Goal: Information Seeking & Learning: Learn about a topic

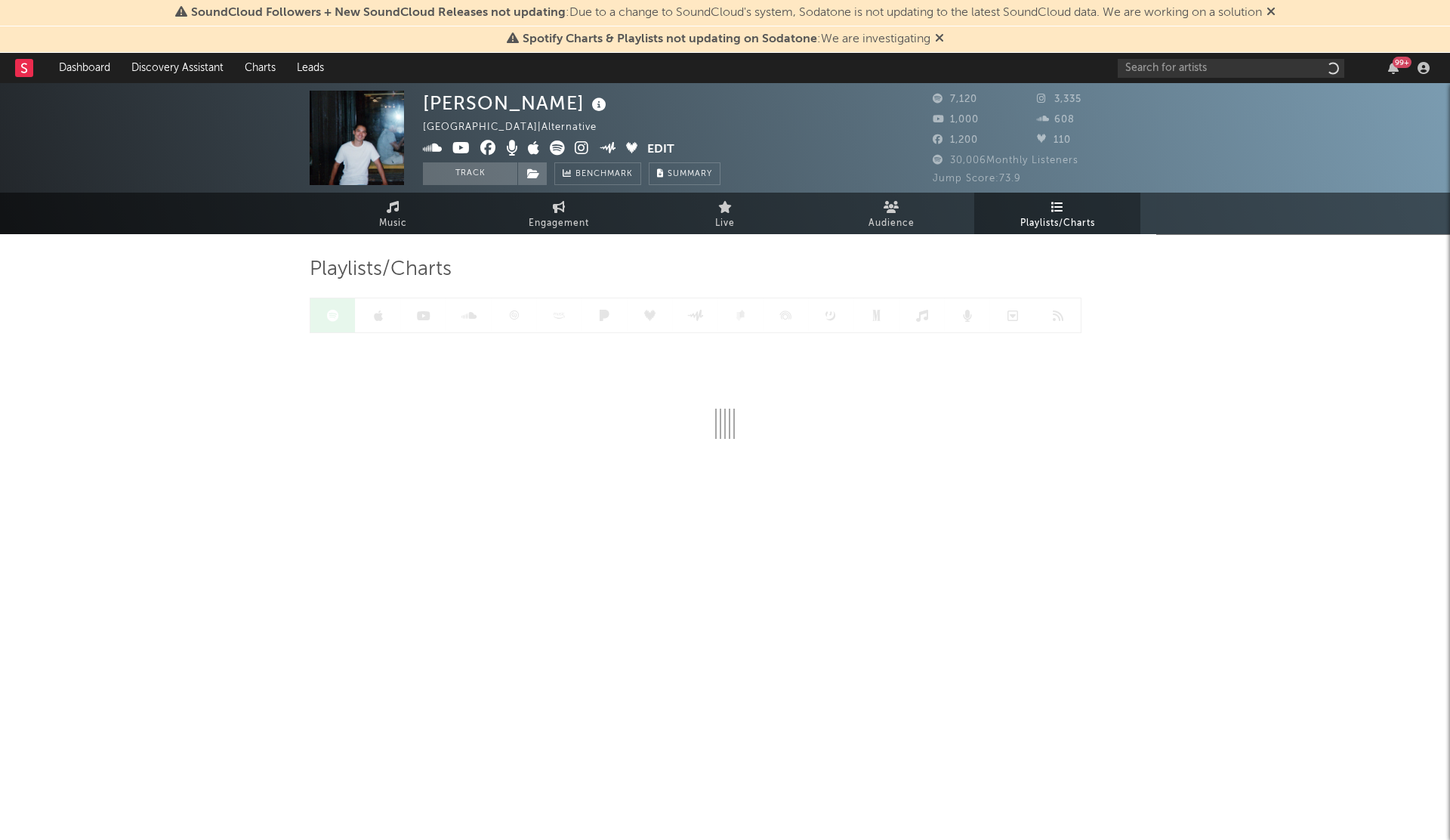
click at [1177, 79] on div "99 +" at bounding box center [1276, 68] width 317 height 30
click at [1141, 75] on input "text" at bounding box center [1231, 68] width 226 height 19
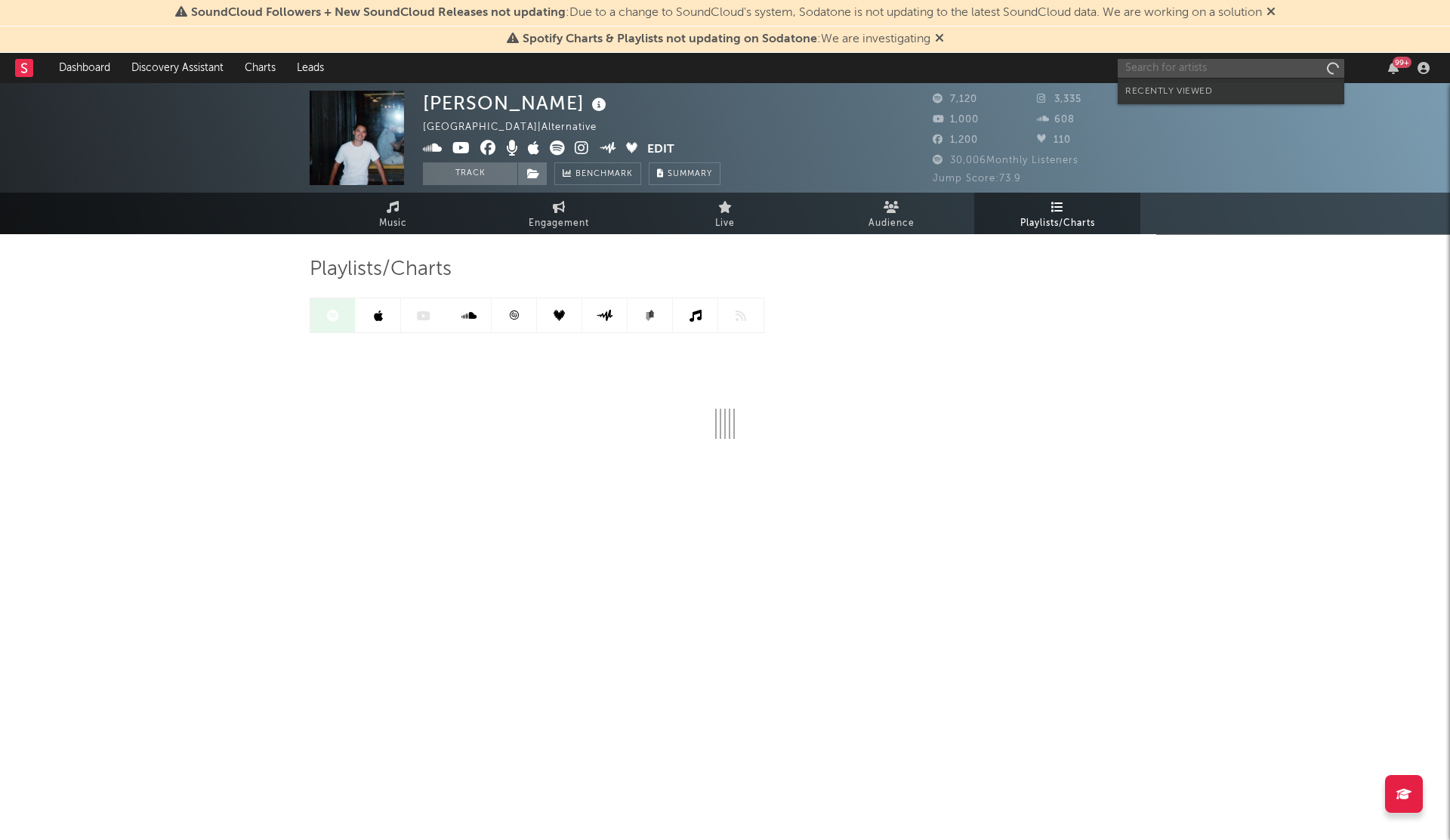
paste input "Dragnutz"
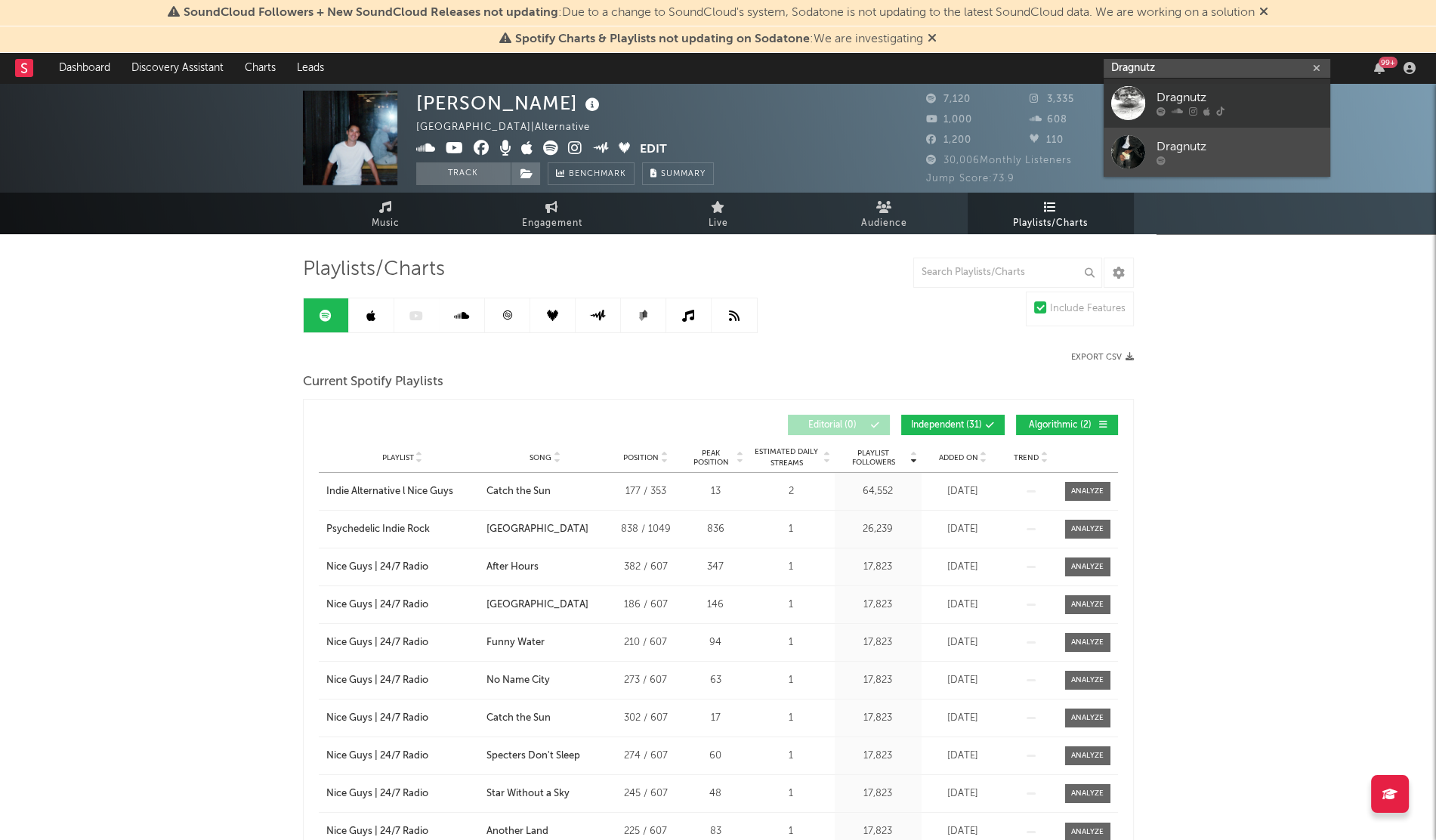
type input "Dragnutz"
click at [1216, 154] on div "Dragnutz" at bounding box center [1240, 148] width 167 height 18
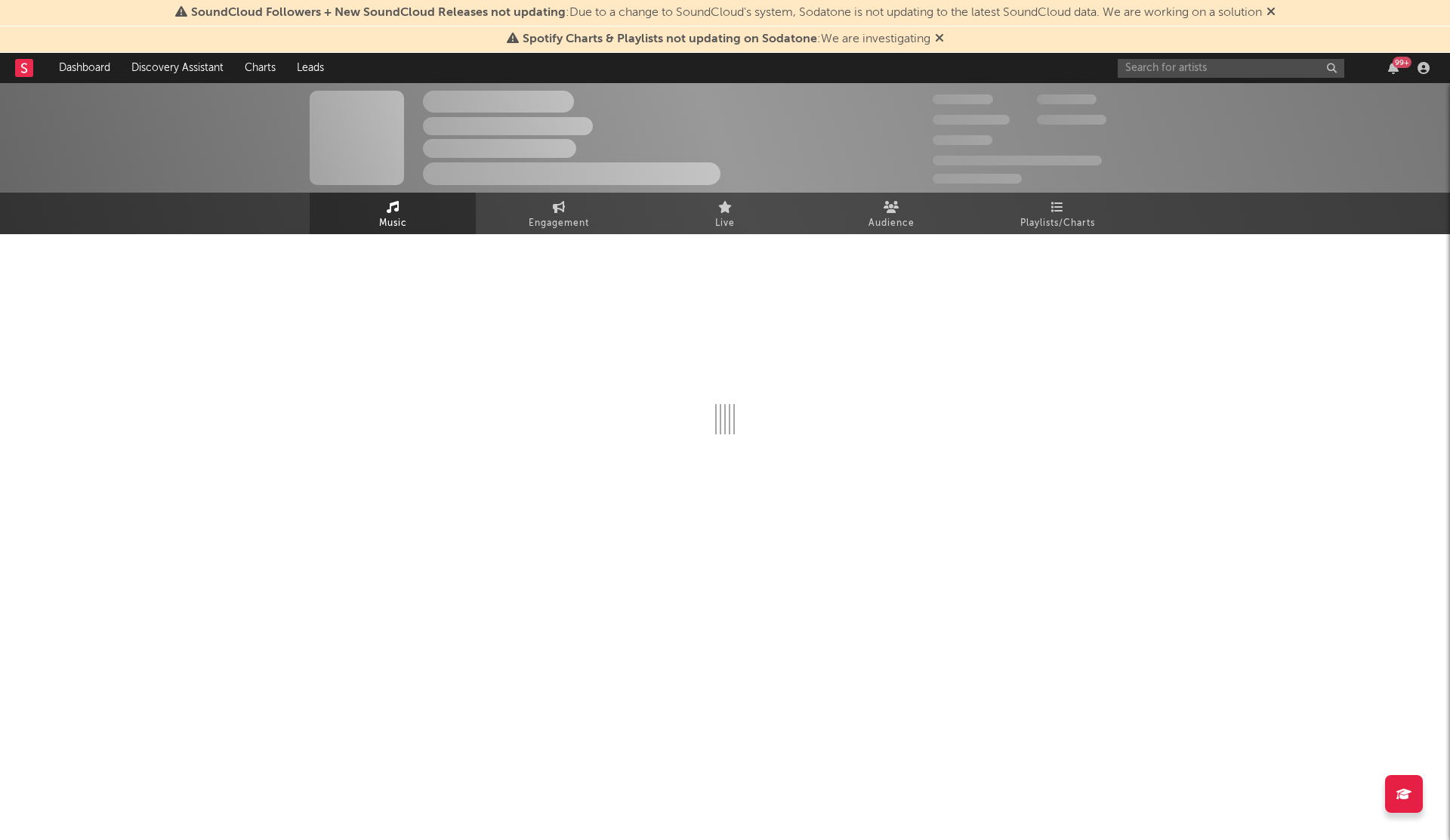
select select "1w"
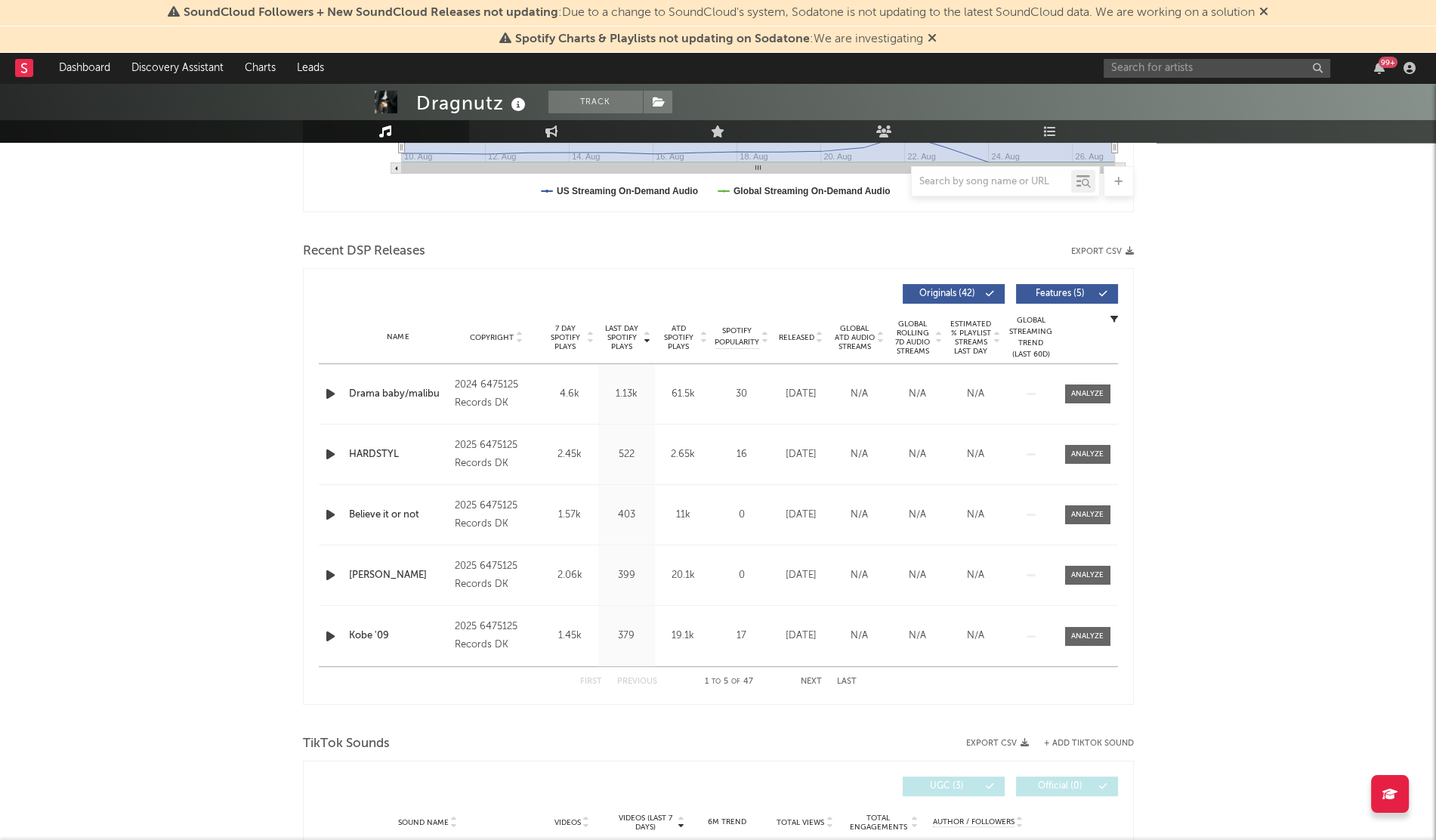
scroll to position [461, 0]
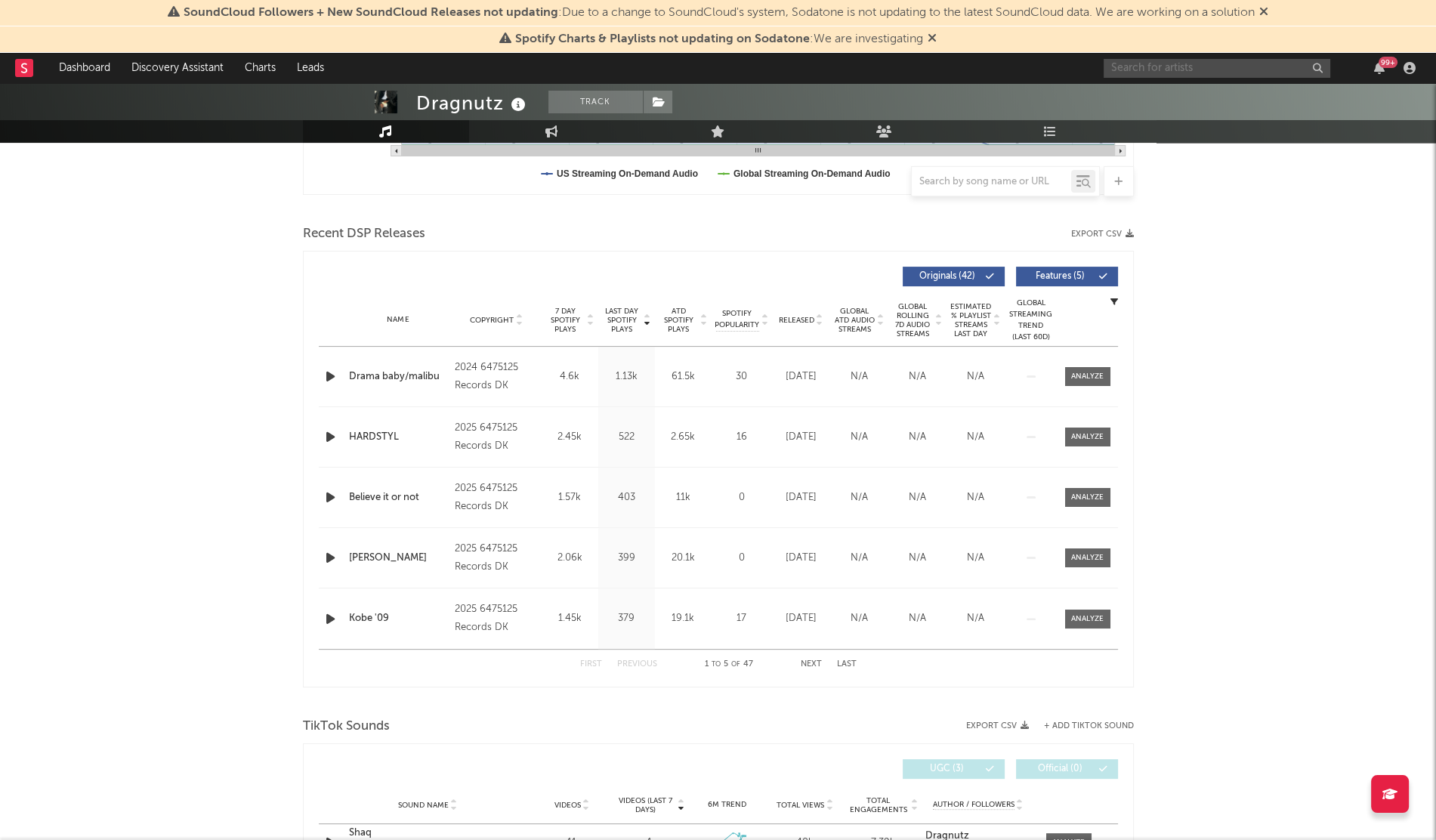
click at [1145, 66] on input "text" at bounding box center [1216, 68] width 226 height 19
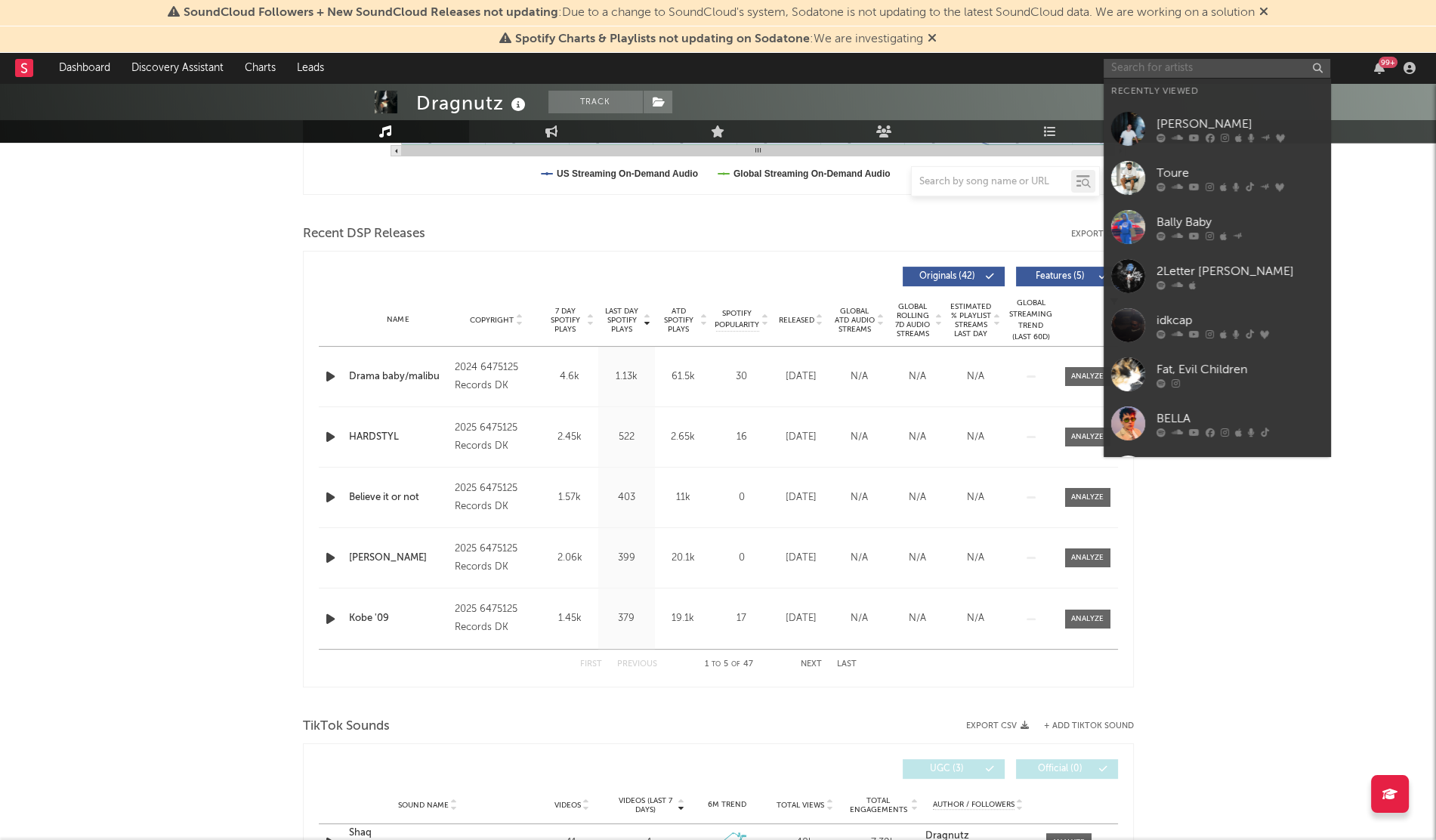
paste input "Dragnutz"
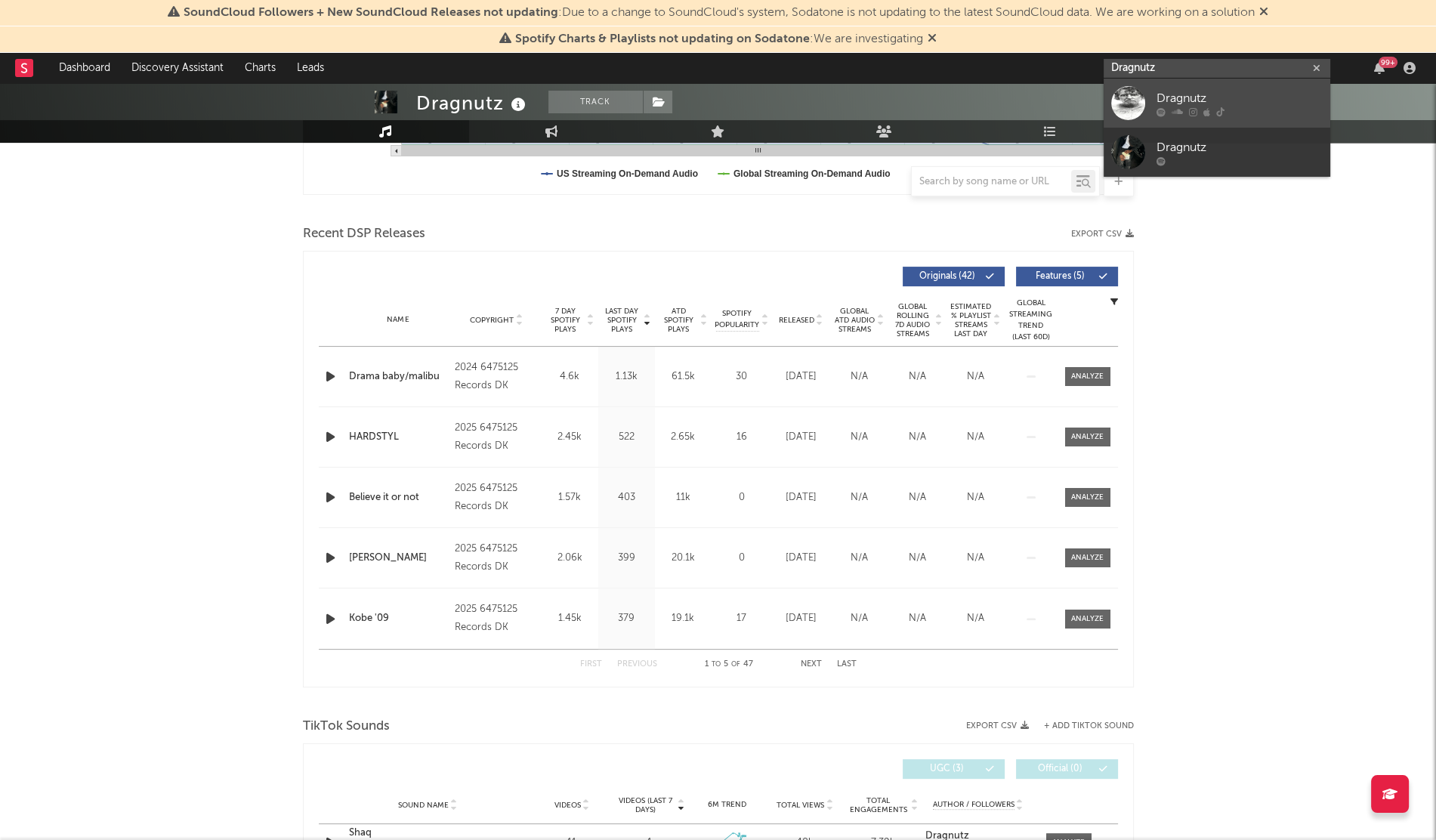
type input "Dragnutz"
click at [1150, 111] on link "Dragnutz" at bounding box center [1216, 103] width 226 height 49
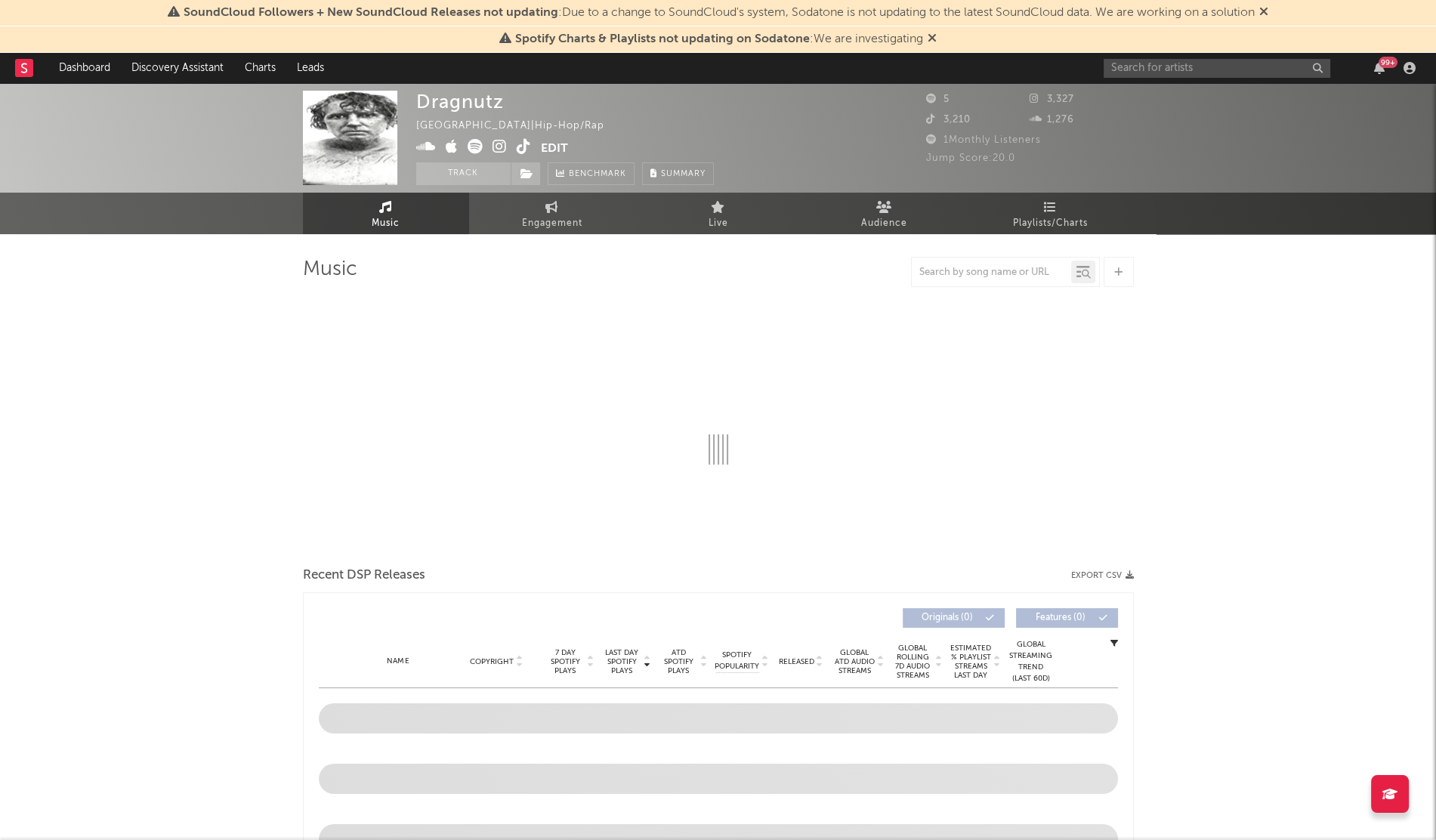
select select "6m"
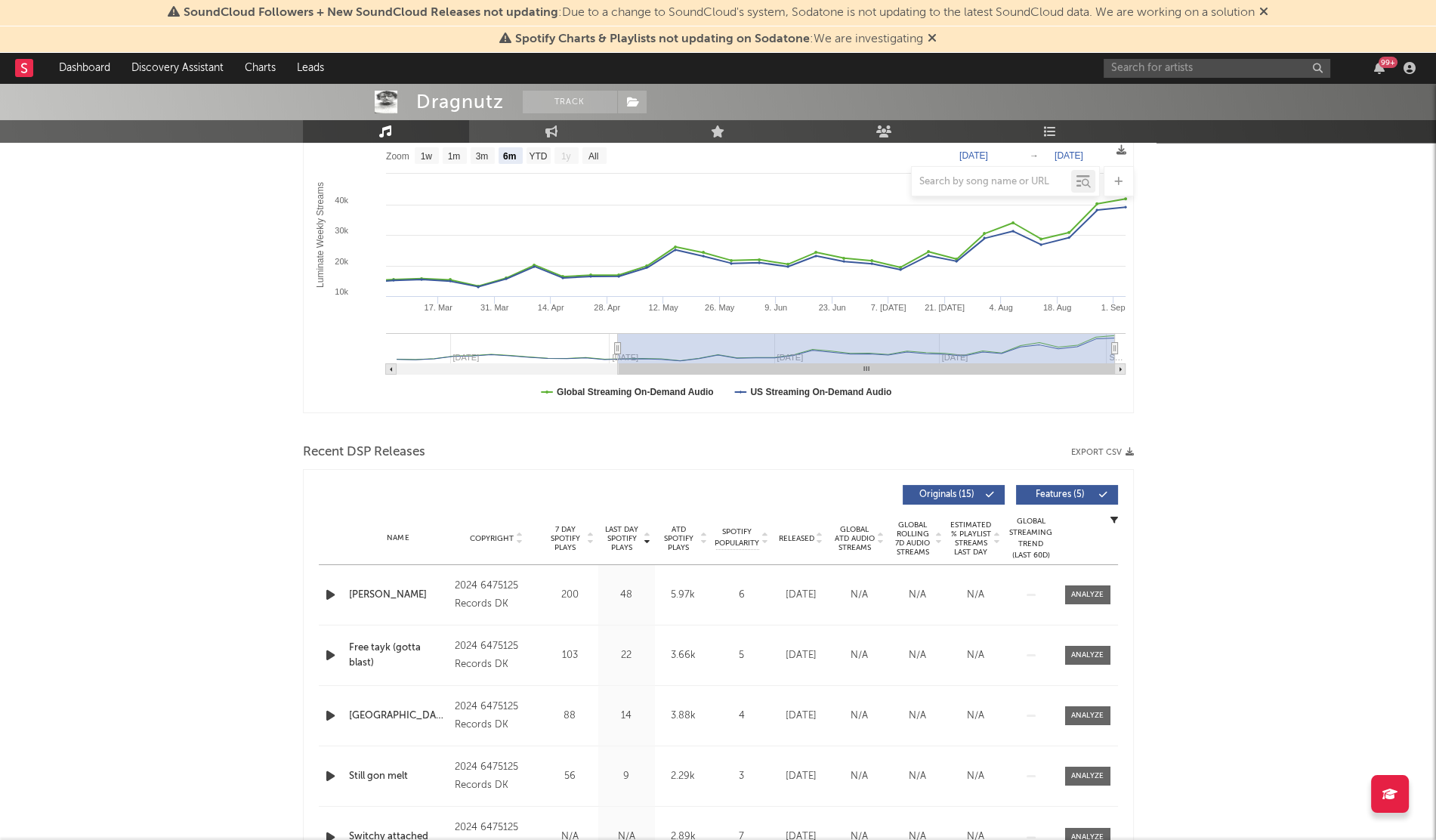
scroll to position [241, 0]
click at [788, 536] on span "Released" at bounding box center [796, 540] width 36 height 9
drag, startPoint x: 788, startPoint y: 536, endPoint x: 687, endPoint y: 423, distance: 151.6
click at [687, 423] on div "Music Total Artist Consumption Luminate - Daily Luminate - Weekly BMAT - Weekly…" at bounding box center [718, 773] width 831 height 1517
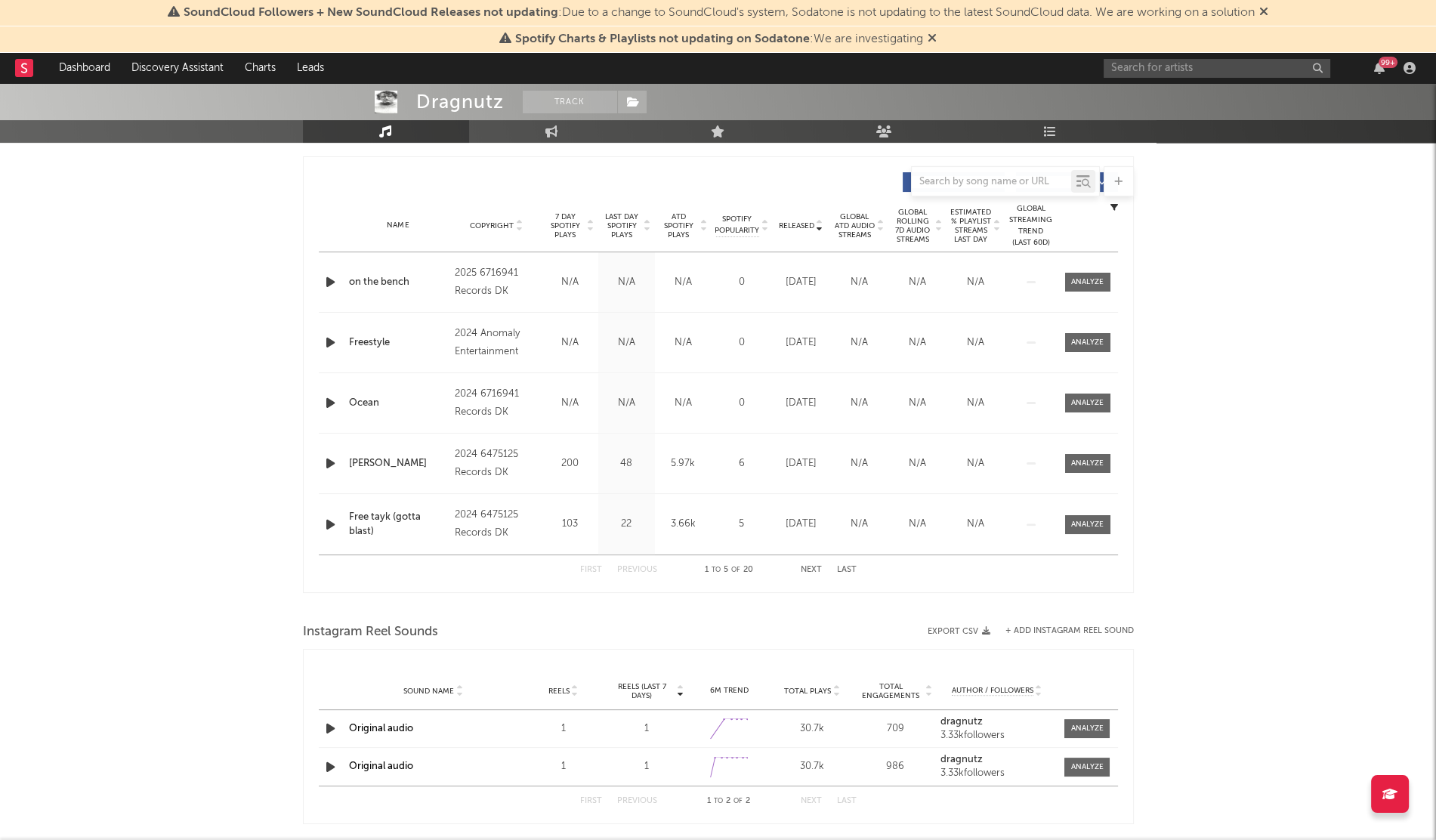
scroll to position [559, 0]
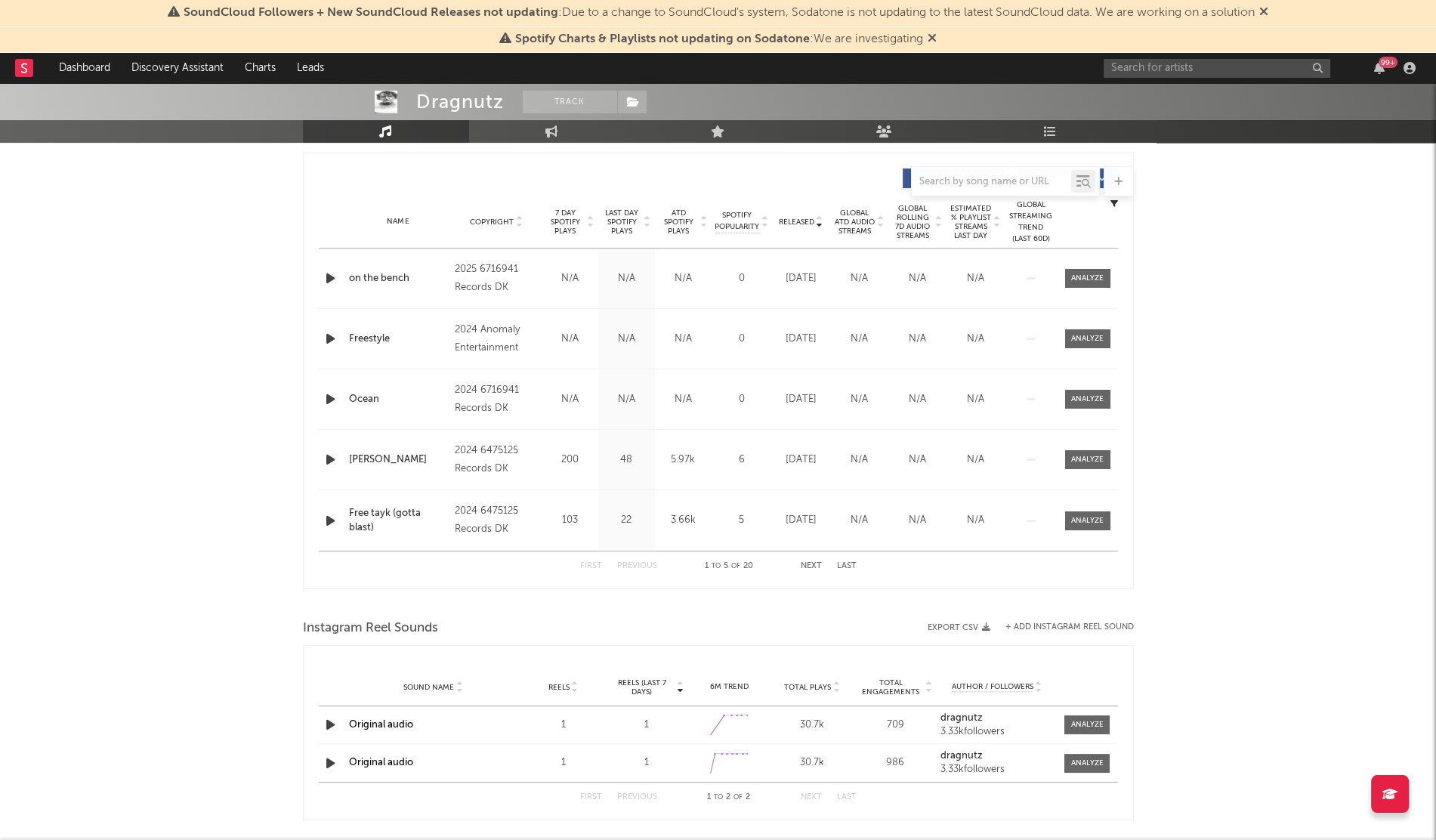
click at [793, 212] on div "Name Copyright Label Album Names Composer Names 7 Day Spotify Plays Last Day Sp…" at bounding box center [718, 222] width 799 height 53
click at [793, 216] on div "Released" at bounding box center [801, 221] width 51 height 11
click at [811, 567] on button "Next" at bounding box center [811, 566] width 21 height 8
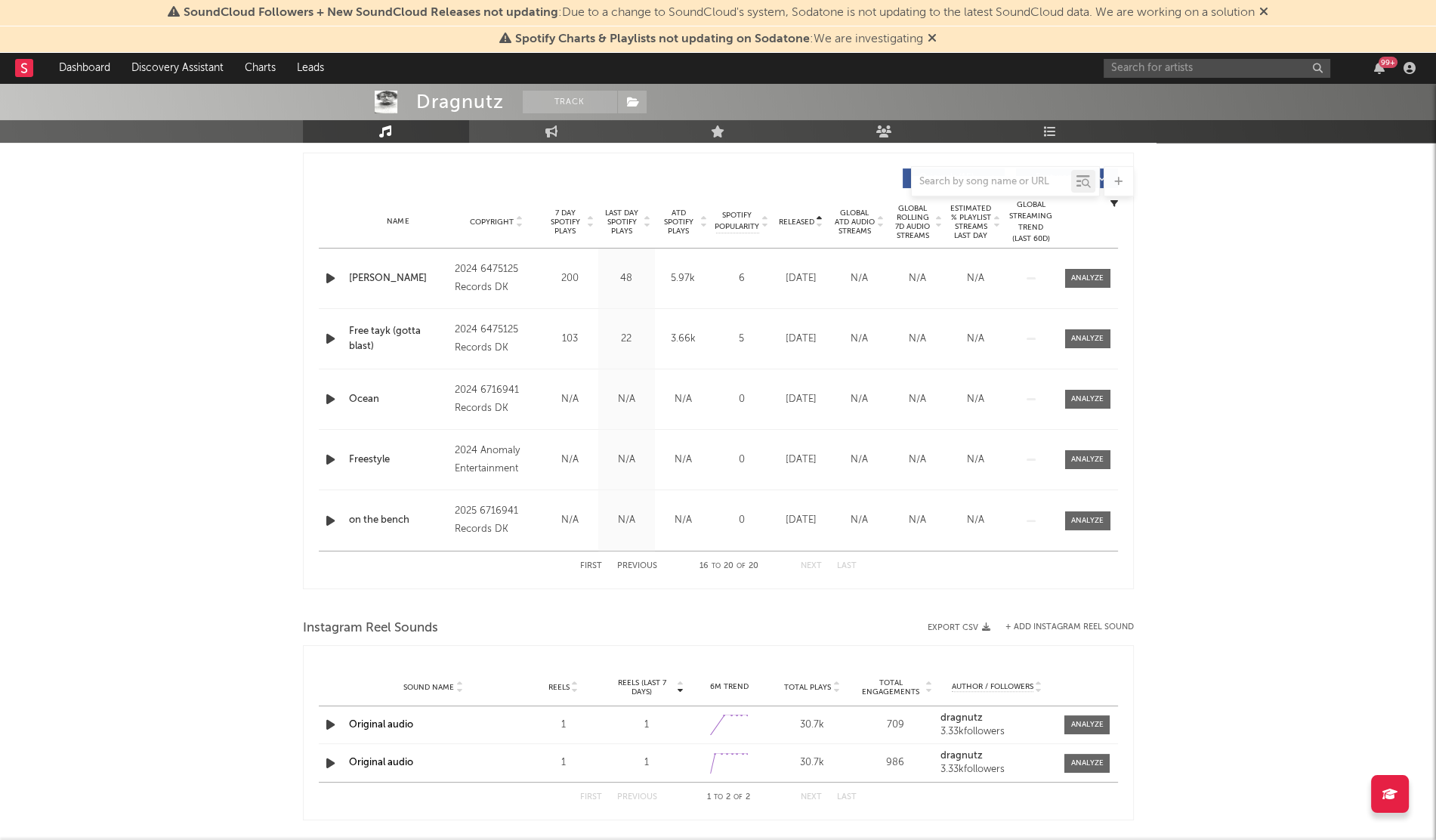
click at [811, 567] on button "Next" at bounding box center [811, 566] width 21 height 8
click at [641, 565] on button "Previous" at bounding box center [637, 566] width 40 height 8
click at [813, 562] on button "Next" at bounding box center [811, 566] width 21 height 8
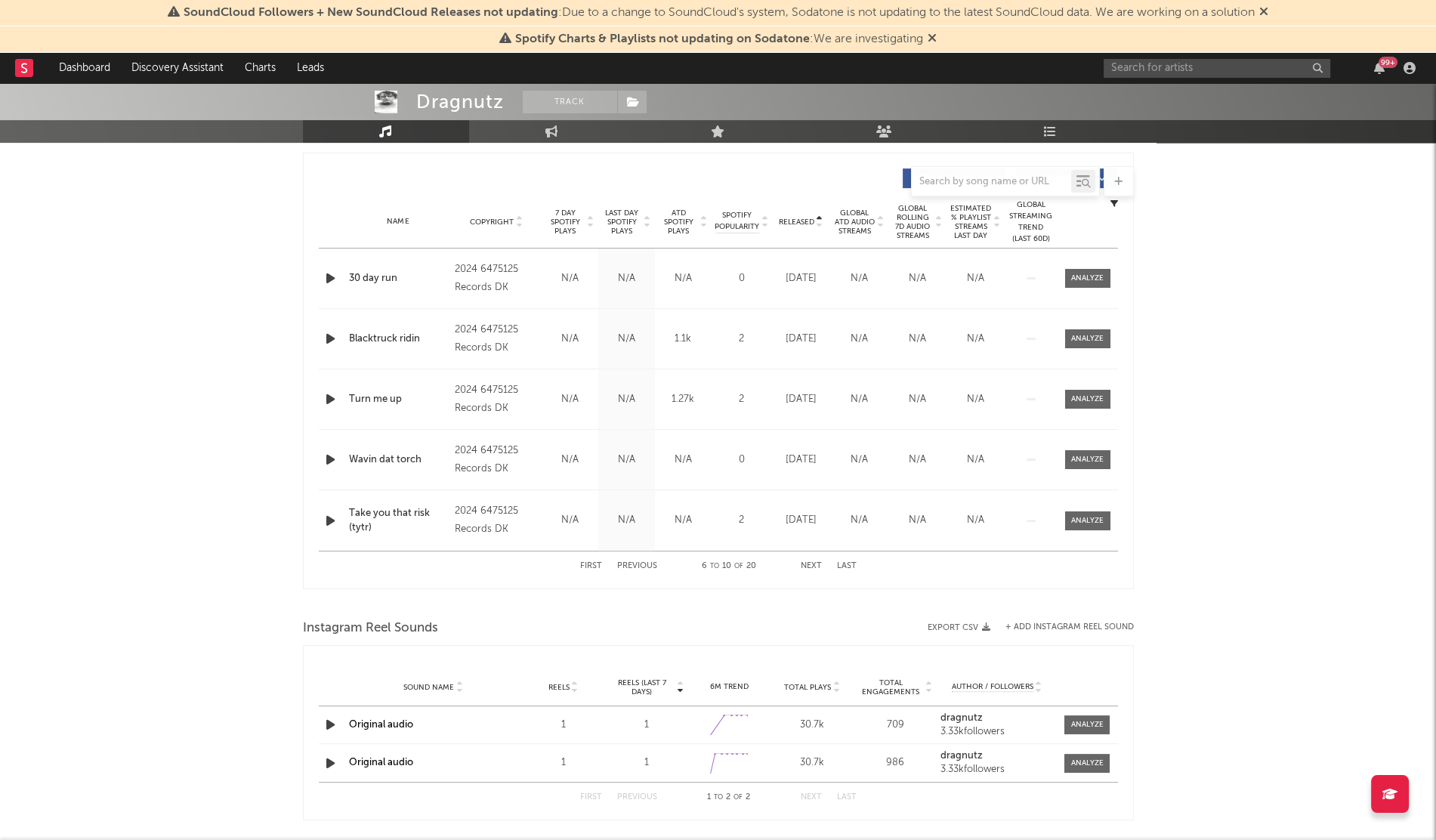
click at [813, 562] on button "Next" at bounding box center [811, 566] width 21 height 8
click at [636, 557] on div "First Previous 16 to 20 of 20 Next Last" at bounding box center [718, 566] width 276 height 30
click at [633, 562] on button "Previous" at bounding box center [637, 566] width 40 height 8
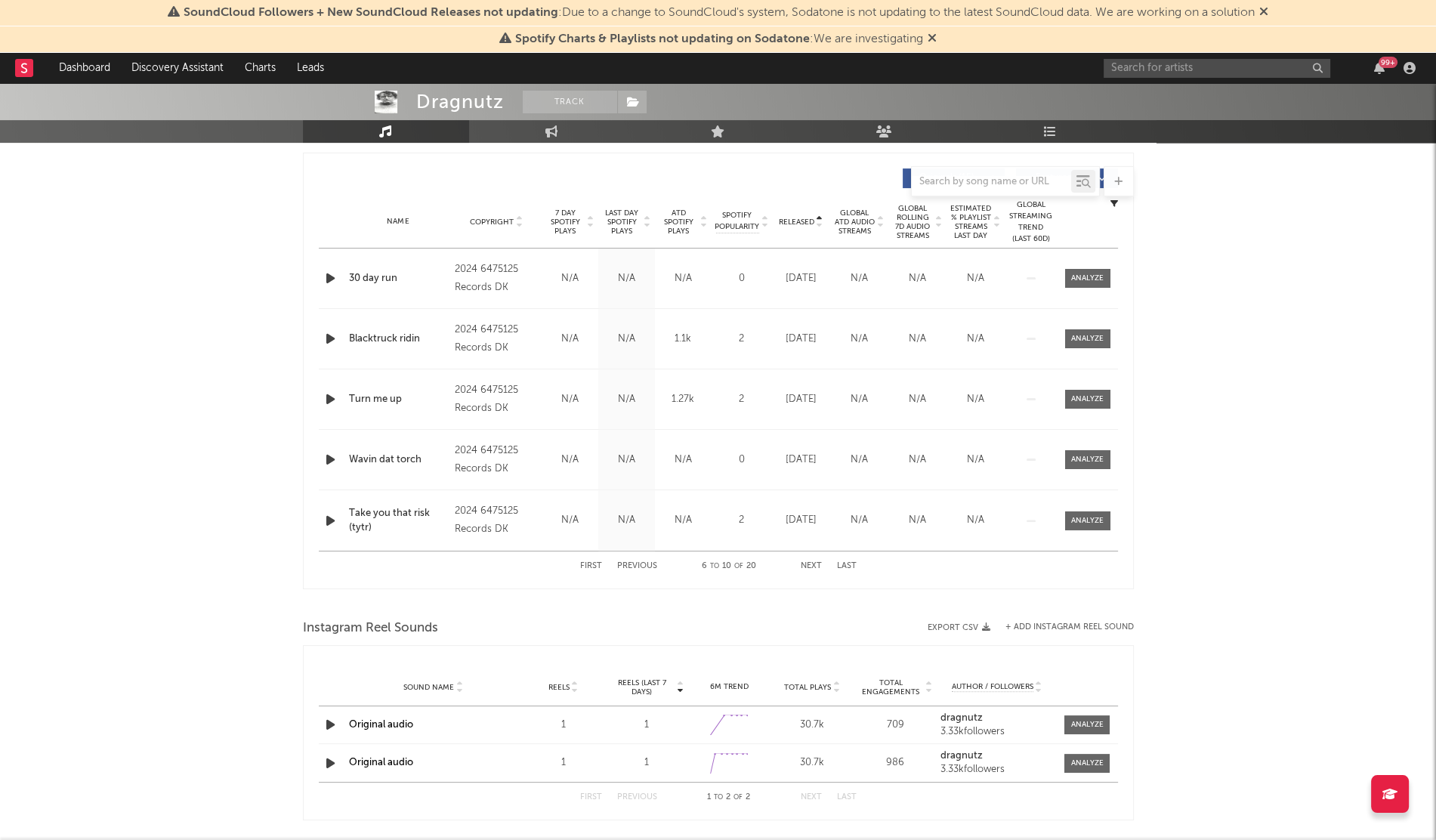
click at [633, 562] on button "Previous" at bounding box center [637, 566] width 40 height 8
click at [810, 563] on button "Next" at bounding box center [811, 566] width 21 height 8
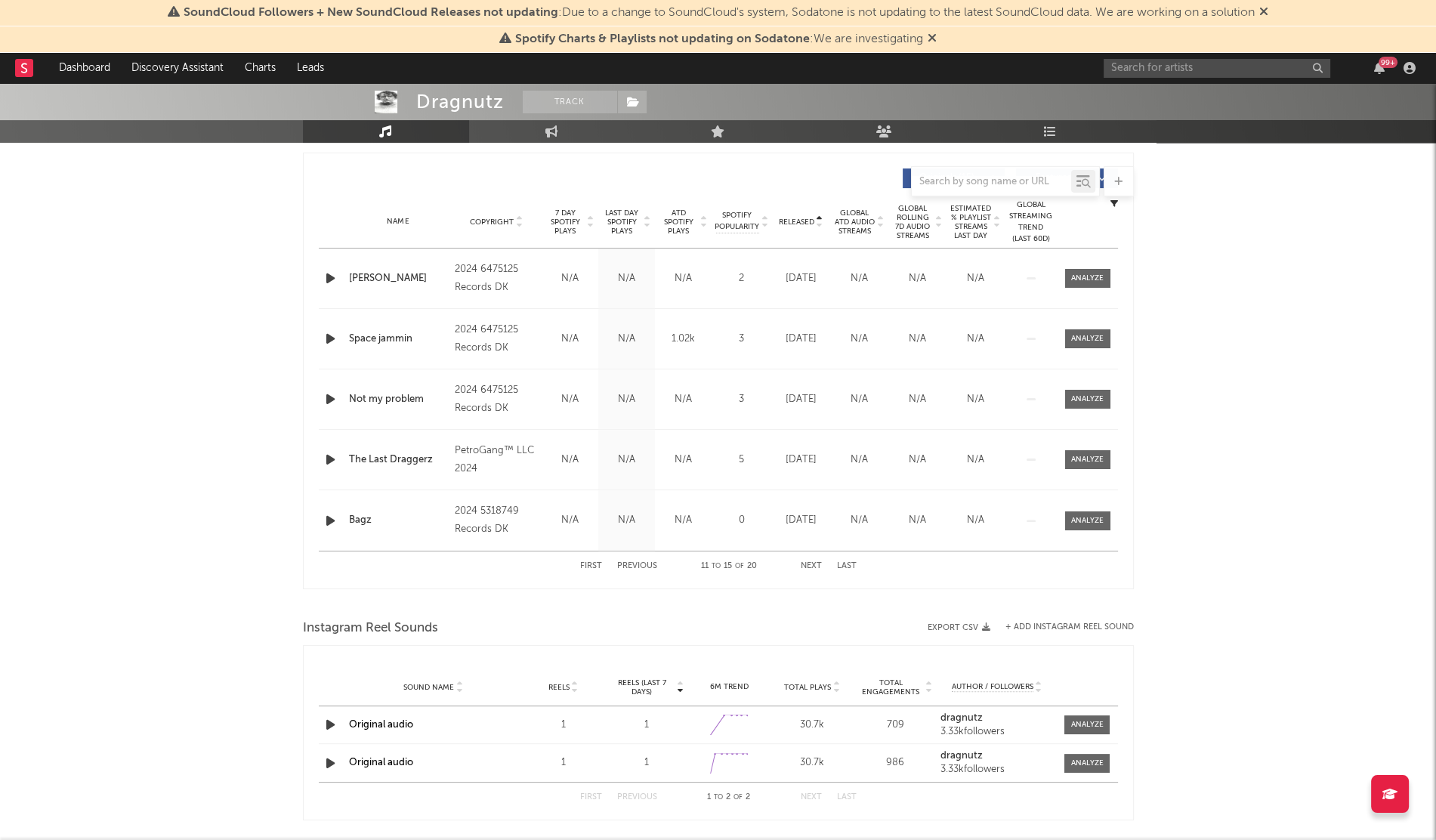
click at [810, 563] on button "Next" at bounding box center [811, 566] width 21 height 8
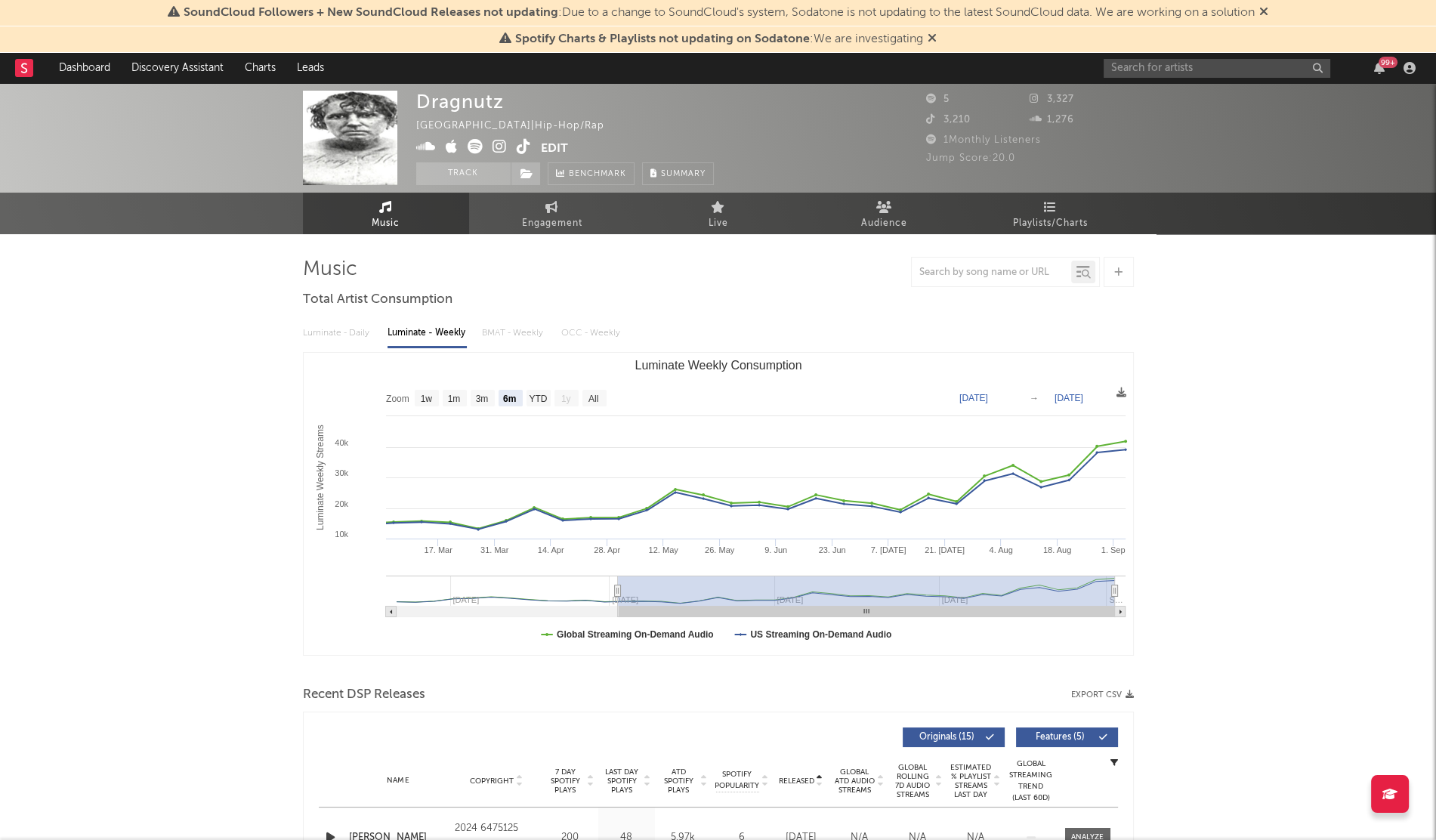
click at [493, 146] on icon at bounding box center [500, 147] width 14 height 15
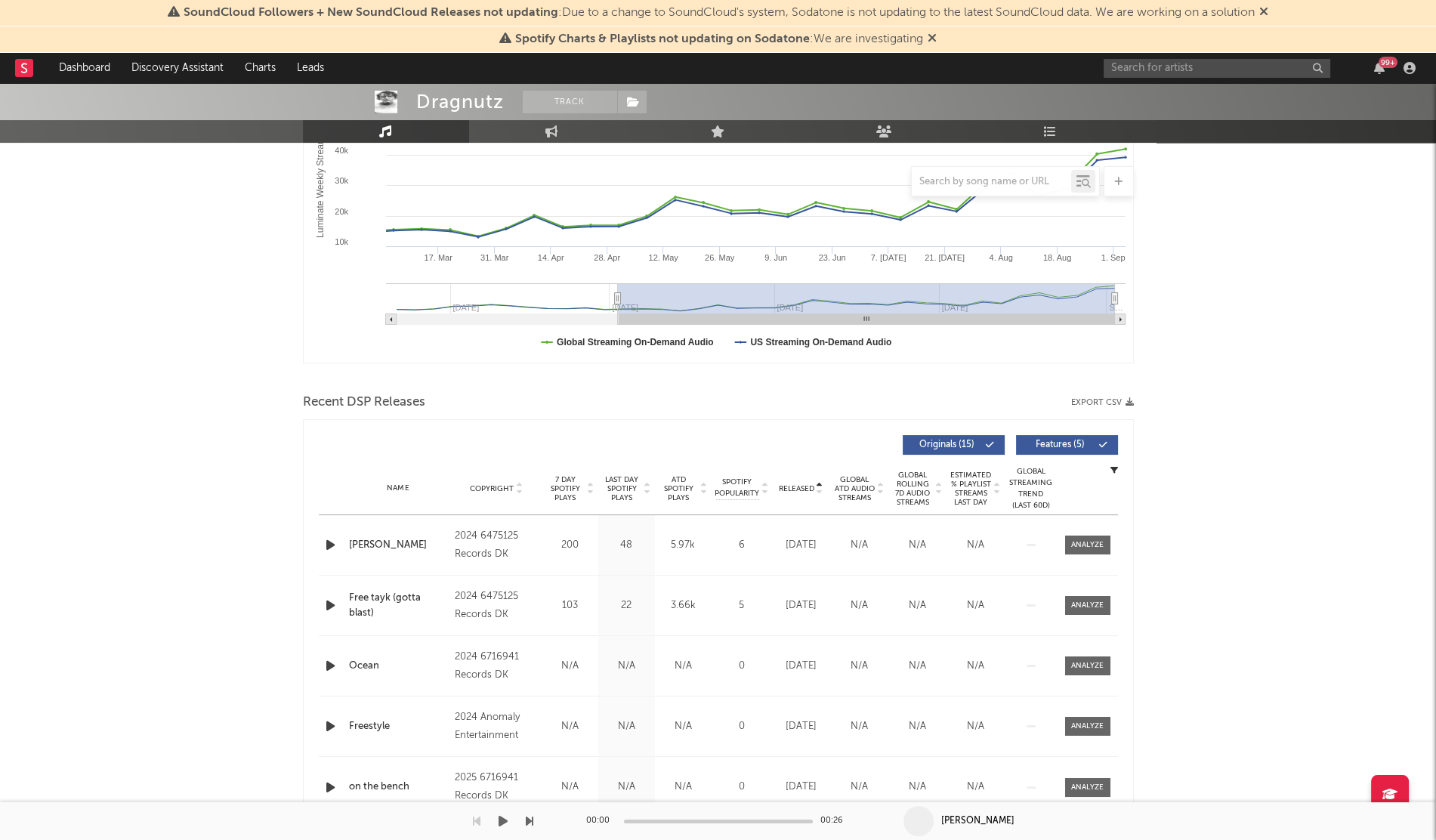
scroll to position [297, 0]
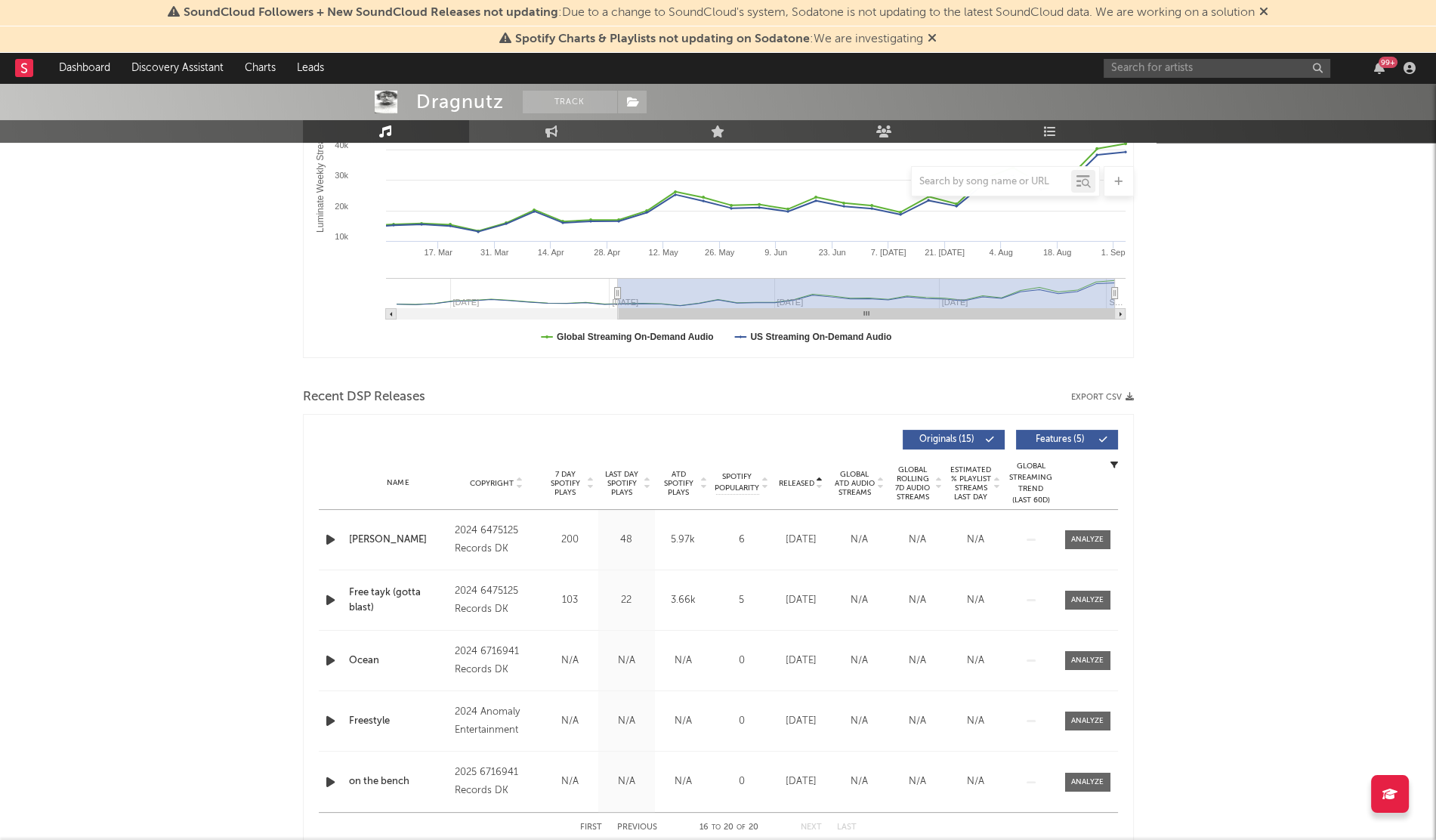
click at [331, 552] on div "Name Rollie Copyright 2024 6475125 Records DK Label 6475125 Records DK Album Na…" at bounding box center [718, 540] width 799 height 60
click at [326, 540] on icon "button" at bounding box center [330, 540] width 16 height 19
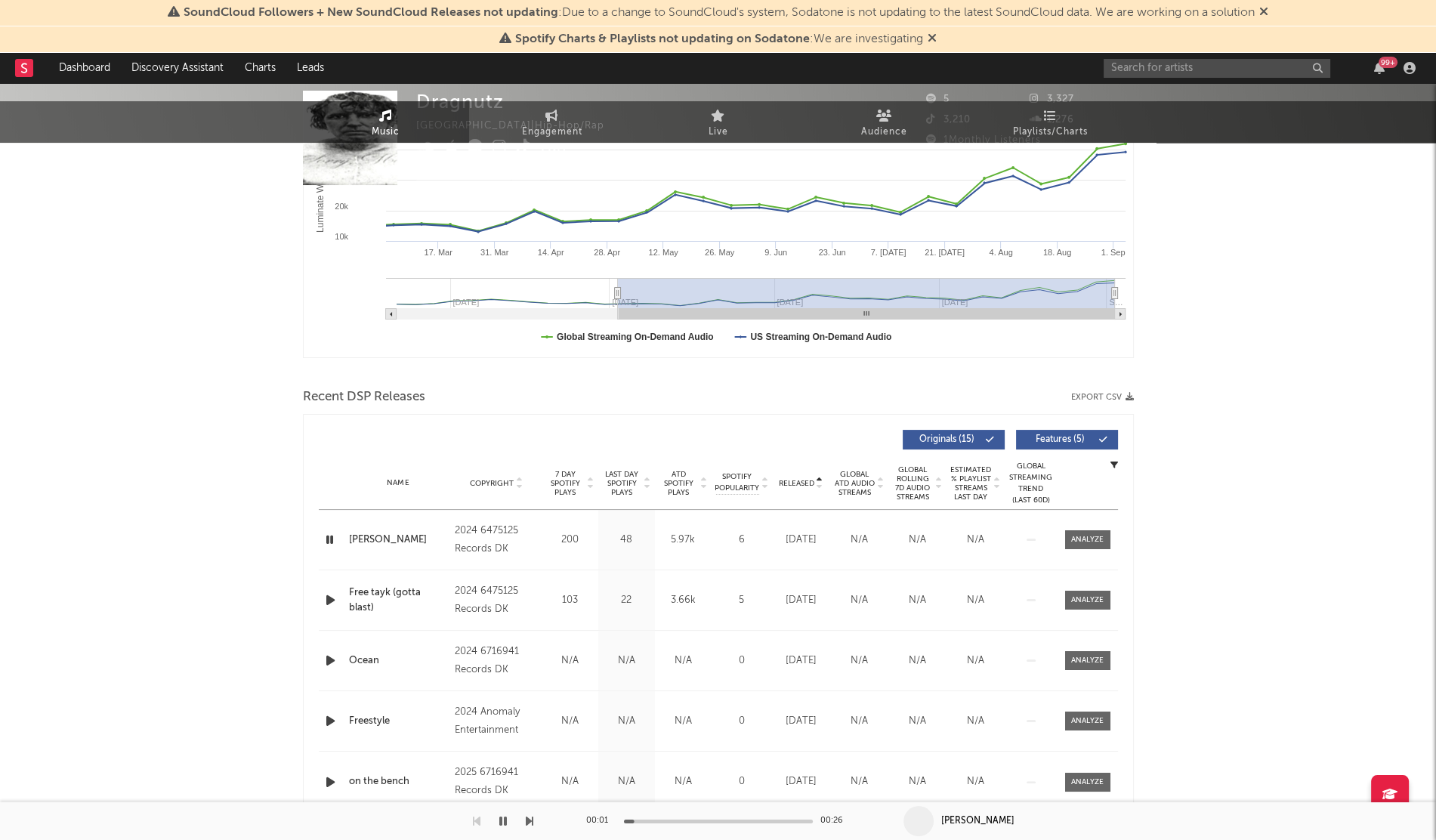
scroll to position [0, 0]
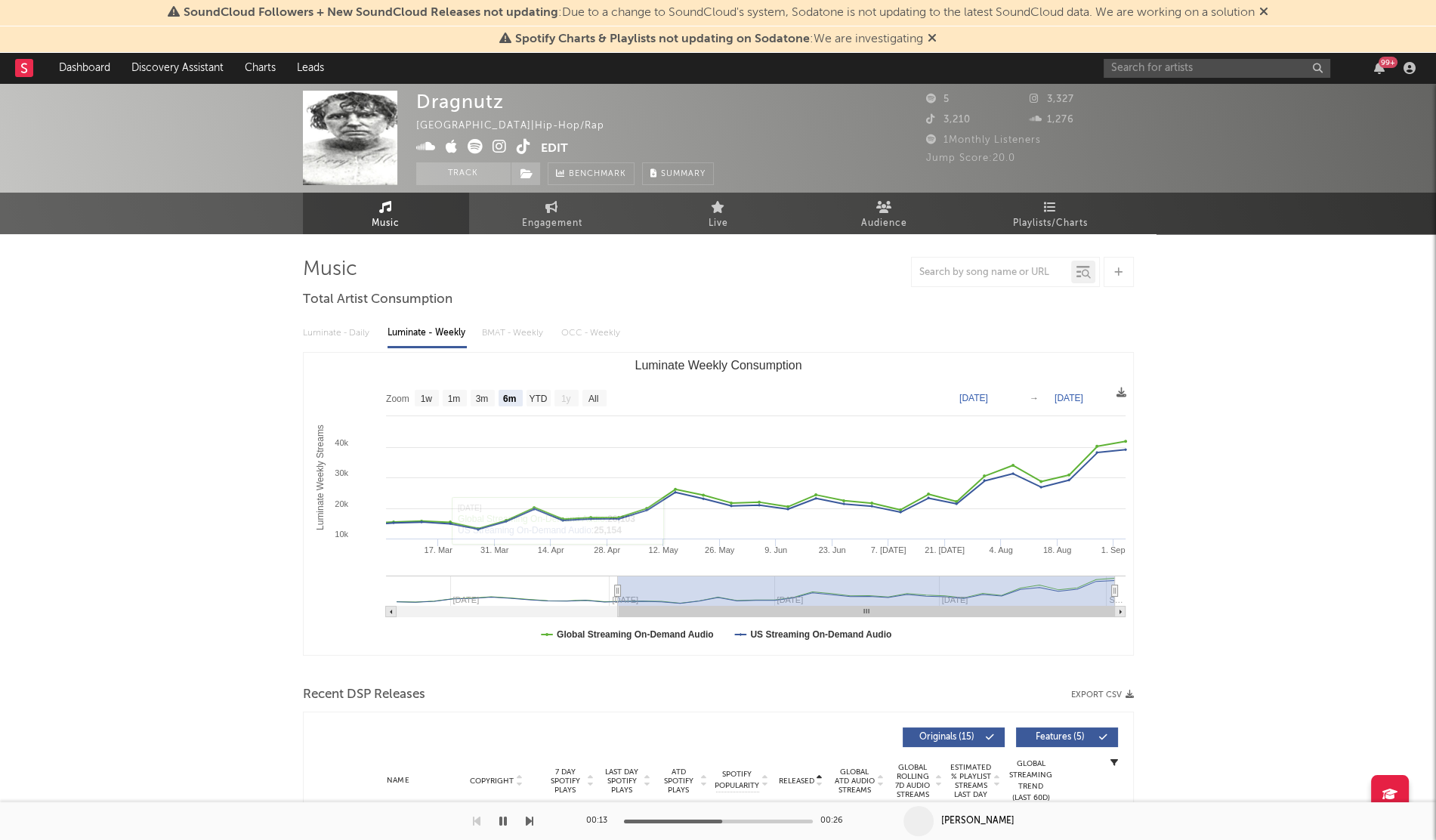
click at [500, 820] on icon "button" at bounding box center [503, 821] width 8 height 12
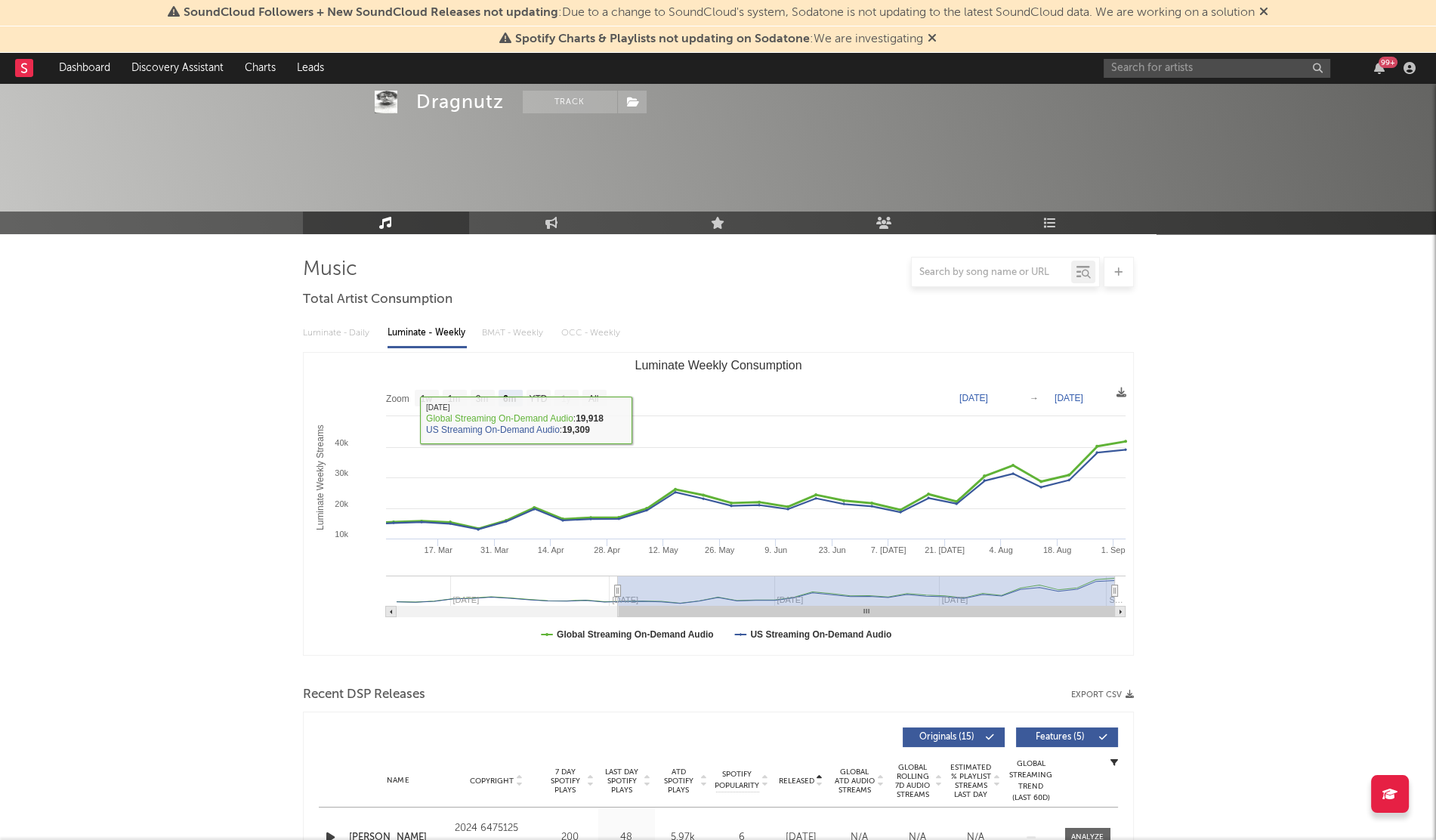
scroll to position [326, 0]
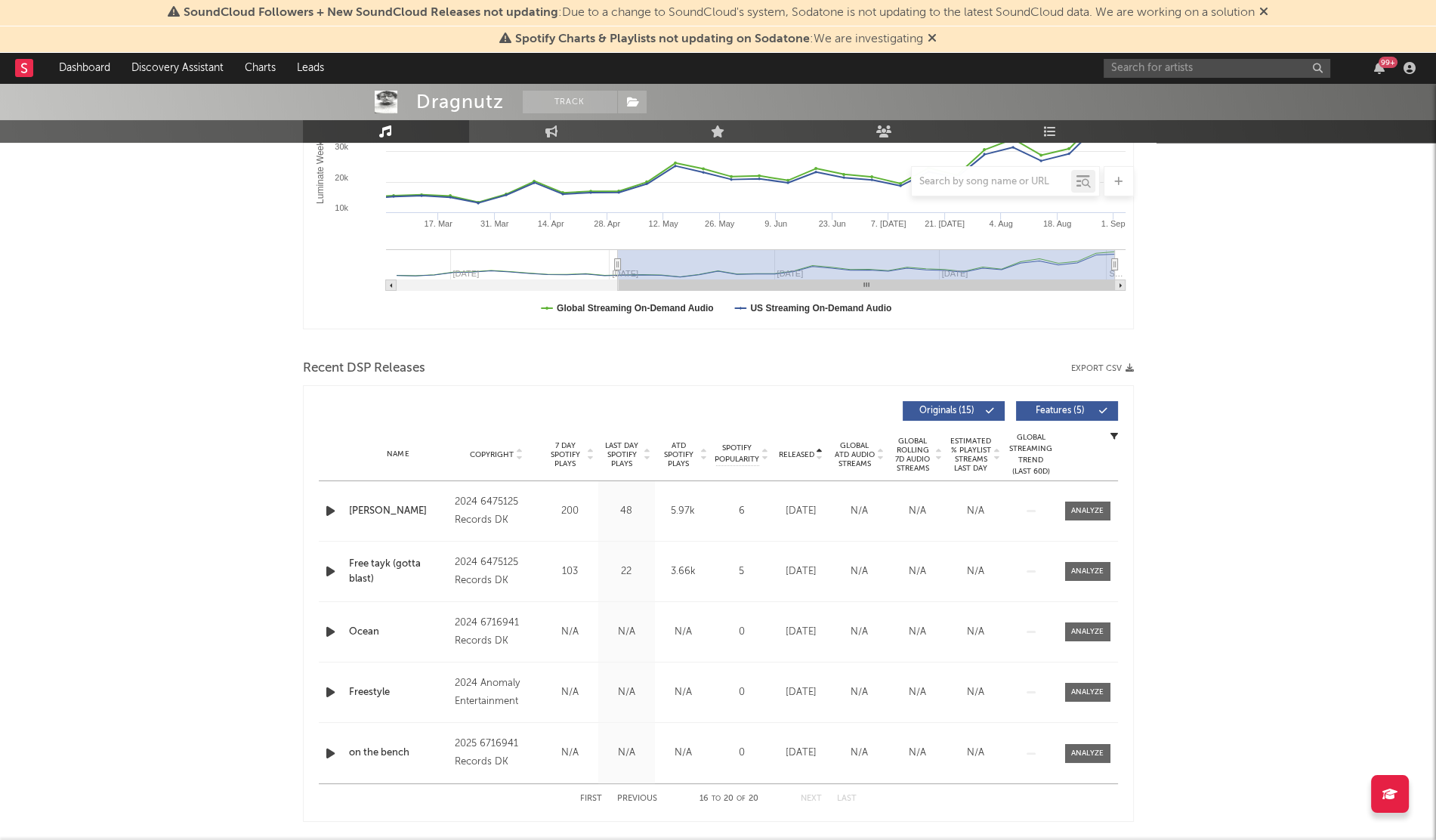
click at [796, 450] on span "Released" at bounding box center [796, 455] width 36 height 9
click at [339, 521] on div "Name on the bench Copyright 2025 6716941 Records DK Label 6716941 Records DK Al…" at bounding box center [718, 511] width 799 height 60
click at [329, 513] on icon "button" at bounding box center [330, 511] width 16 height 19
click at [704, 823] on div "00:02 00:28" at bounding box center [718, 821] width 264 height 38
click at [714, 822] on div at bounding box center [718, 821] width 189 height 4
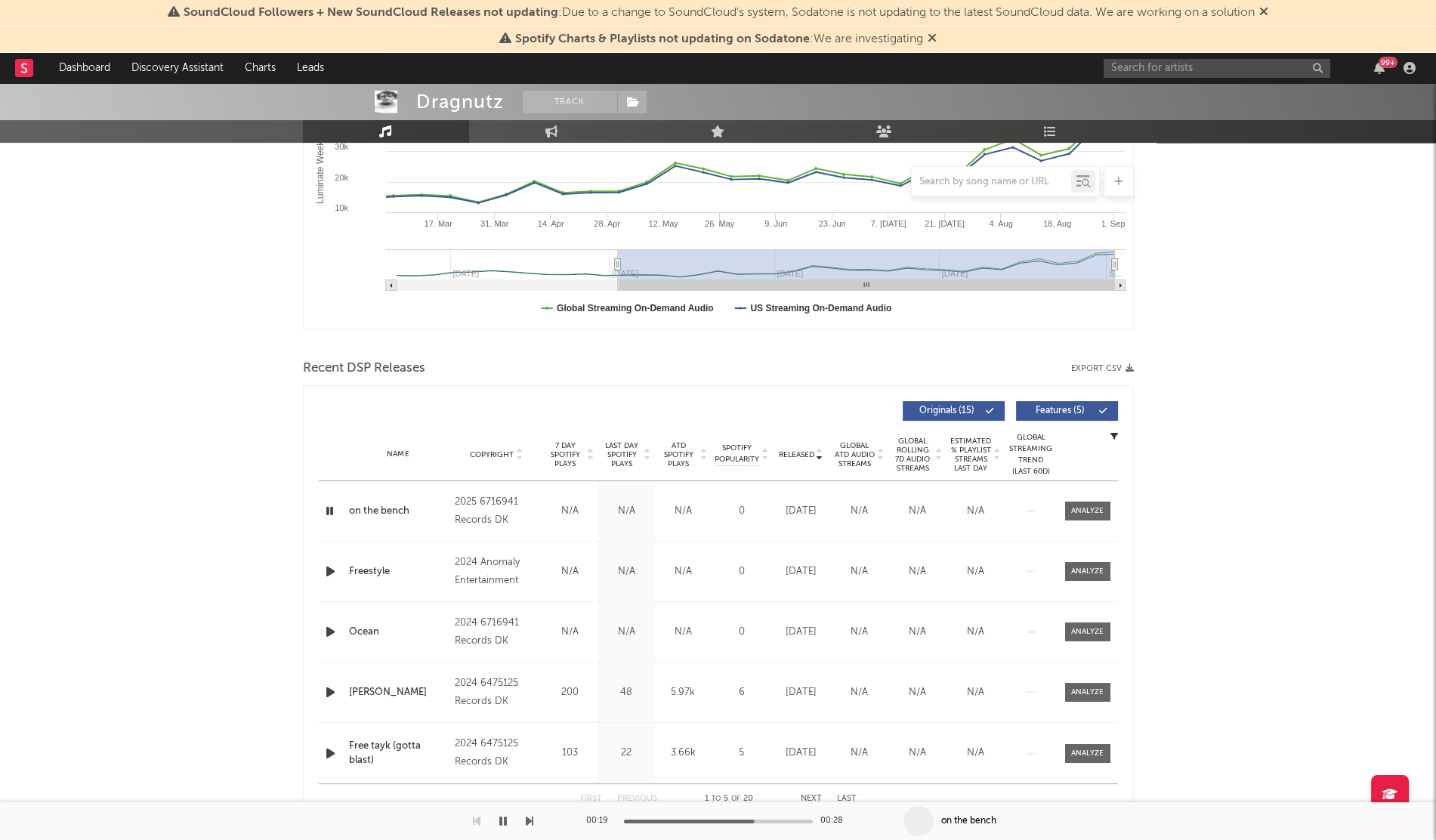
click at [500, 822] on icon "button" at bounding box center [503, 821] width 8 height 12
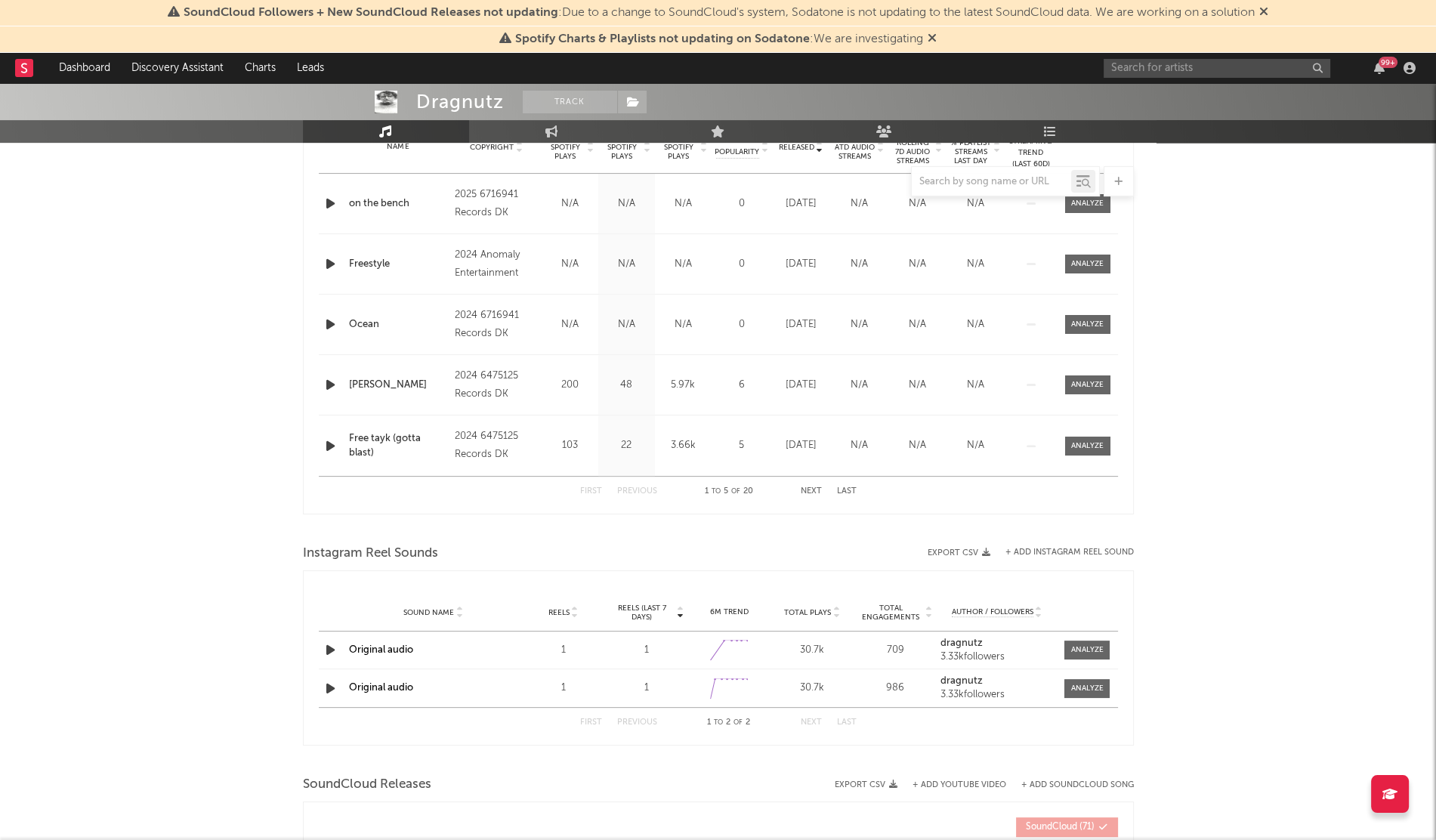
scroll to position [635, 0]
click at [388, 643] on link "Original audio" at bounding box center [381, 648] width 64 height 10
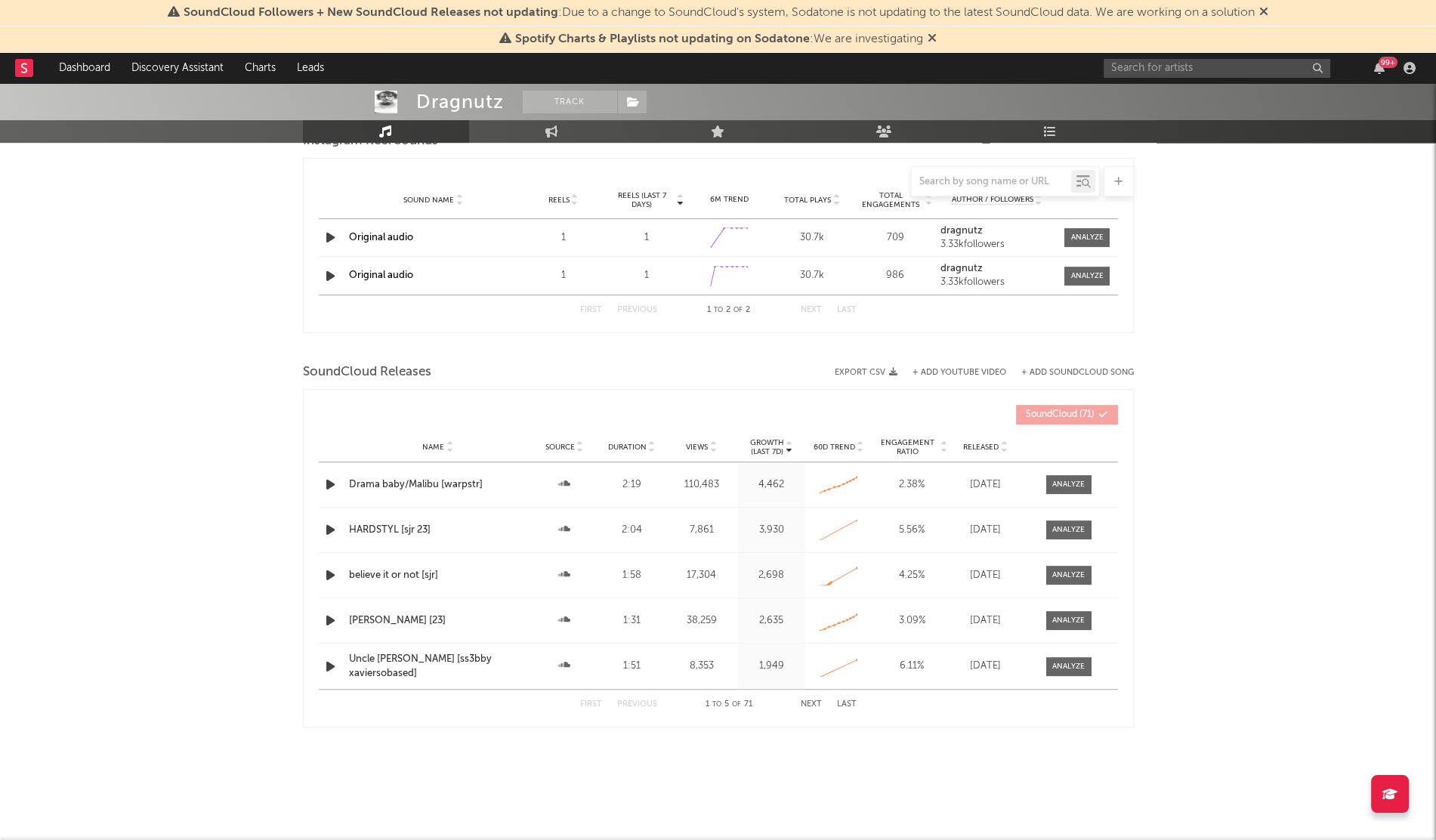
click at [394, 482] on div "Drama baby/Malibu [warpstr]" at bounding box center [438, 485] width 179 height 15
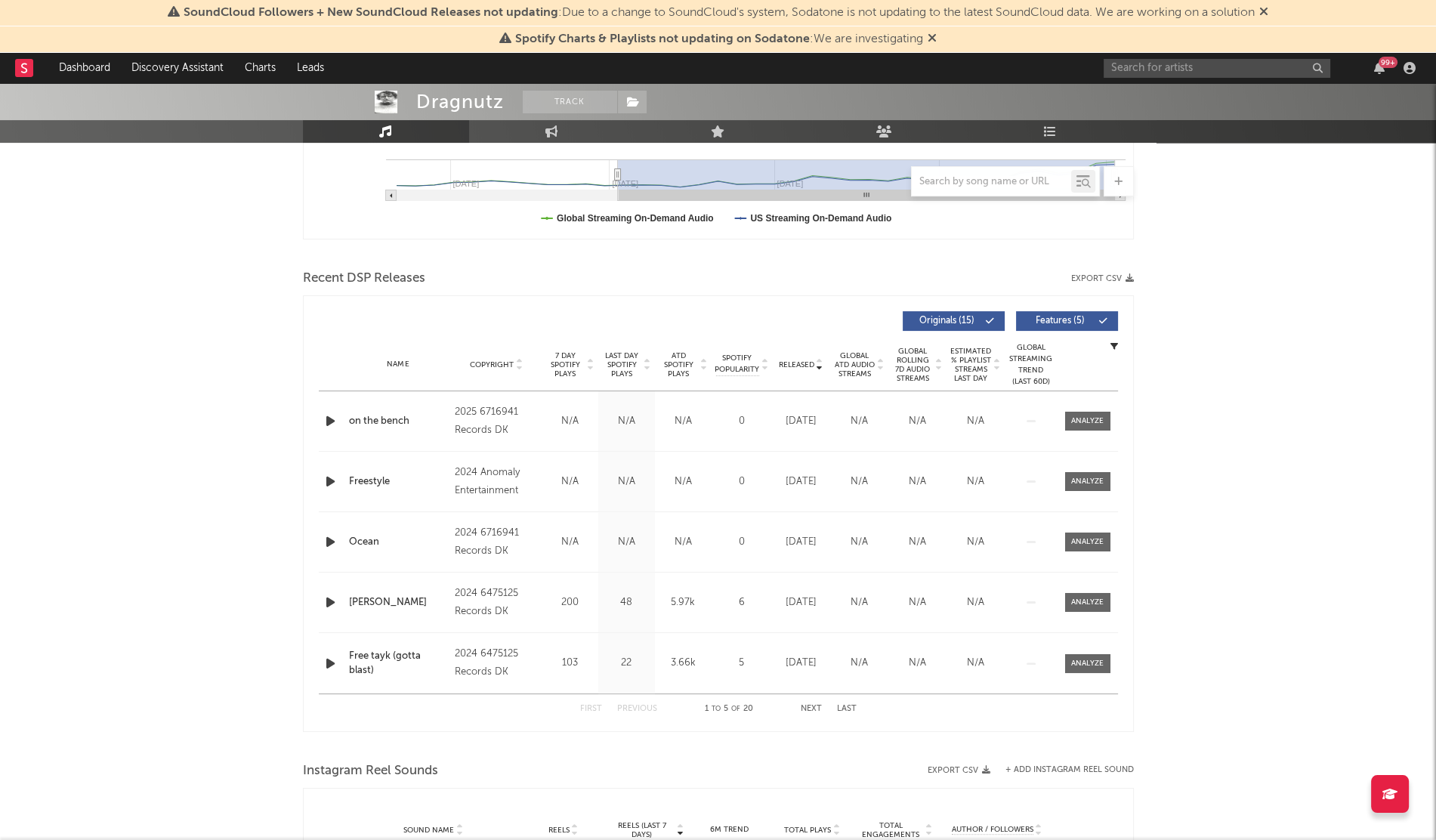
scroll to position [418, 0]
click at [799, 358] on span "Released" at bounding box center [796, 362] width 36 height 9
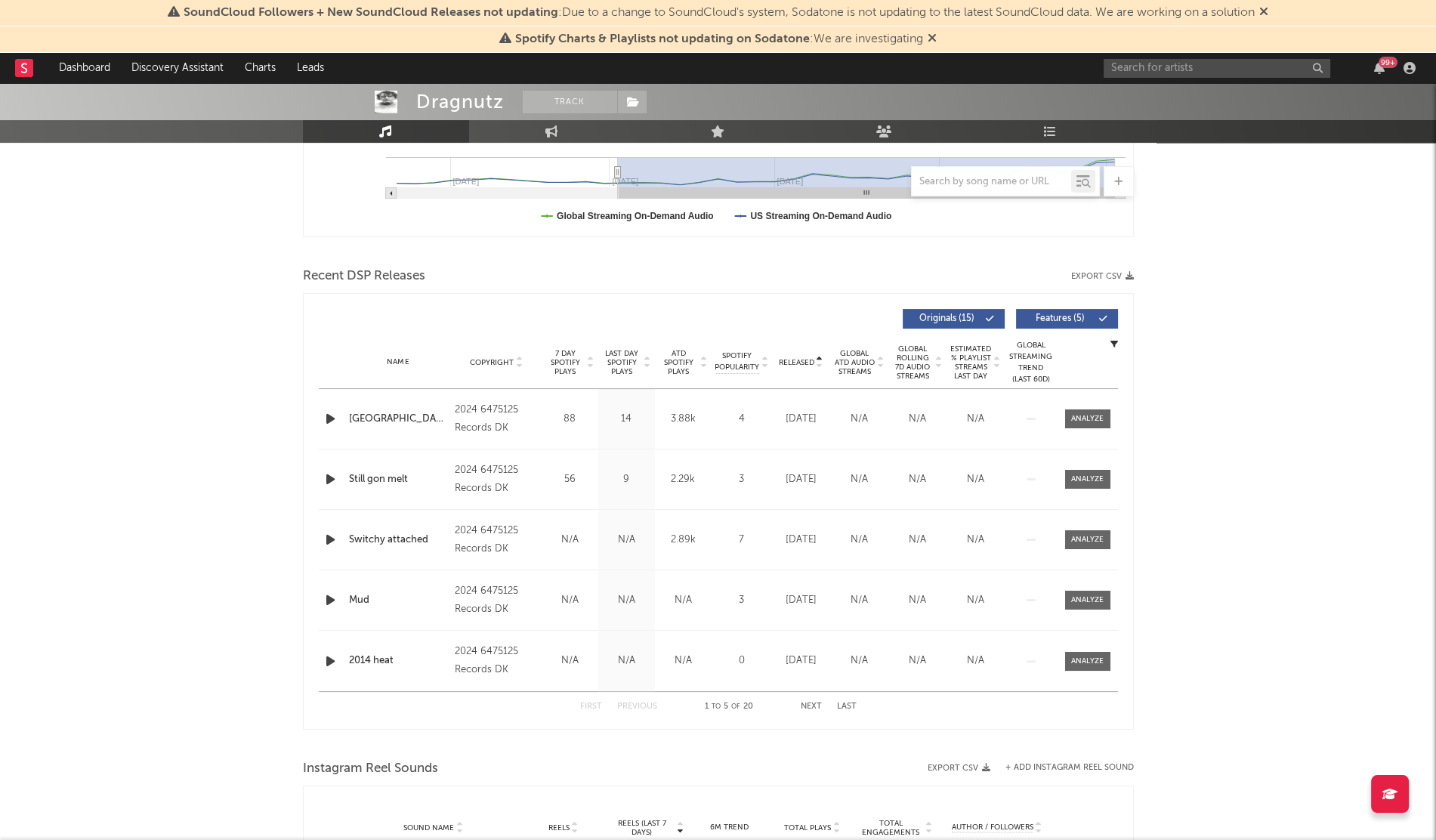
click at [799, 358] on span "Released" at bounding box center [796, 362] width 36 height 9
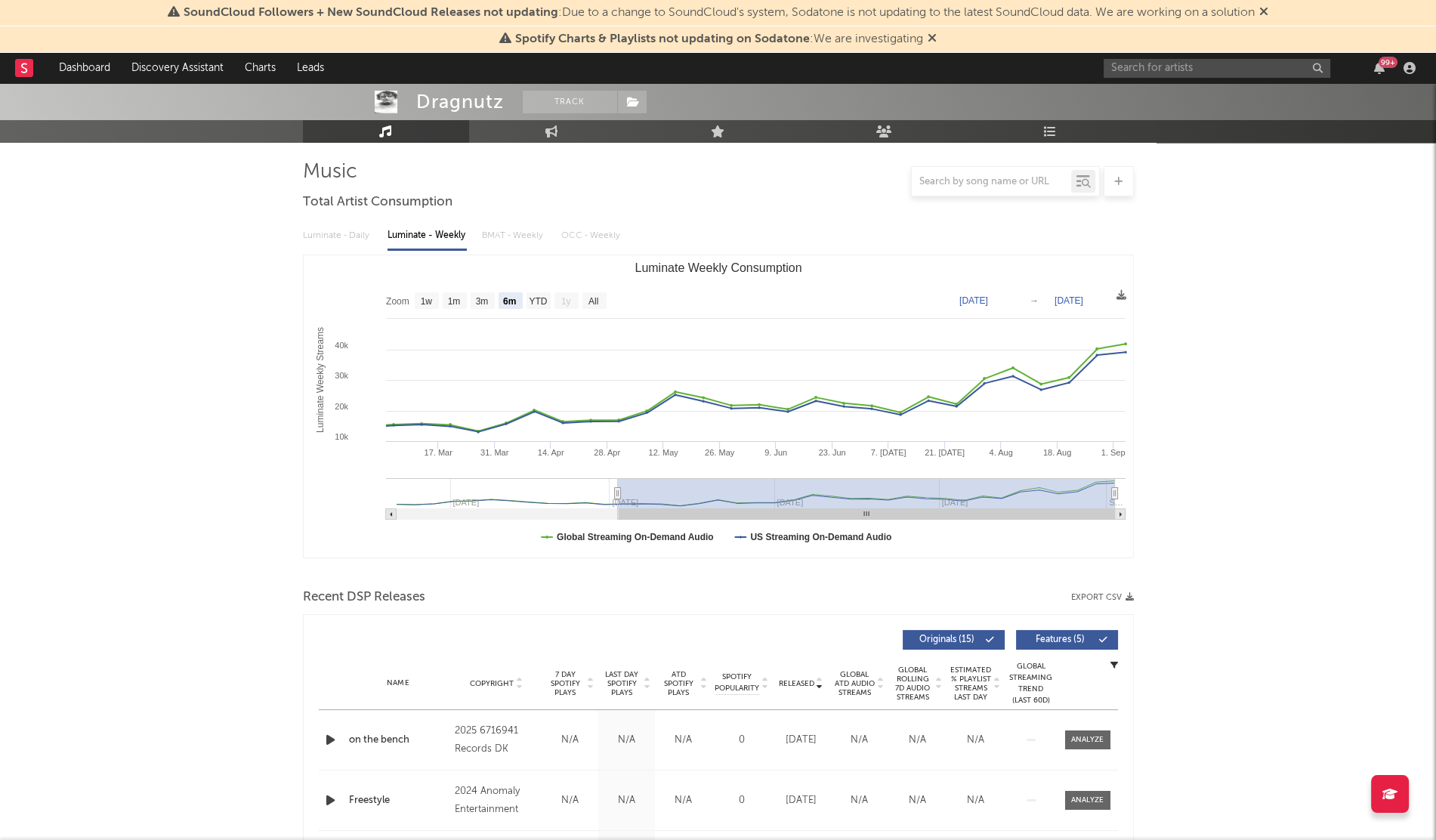
scroll to position [75, 0]
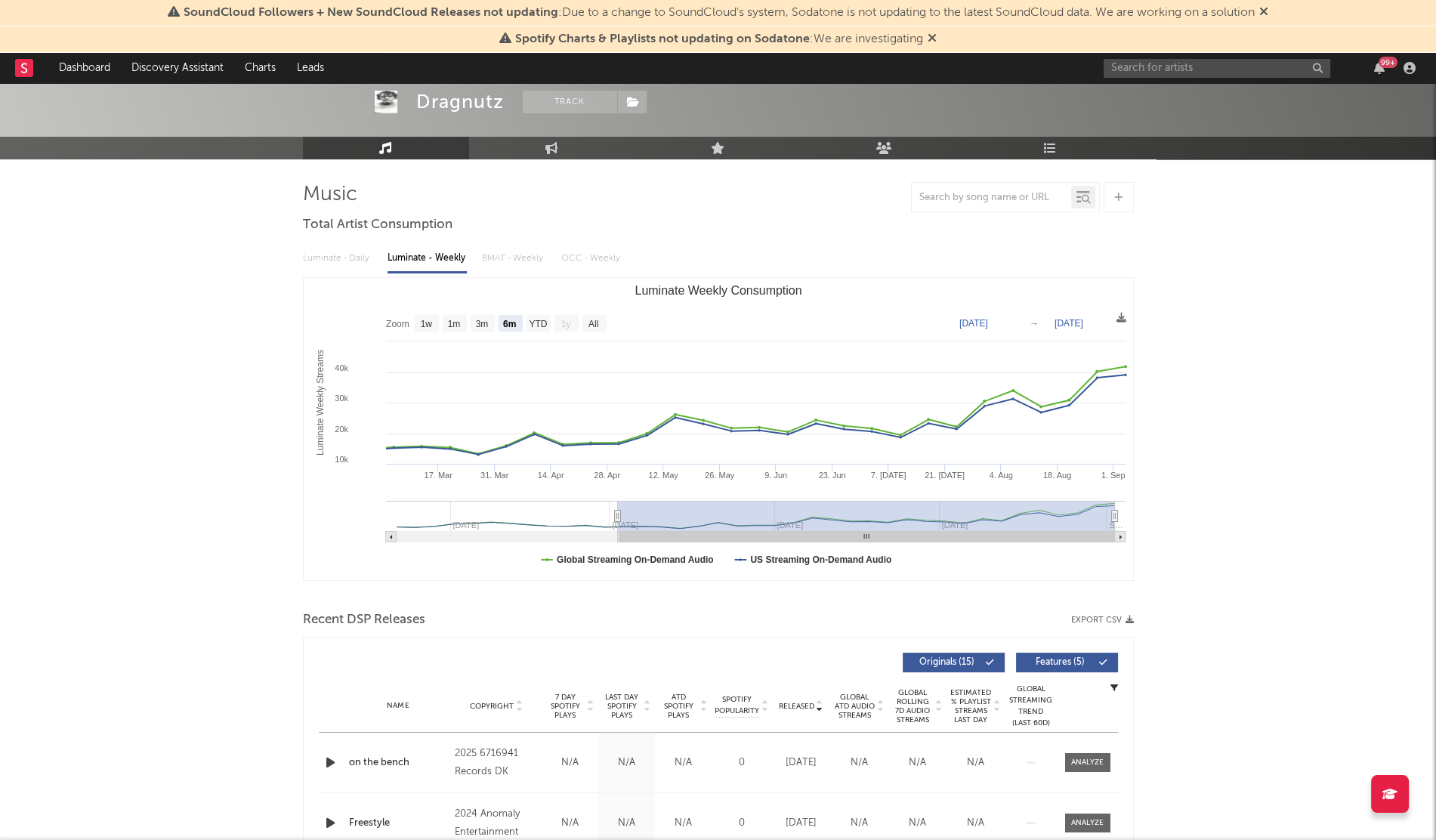
click at [387, 764] on div "on the bench" at bounding box center [398, 763] width 99 height 15
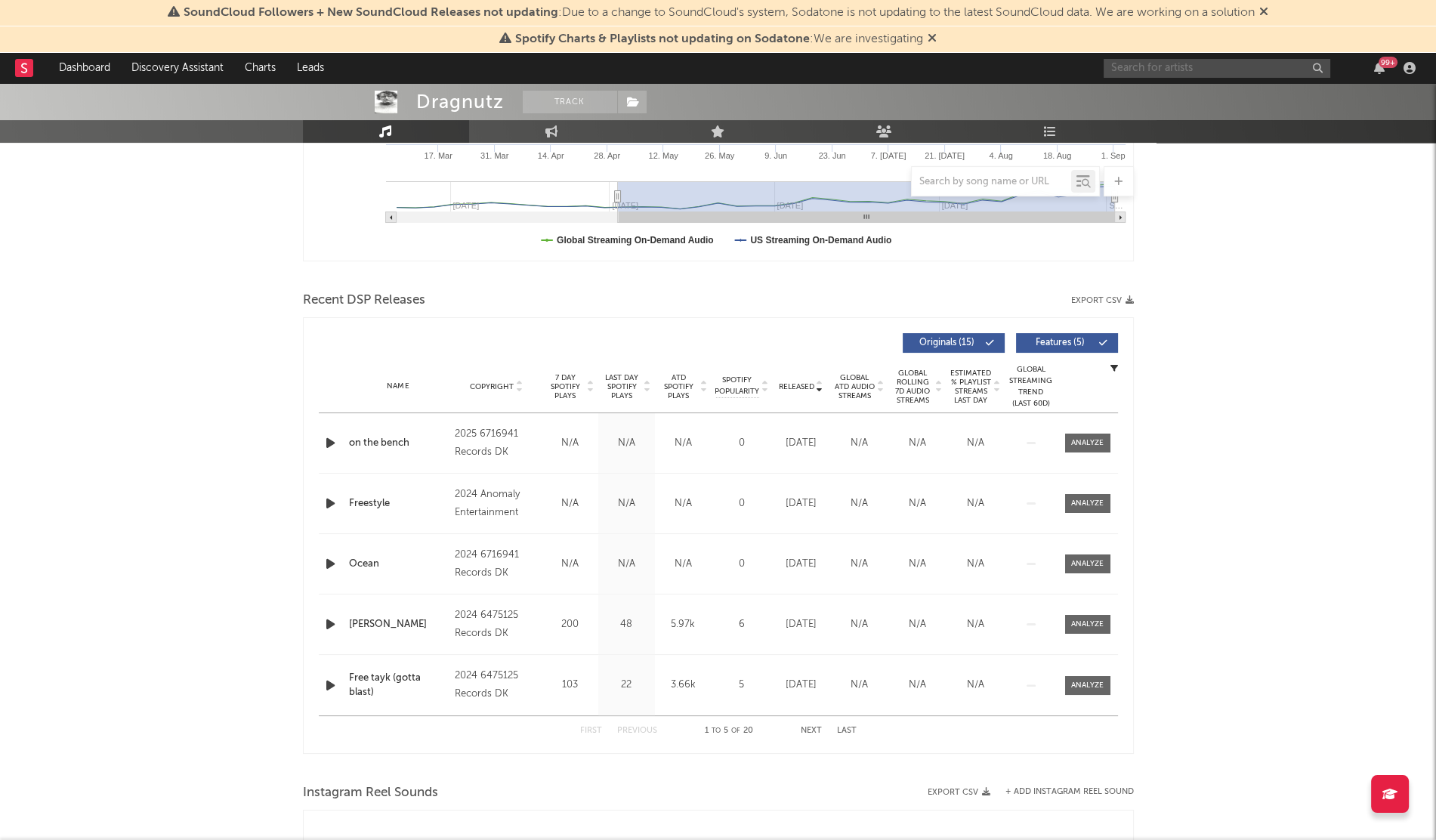
click at [1145, 71] on input "text" at bounding box center [1216, 68] width 226 height 19
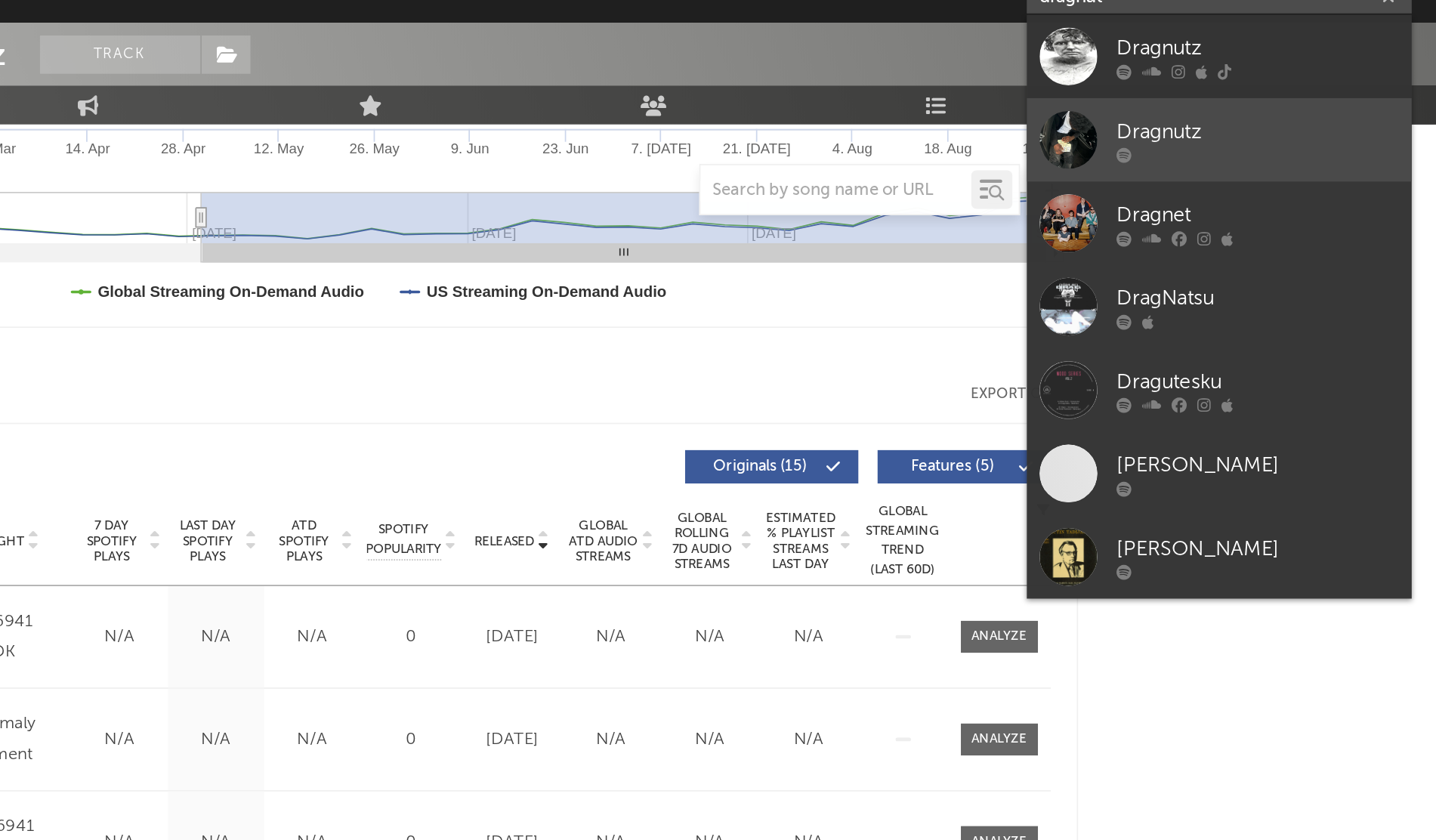
scroll to position [392, 0]
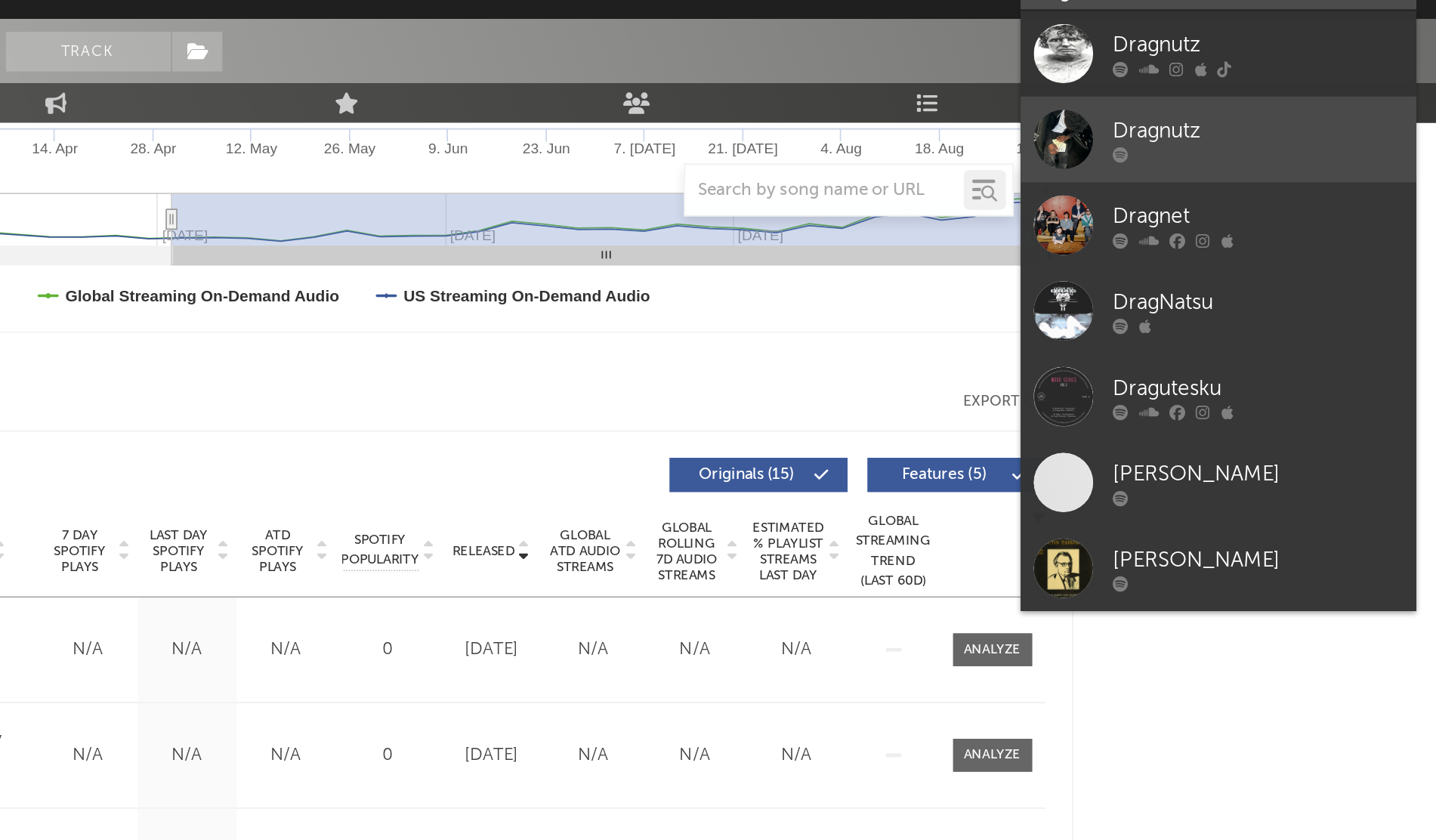
type input "dragnut"
click at [1226, 148] on div "Dragnutz" at bounding box center [1240, 148] width 167 height 18
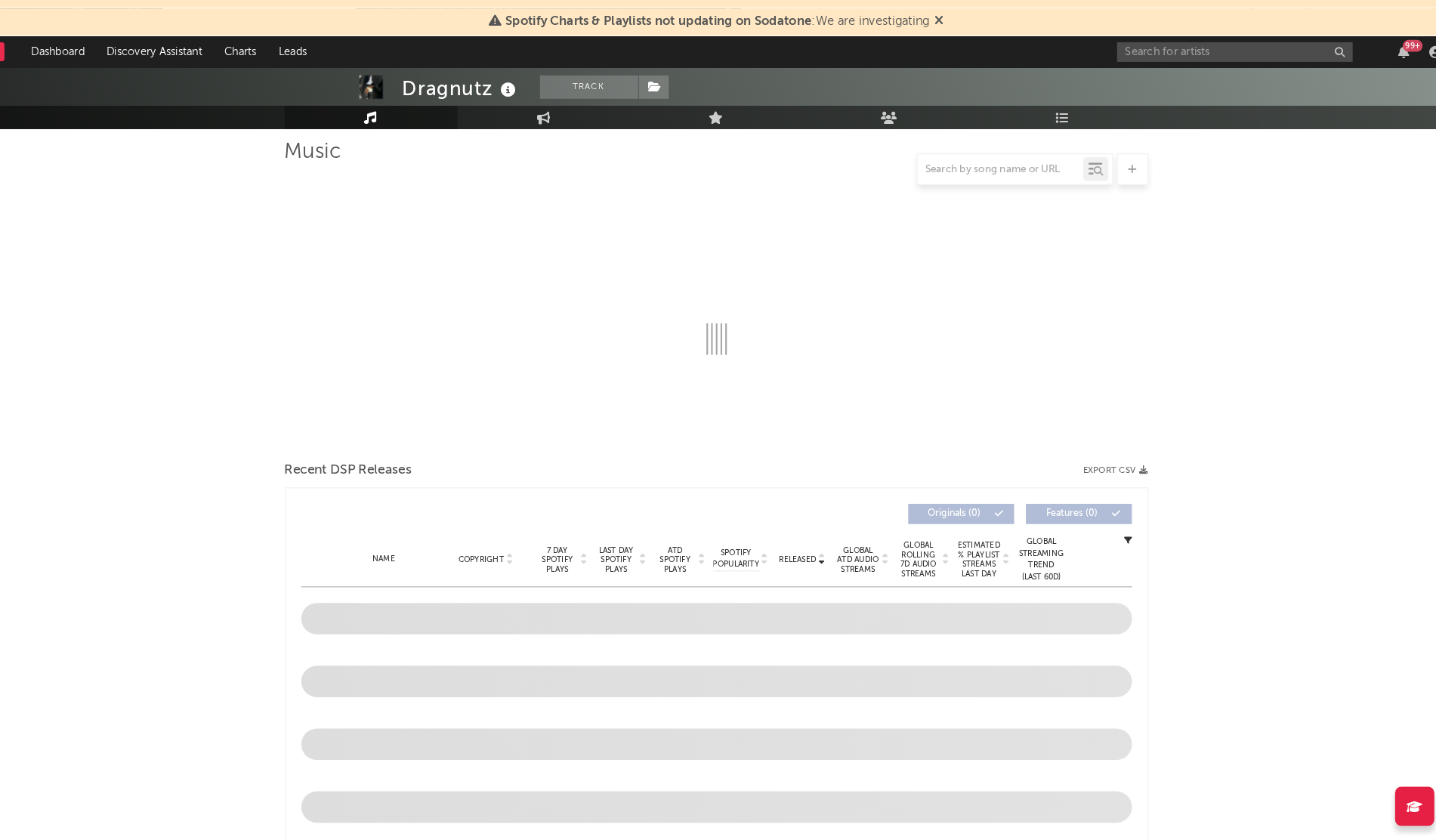
select select "1w"
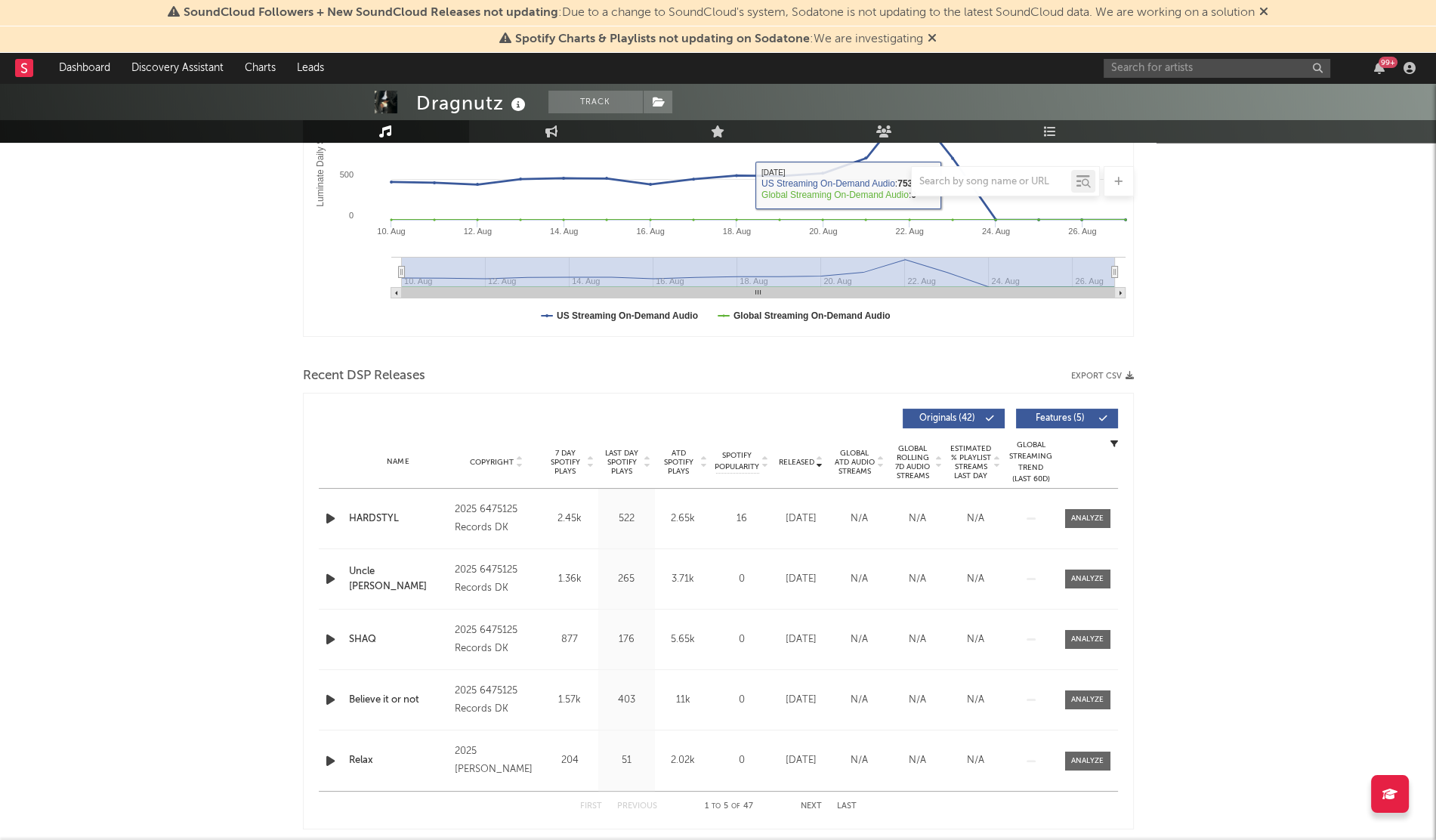
scroll to position [320, 0]
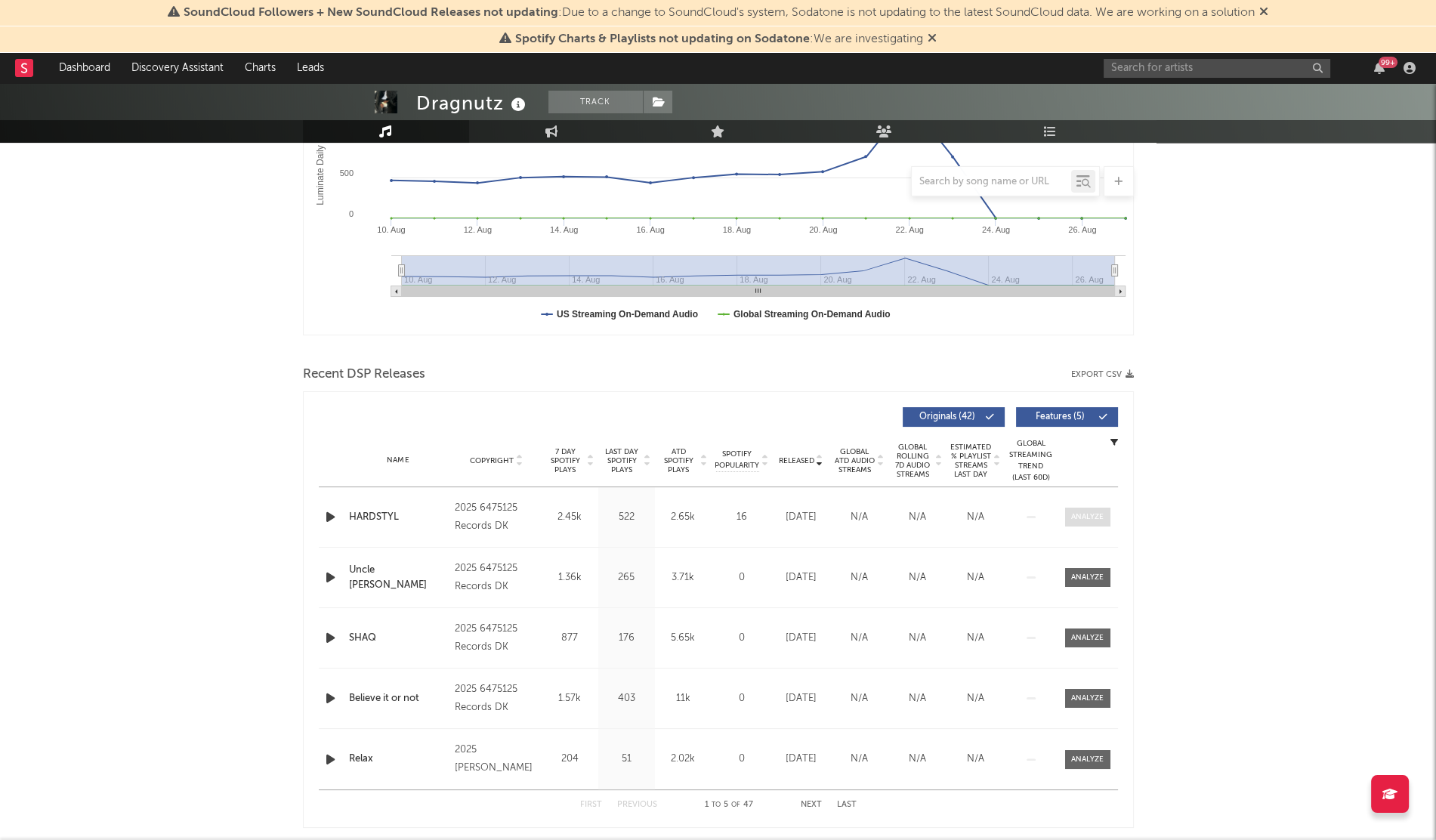
click at [1073, 513] on div at bounding box center [1087, 517] width 33 height 11
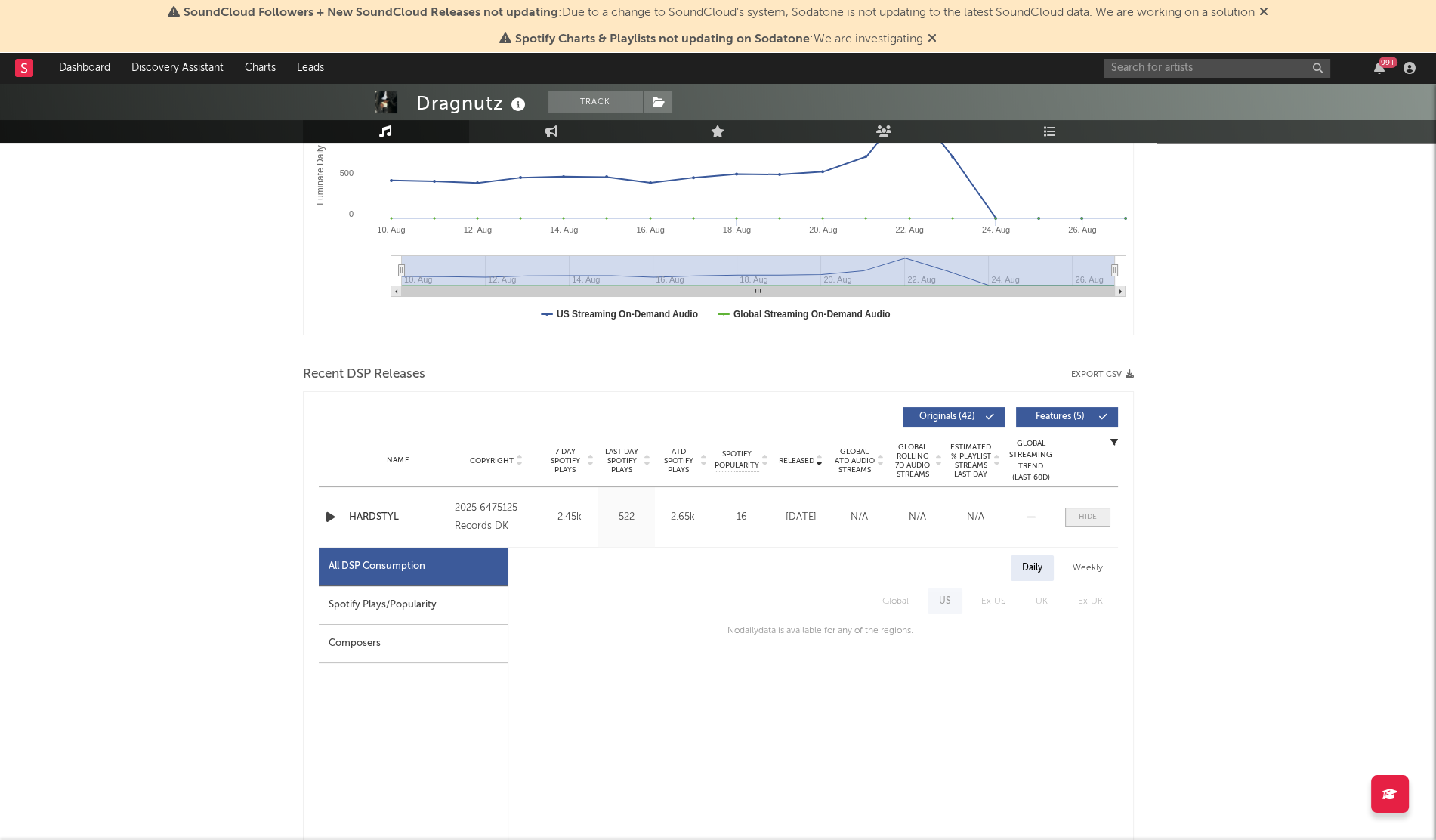
scroll to position [20, 0]
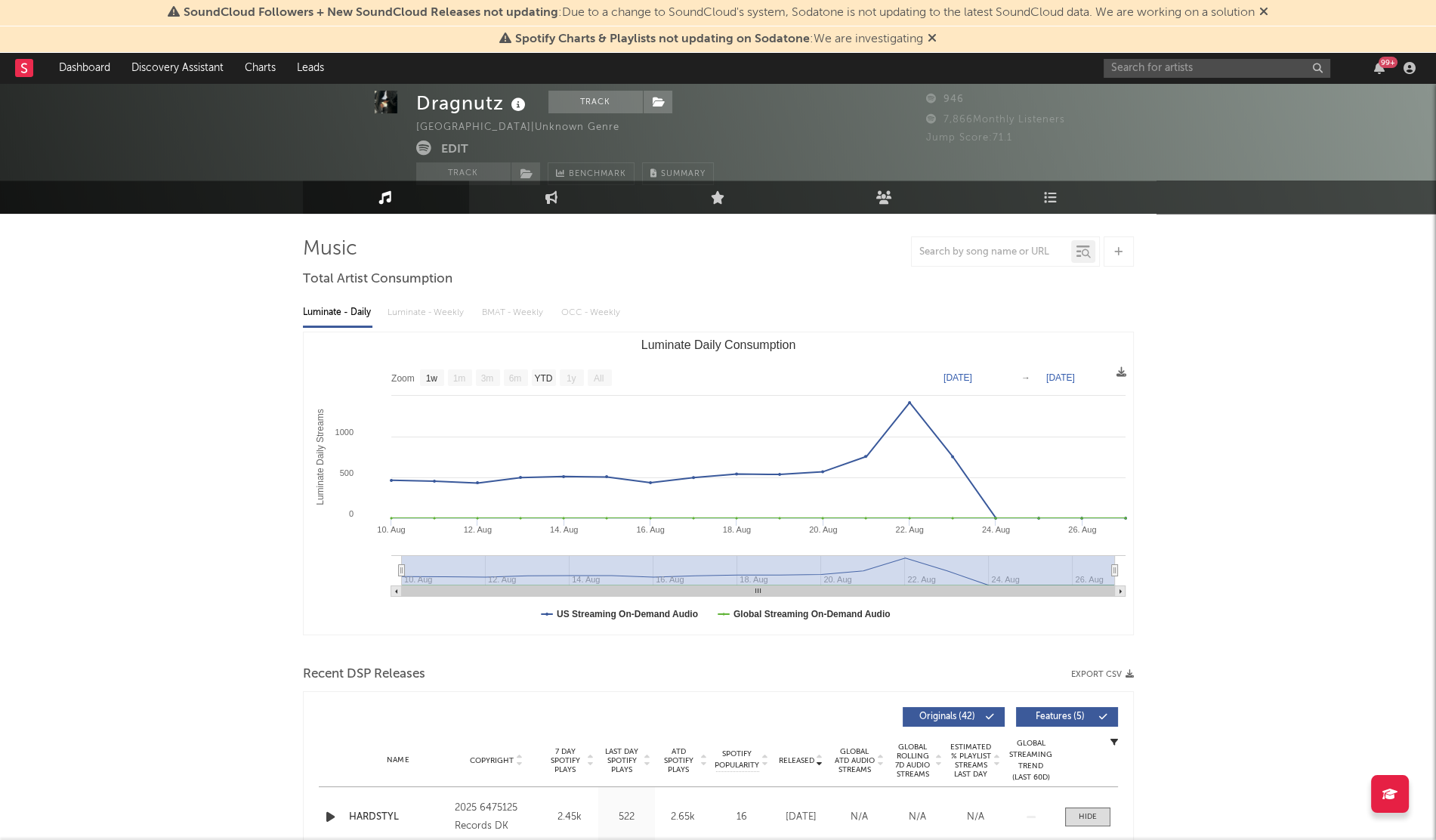
click at [1128, 56] on div "99 +" at bounding box center [1262, 68] width 317 height 30
click at [1133, 67] on input "text" at bounding box center [1216, 68] width 226 height 19
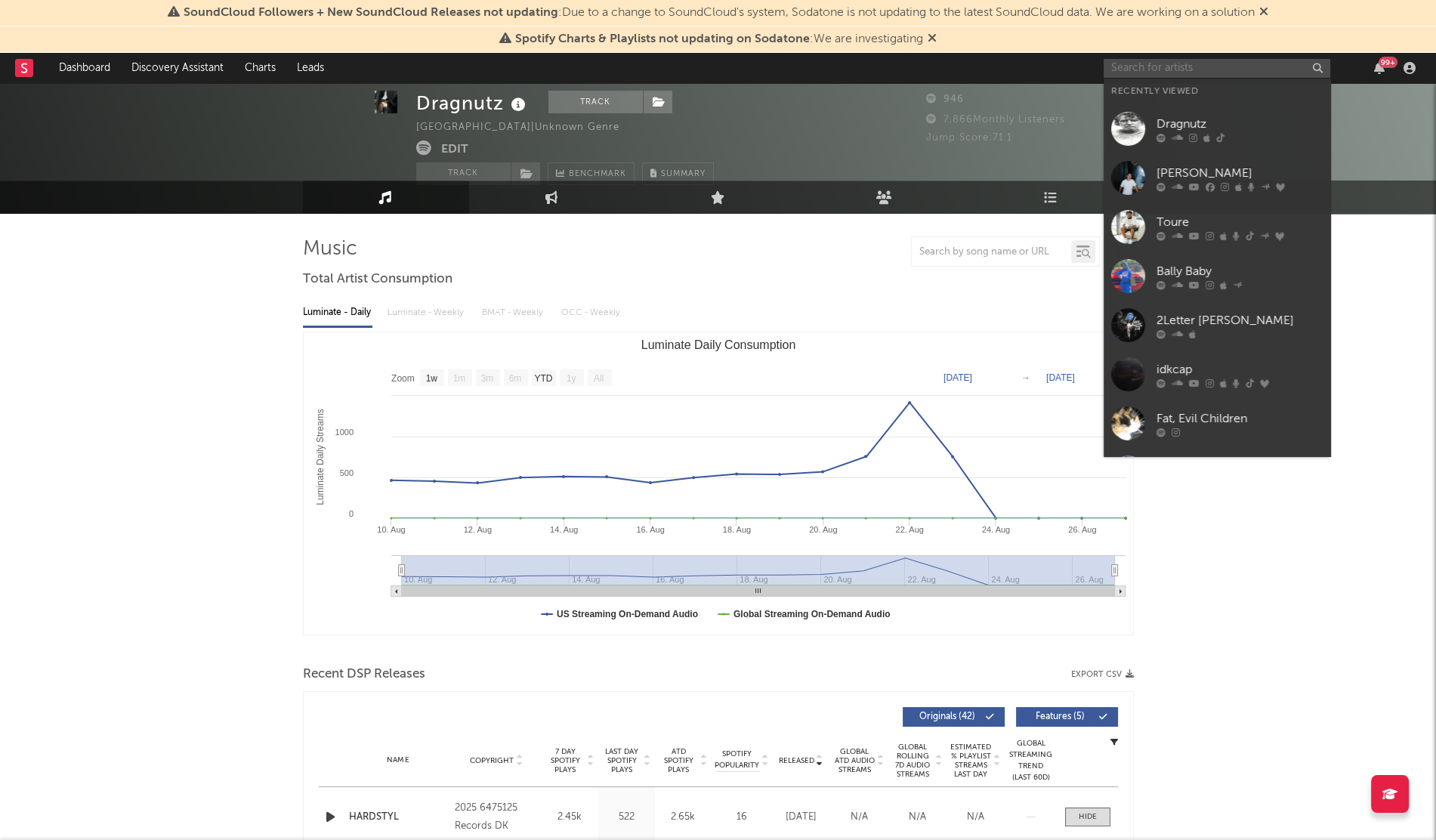
paste input "KP Skywalka"
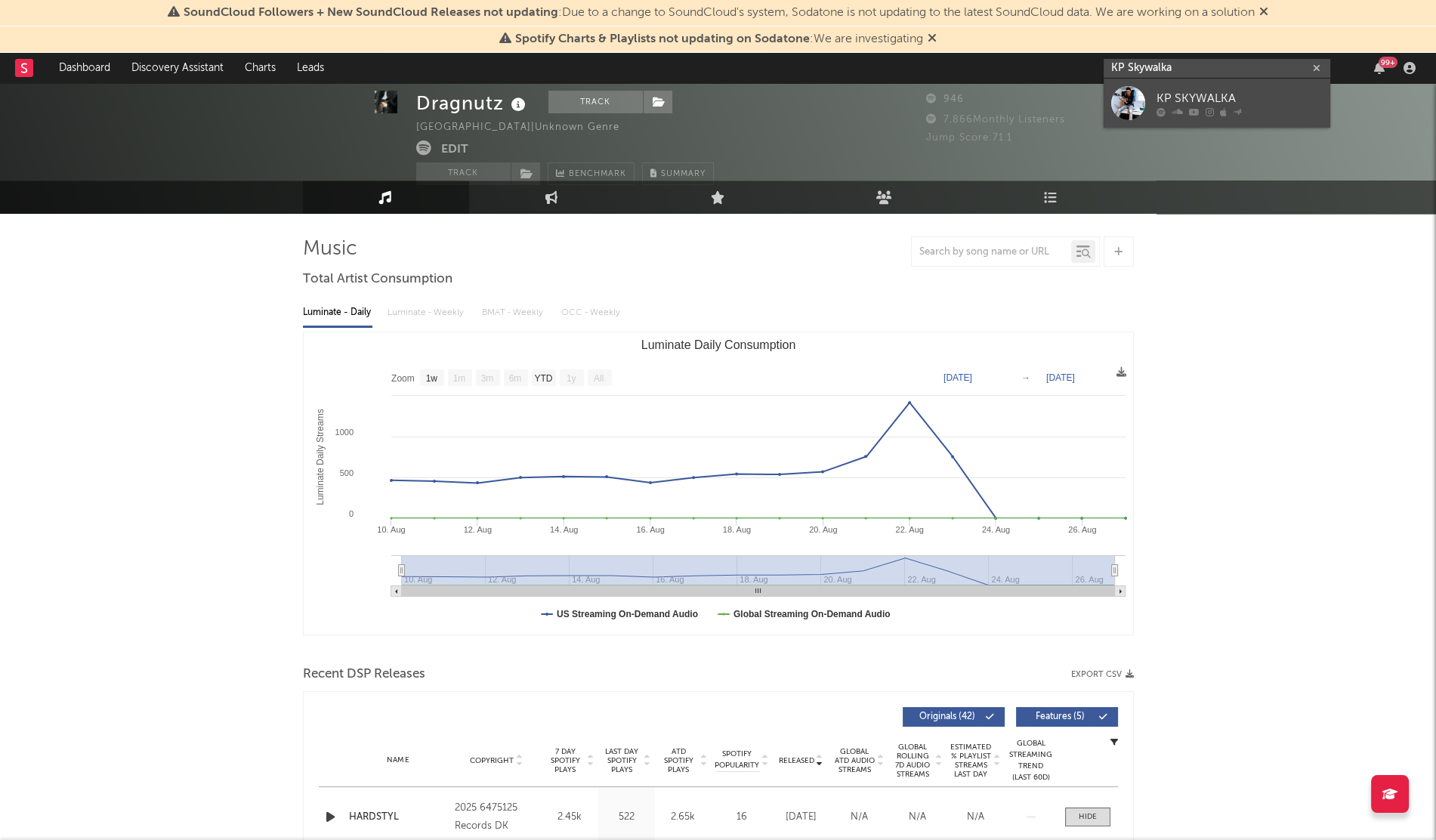
type input "KP Skywalka"
click at [1173, 86] on link "KP SKYWALKA" at bounding box center [1216, 103] width 226 height 49
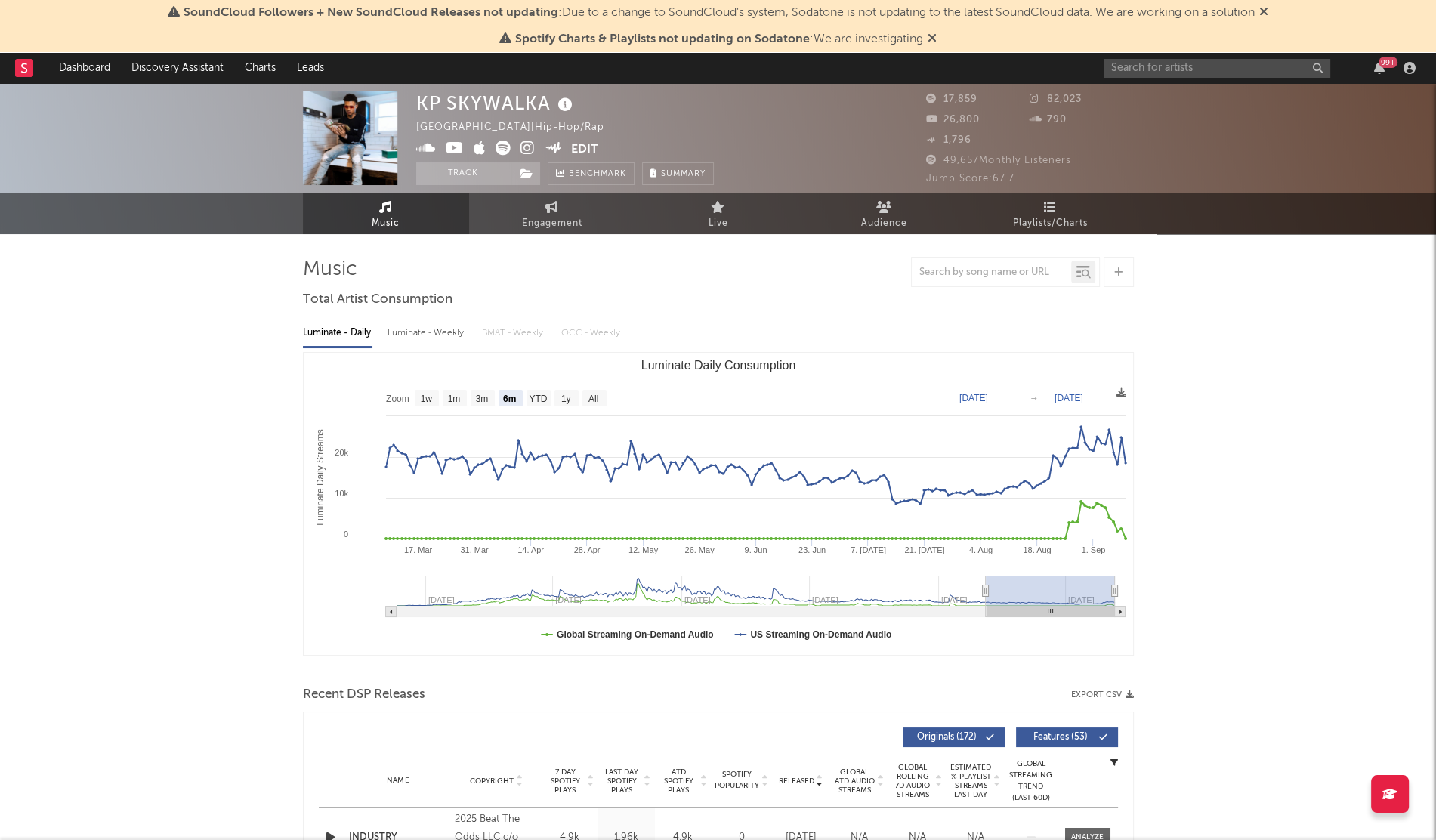
click at [474, 106] on div "KP SKYWALKA" at bounding box center [497, 103] width 160 height 25
copy div "KP SKYWALKA"
click at [592, 394] on text "All" at bounding box center [592, 399] width 10 height 11
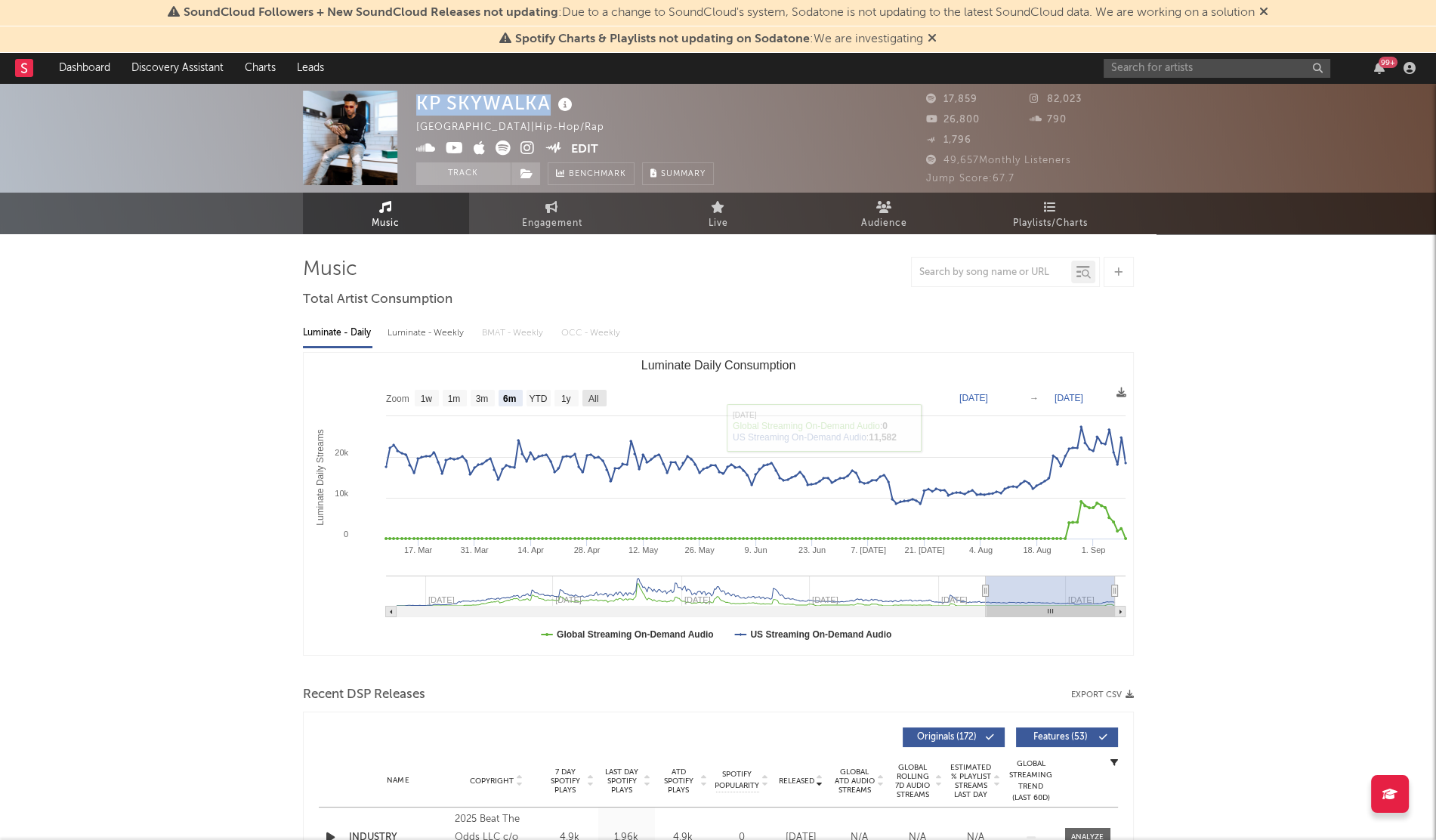
select select "All"
type input "2022-11-20"
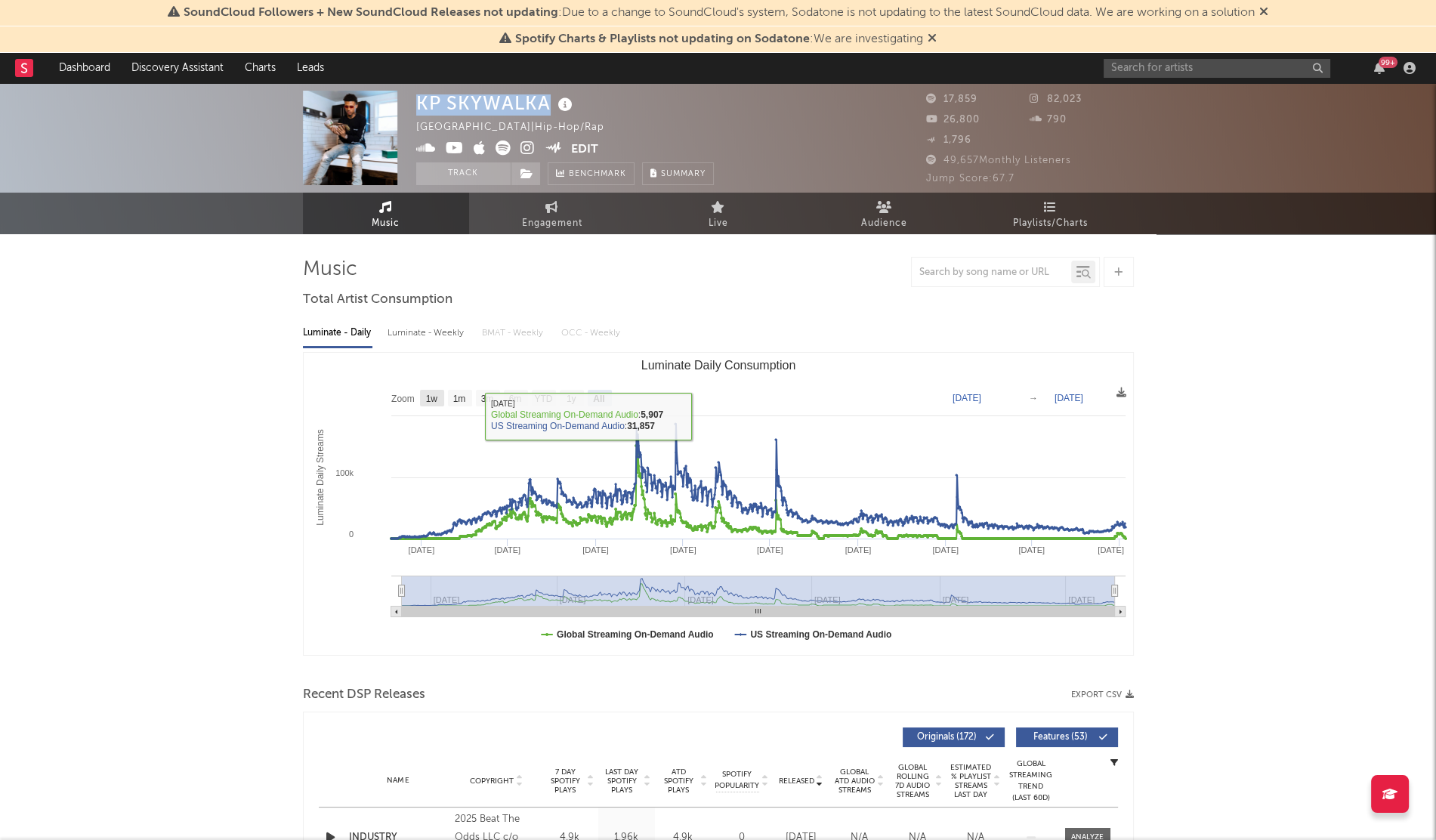
click at [437, 398] on text "1w" at bounding box center [431, 399] width 12 height 11
select select "1w"
type input "2025-09-03"
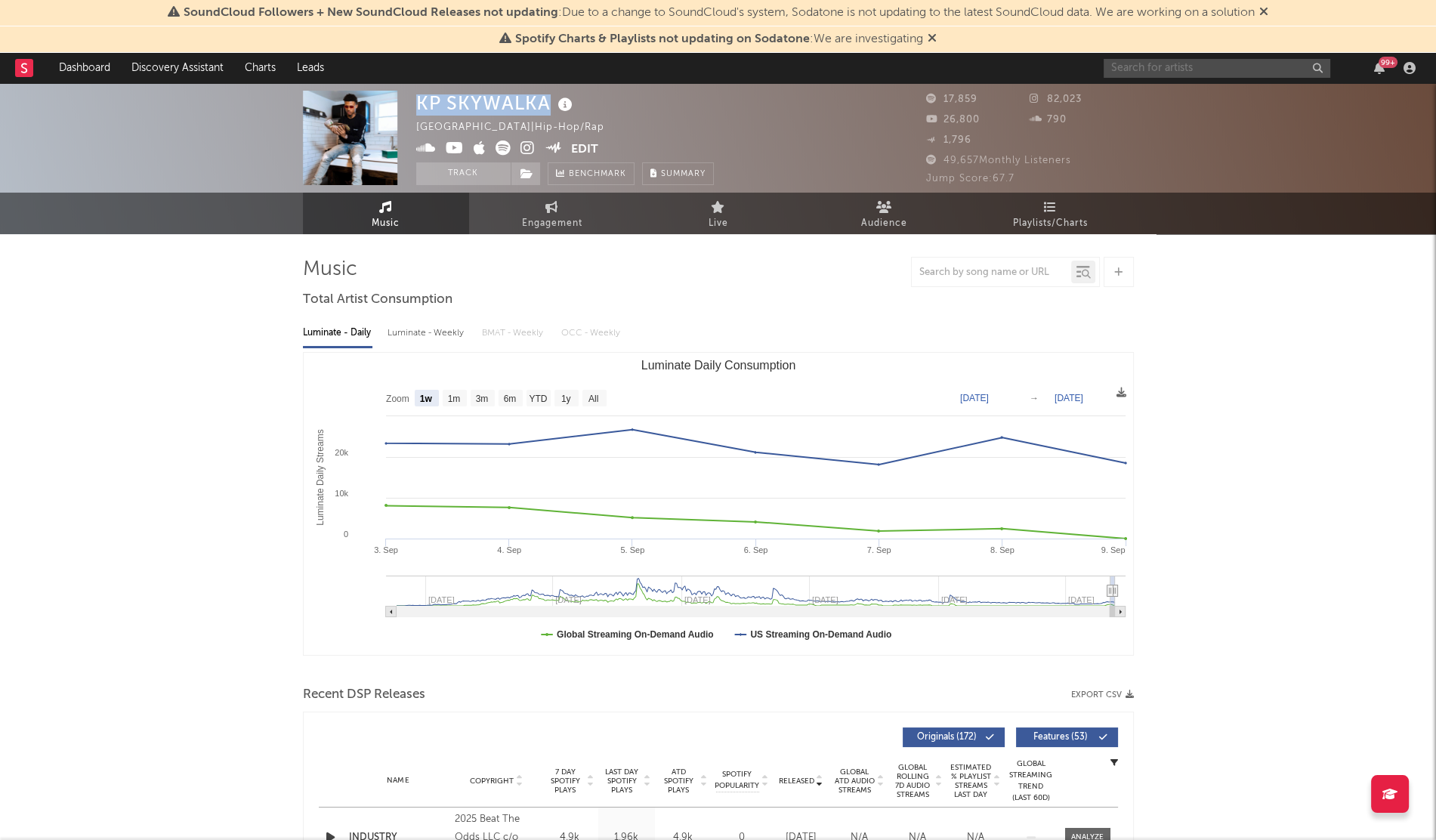
click at [1174, 64] on input "text" at bounding box center [1216, 68] width 226 height 19
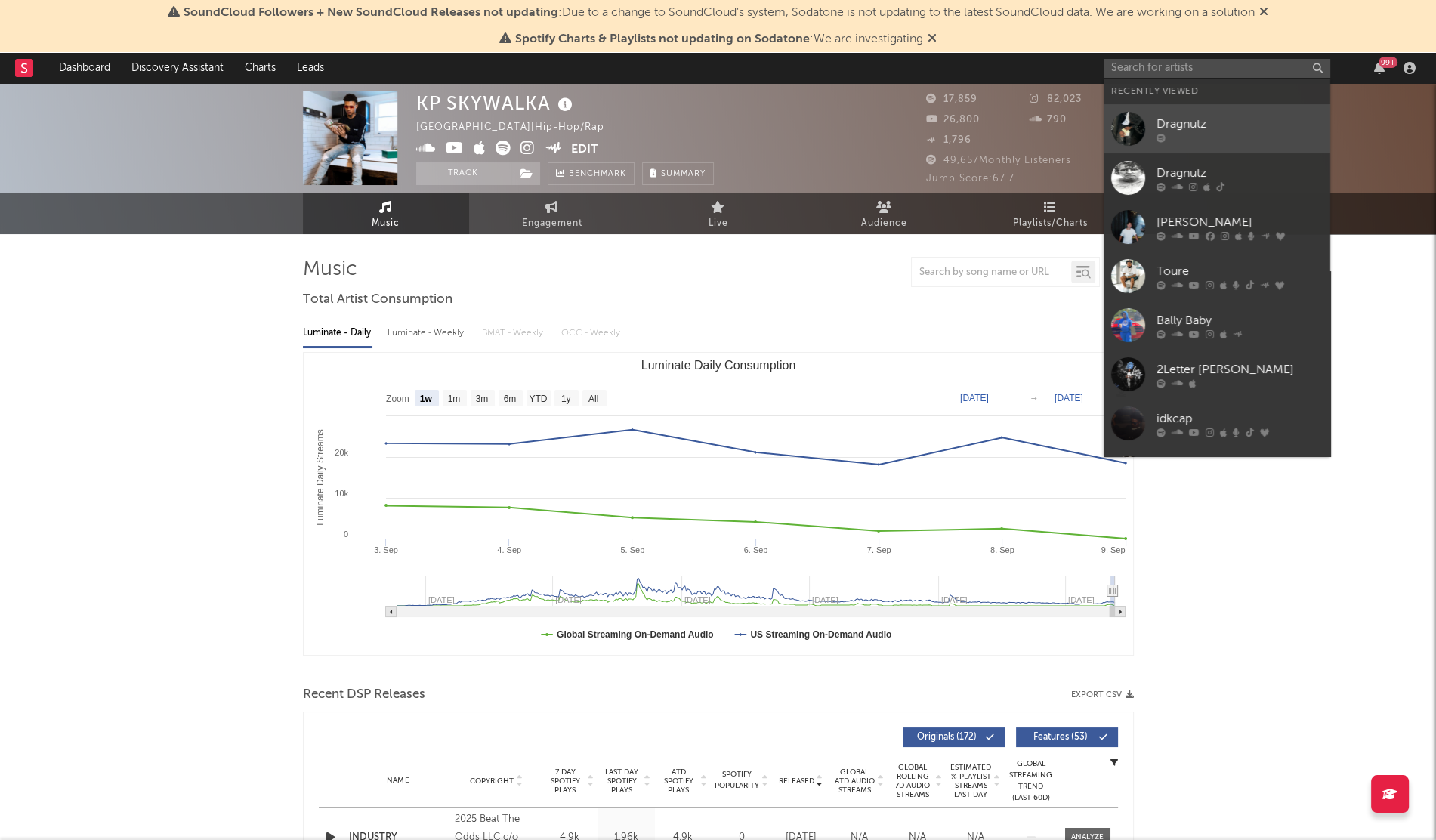
click at [1200, 138] on div at bounding box center [1240, 138] width 167 height 9
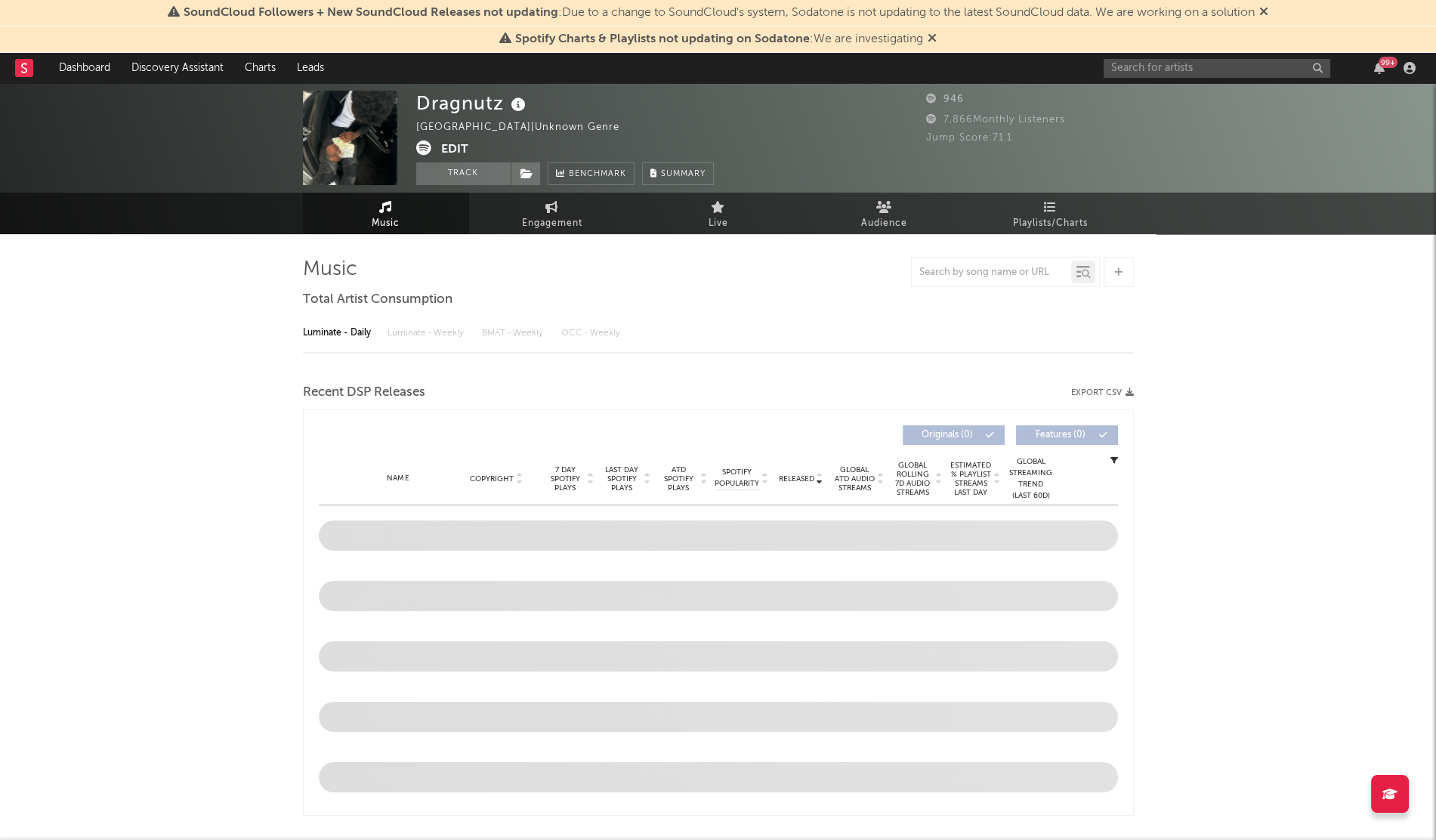
select select "1w"
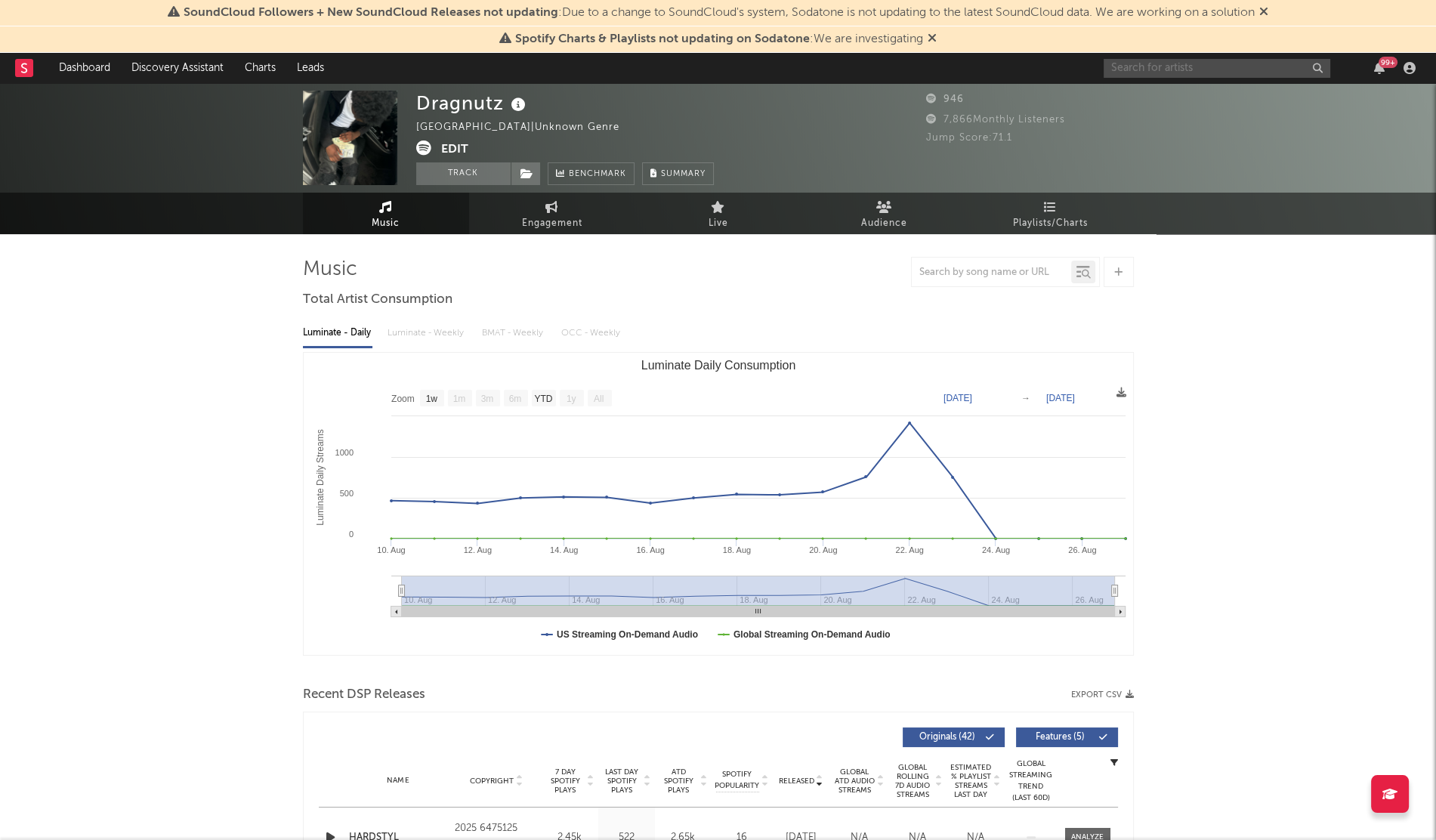
click at [1151, 68] on input "text" at bounding box center [1216, 68] width 226 height 19
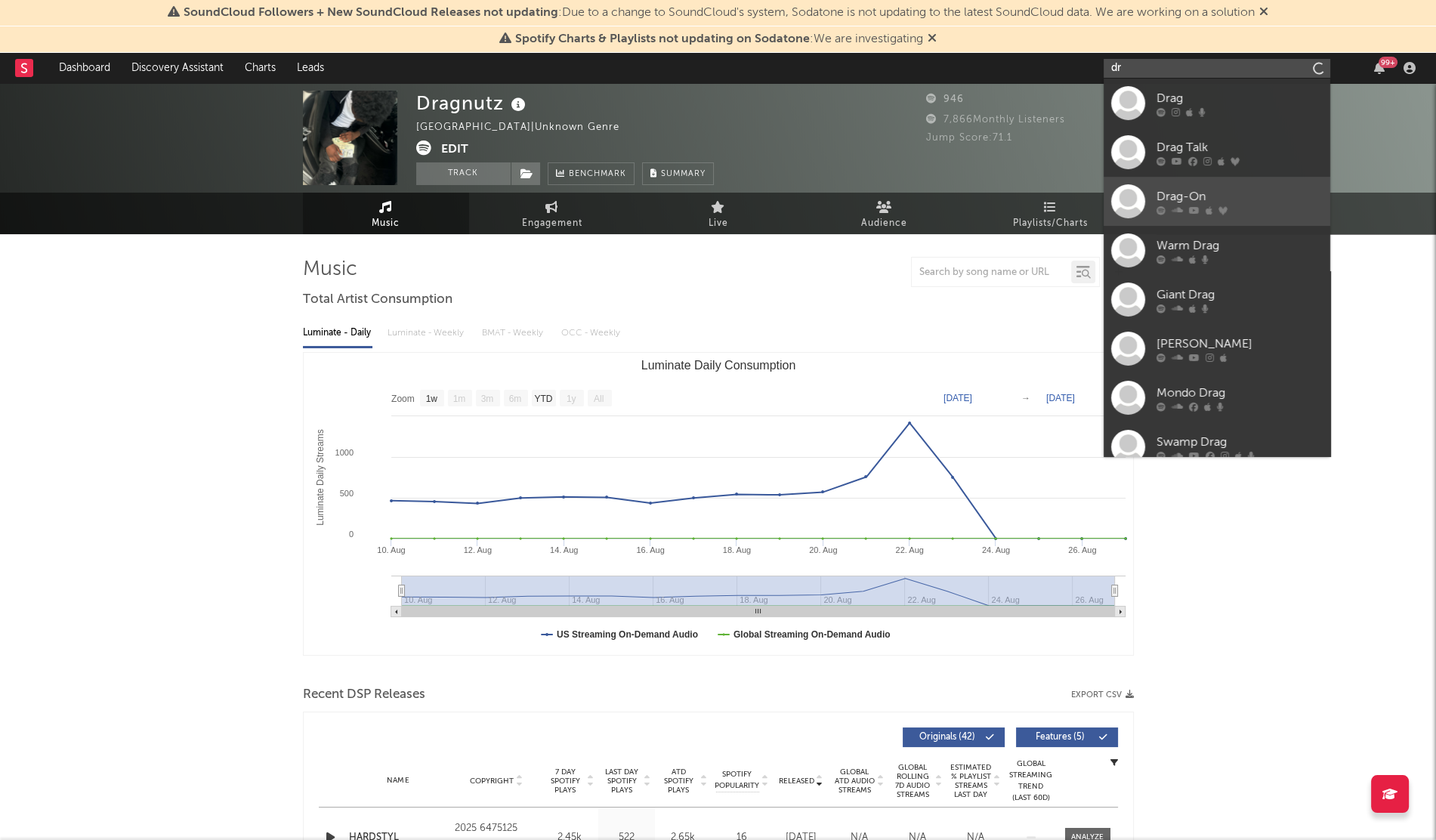
type input "d"
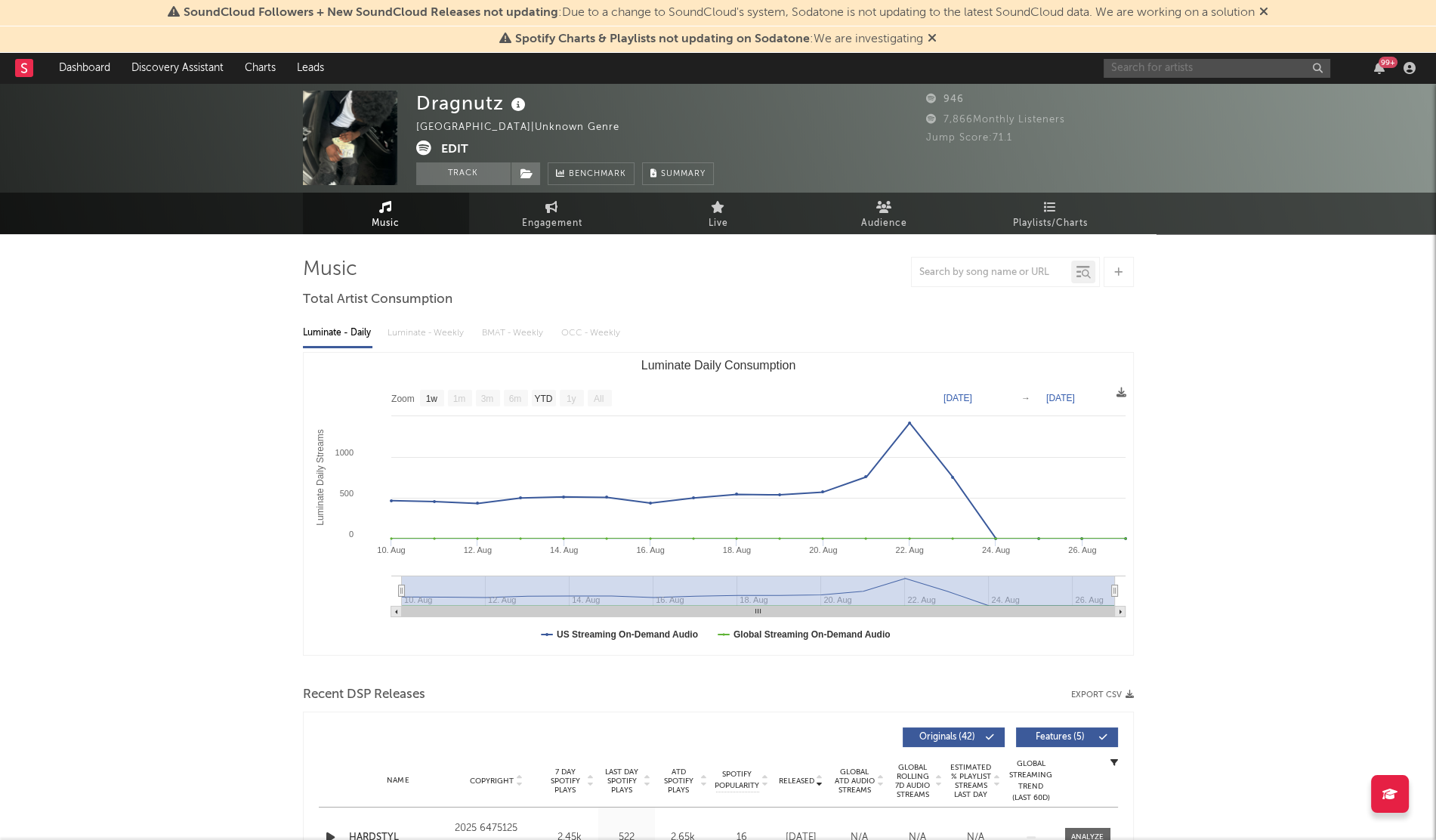
click at [1145, 68] on input "text" at bounding box center [1216, 68] width 226 height 19
click at [1148, 62] on input "text" at bounding box center [1216, 68] width 226 height 19
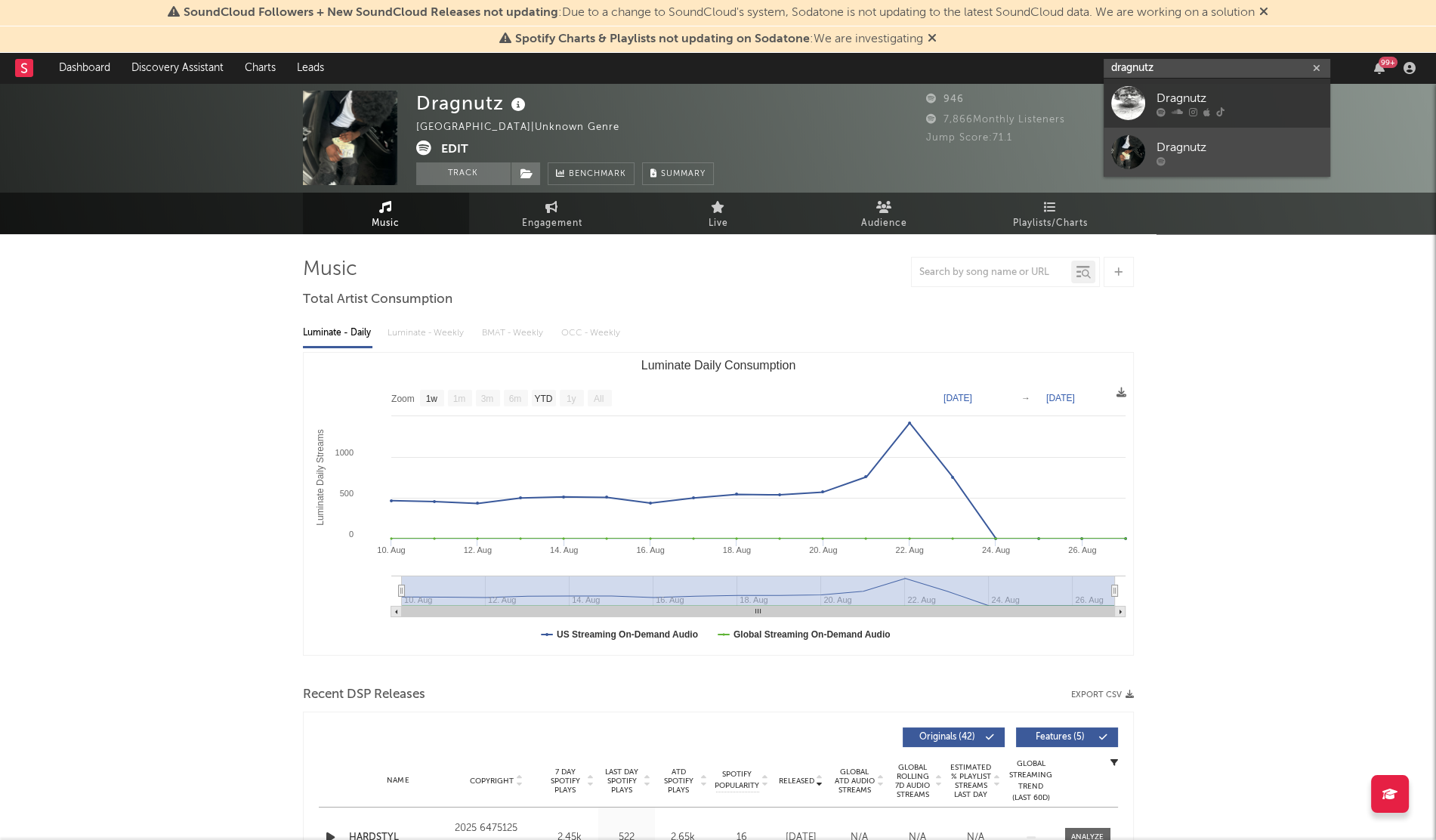
type input "dragnutz"
click at [1226, 161] on div at bounding box center [1240, 161] width 167 height 9
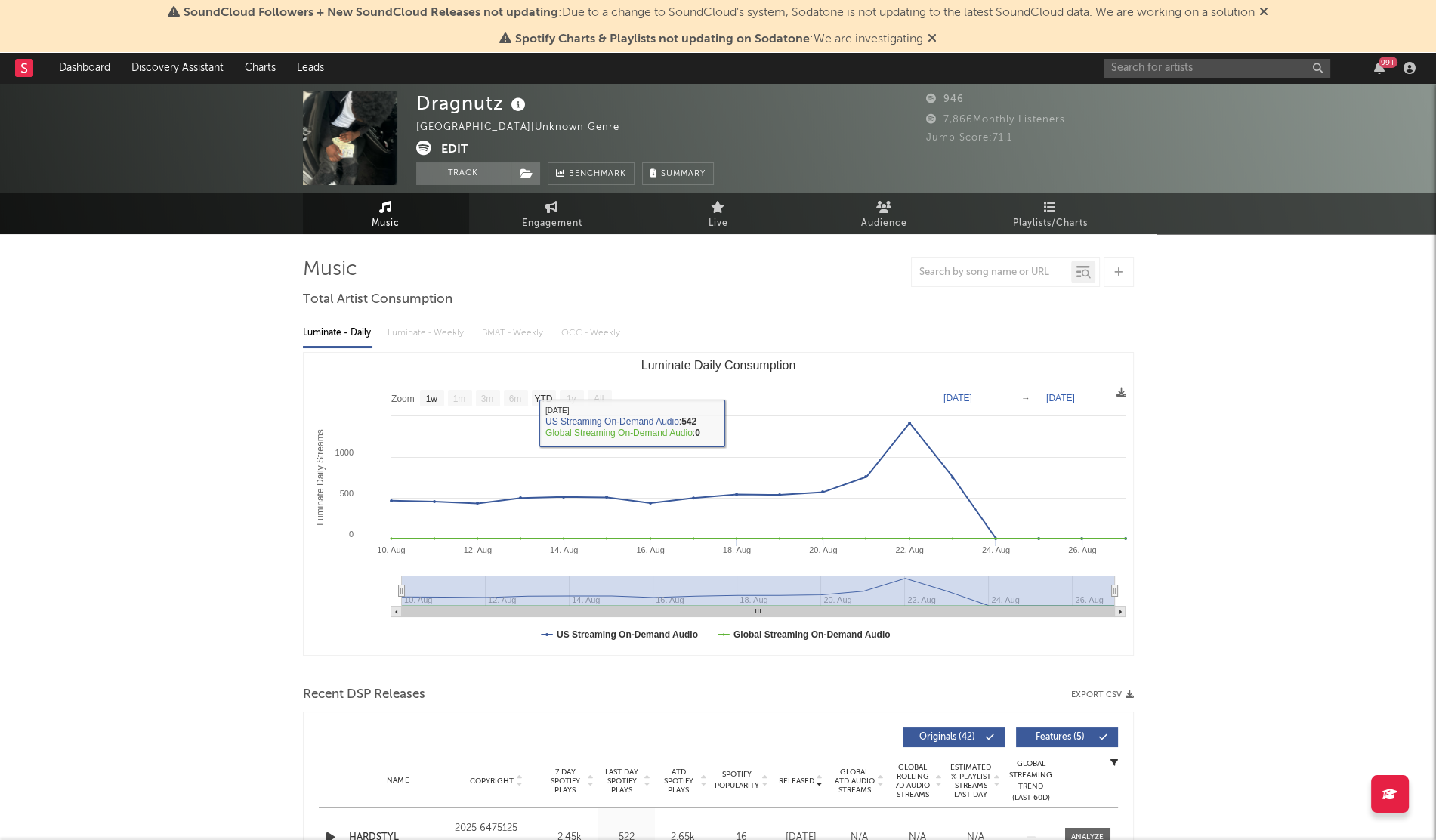
click at [1143, 79] on div "99 +" at bounding box center [1262, 68] width 317 height 30
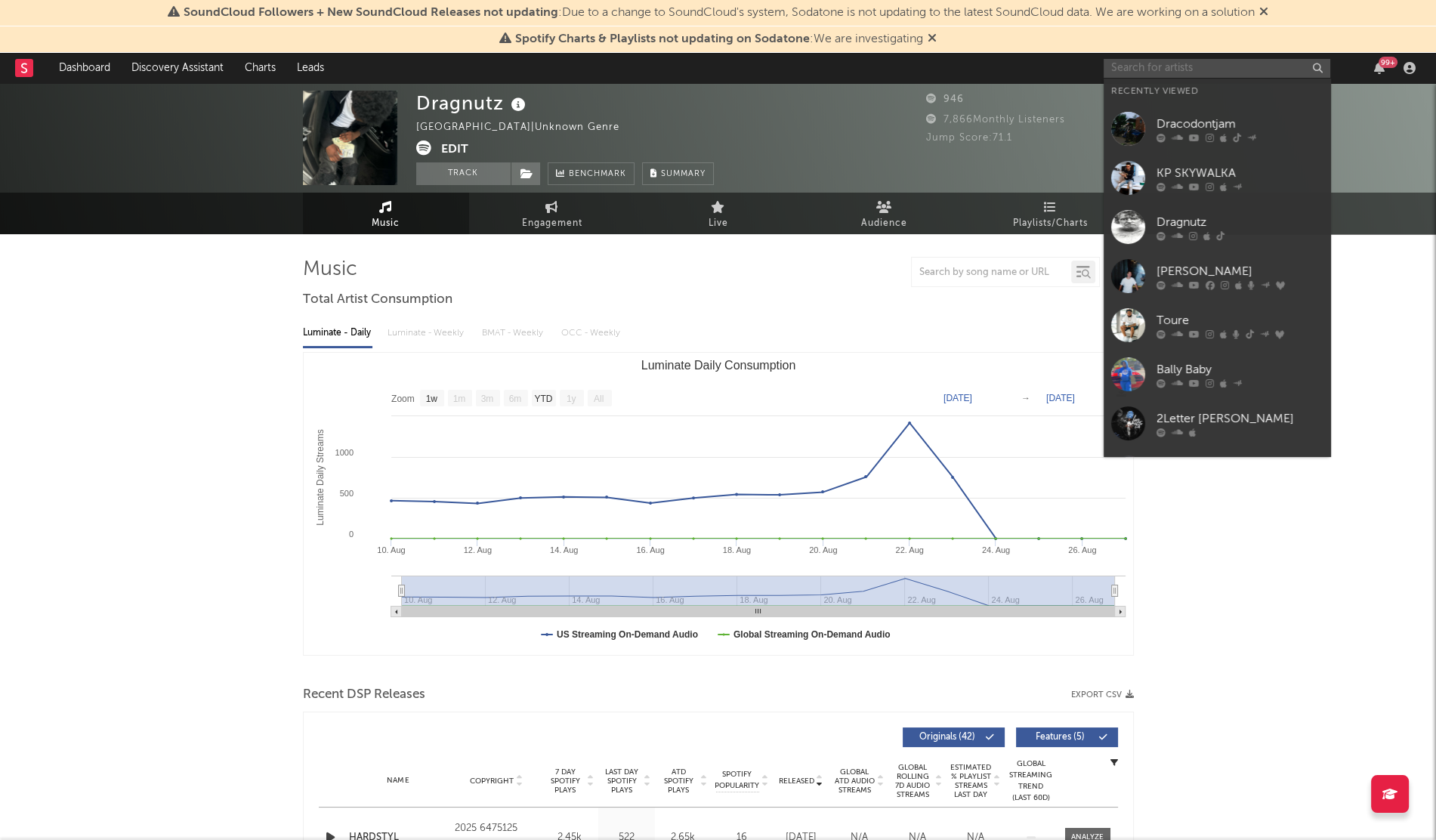
click at [1134, 74] on input "text" at bounding box center [1216, 68] width 226 height 19
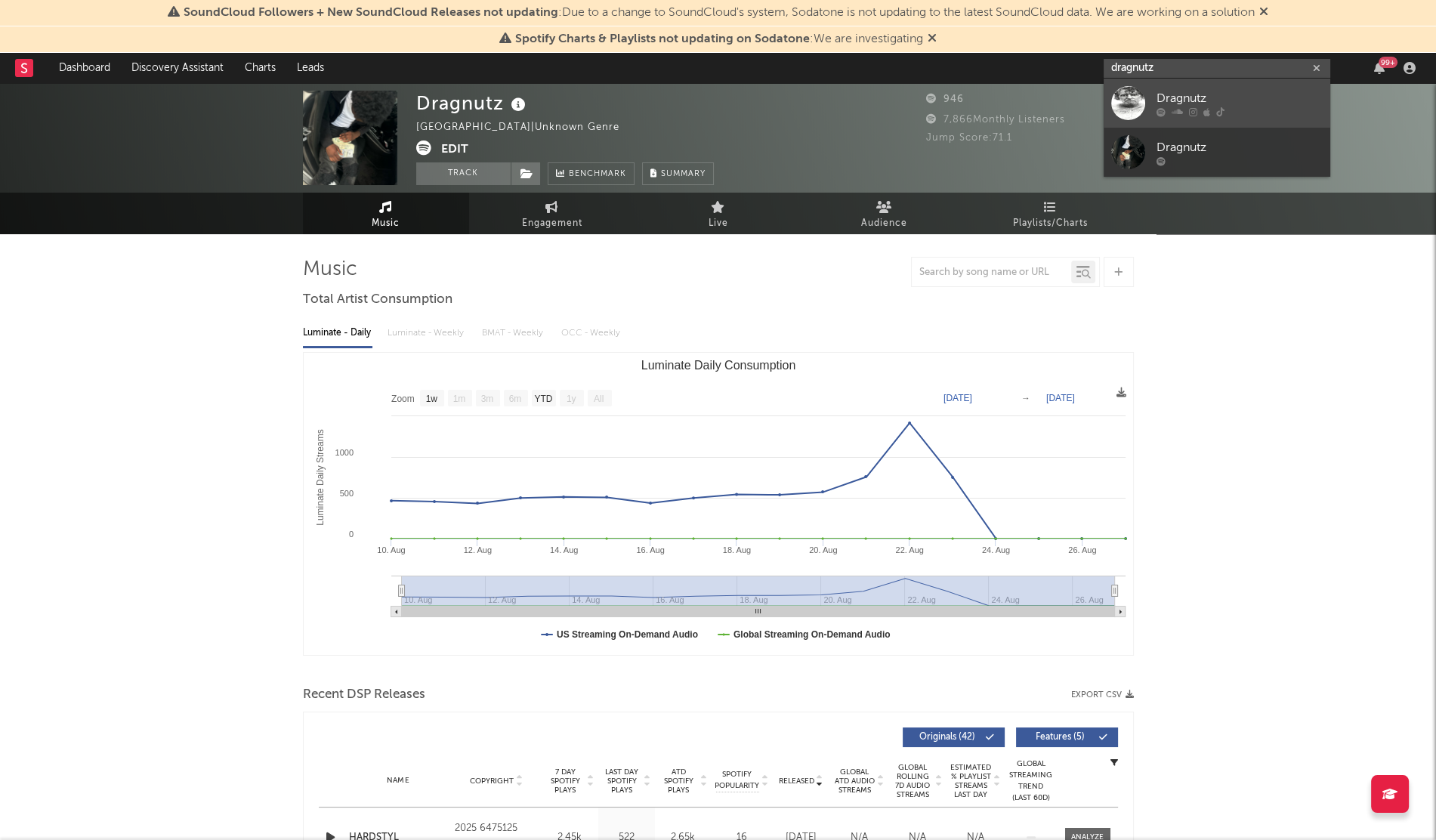
type input "dragnutz"
click at [1126, 98] on div at bounding box center [1128, 103] width 34 height 34
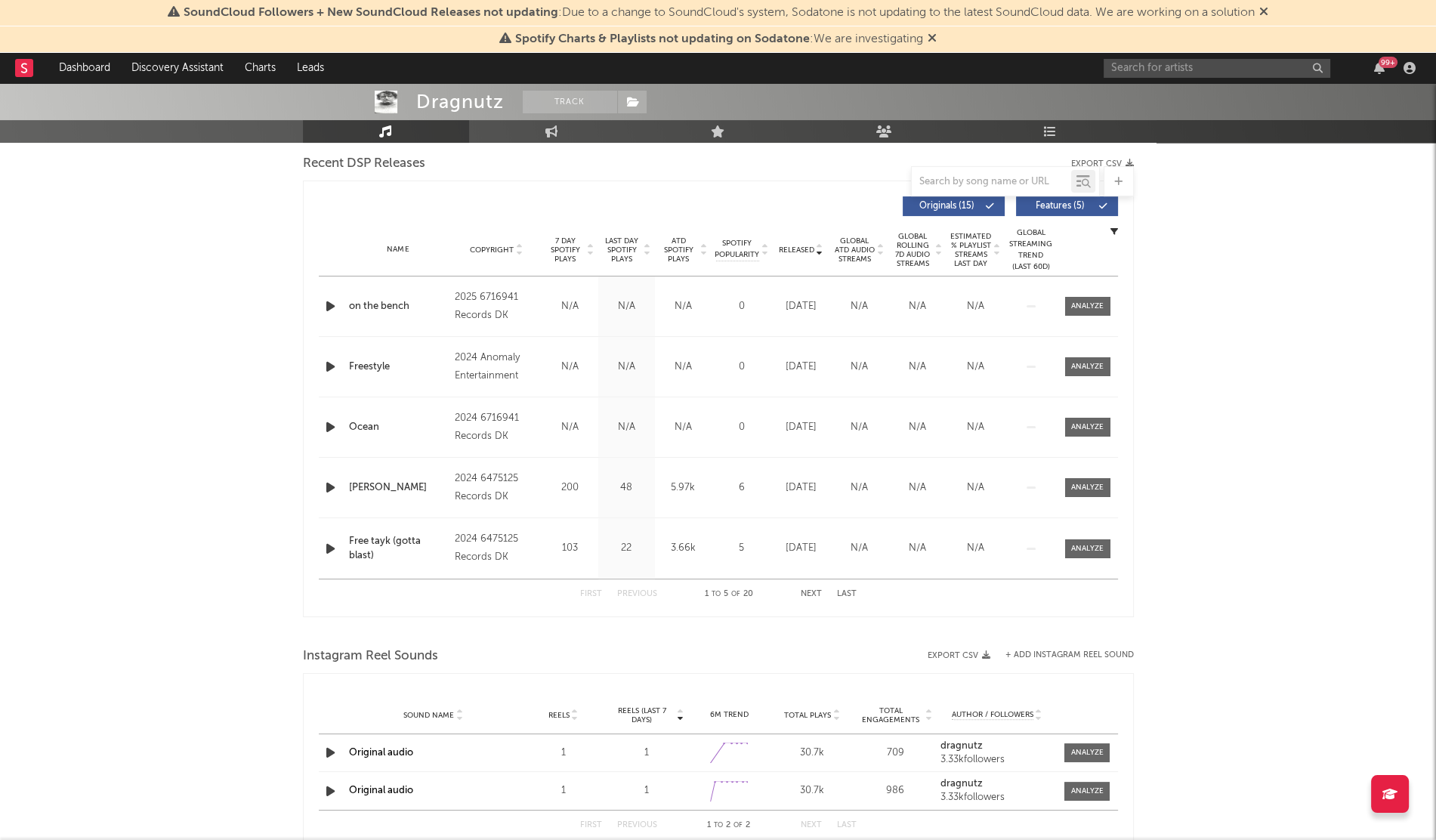
select select "6m"
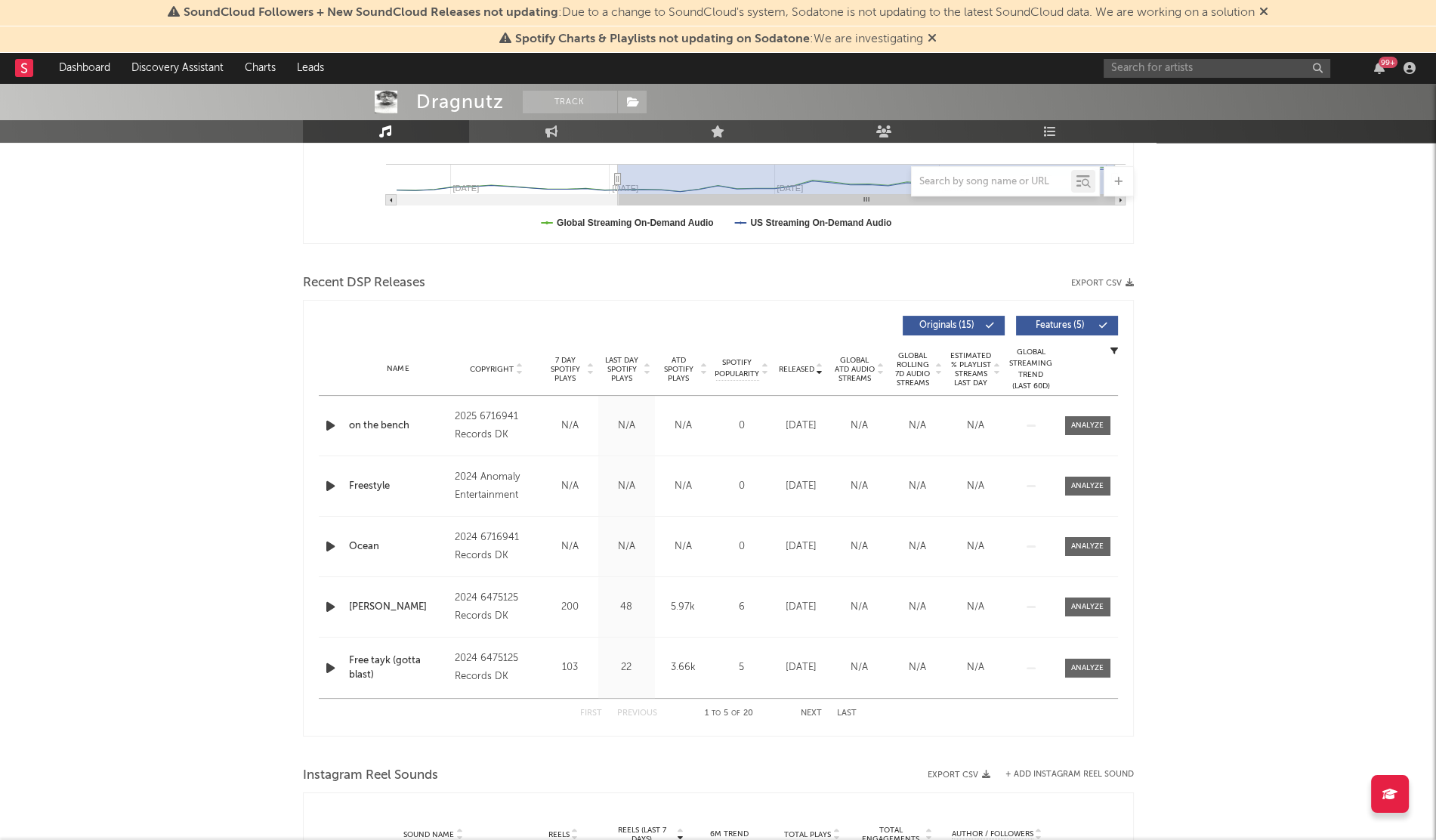
scroll to position [562, 0]
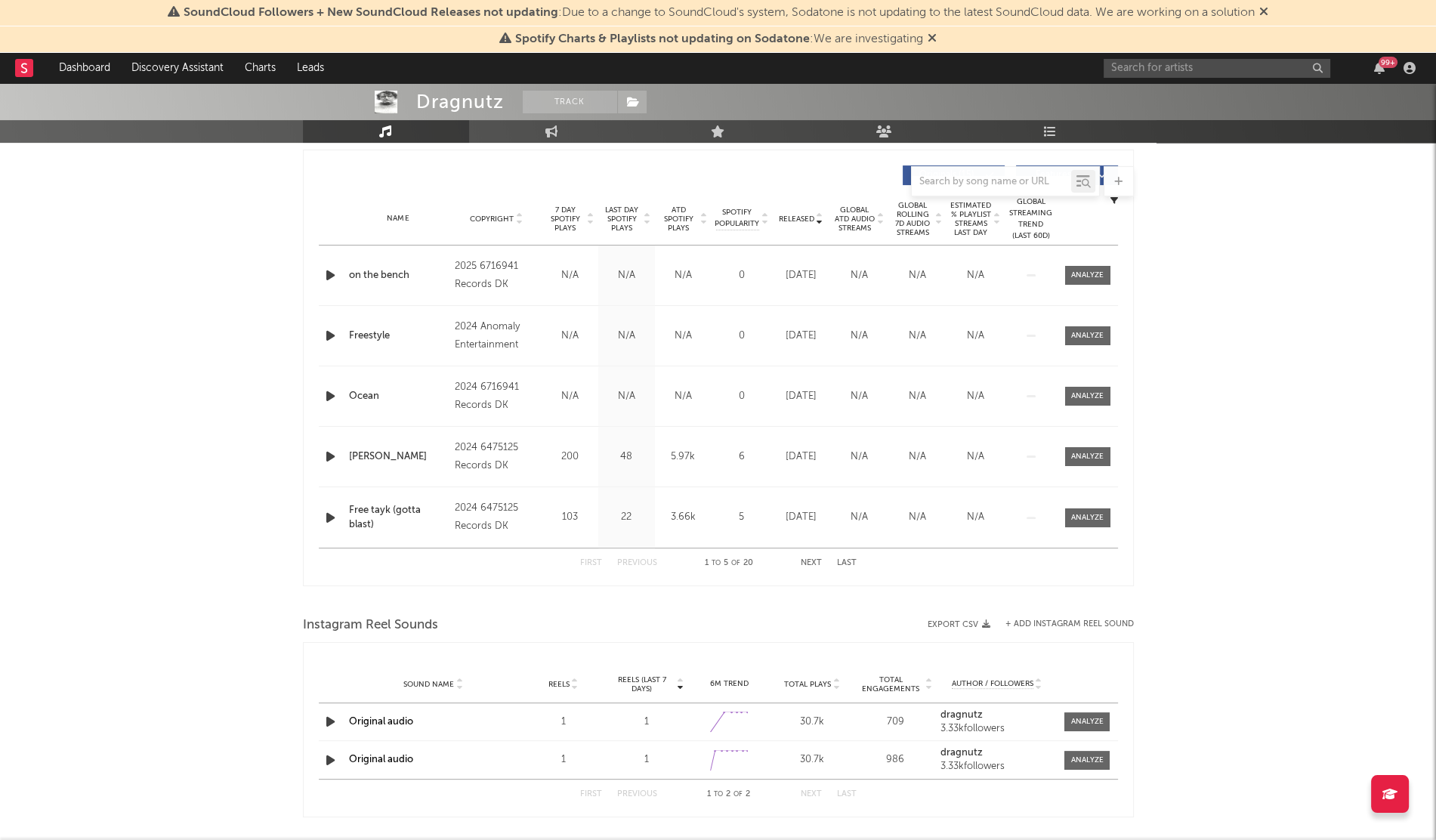
click at [793, 223] on div "Released" at bounding box center [801, 218] width 51 height 11
click at [357, 450] on div "Rollie" at bounding box center [398, 457] width 99 height 15
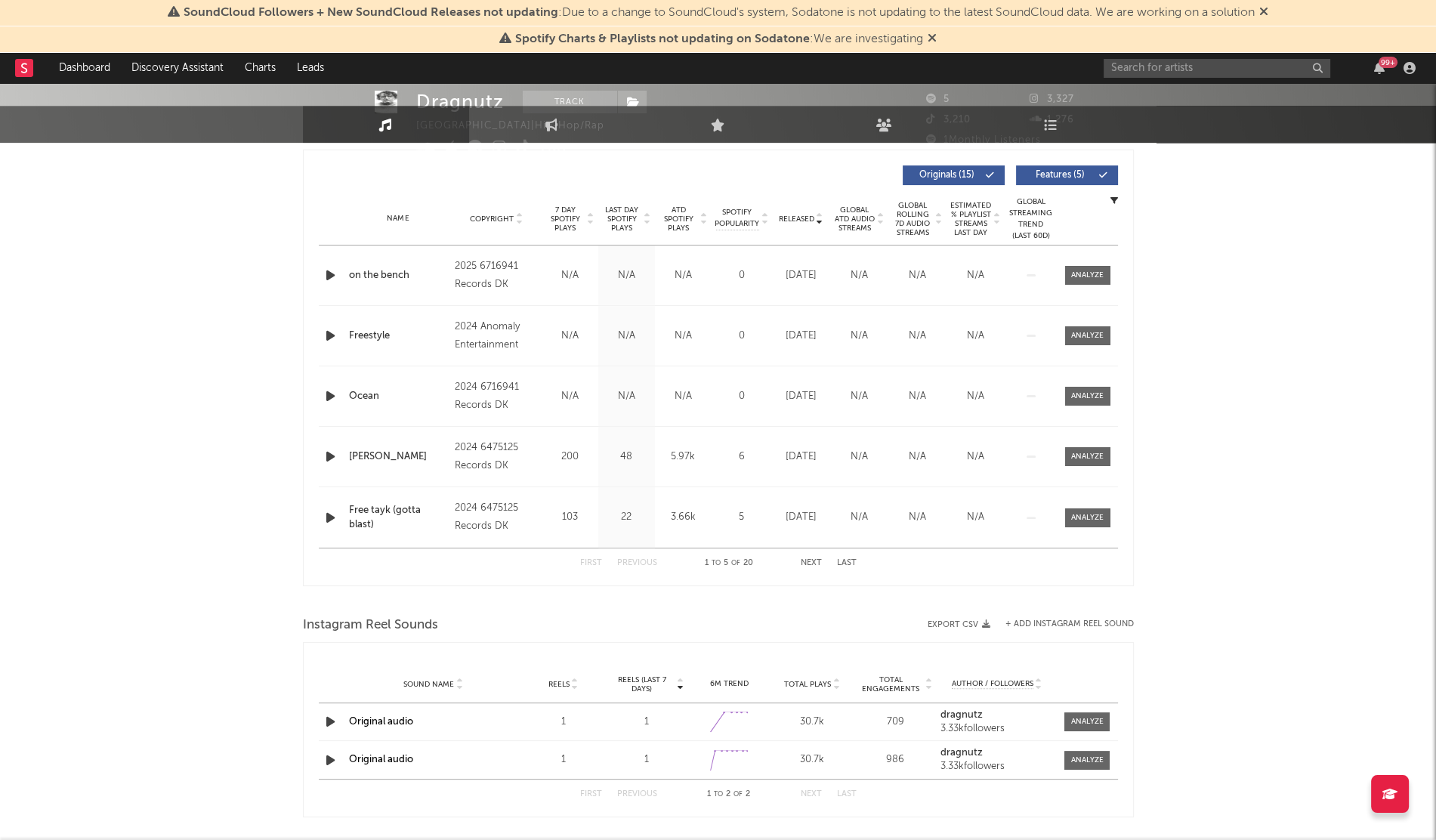
scroll to position [0, 0]
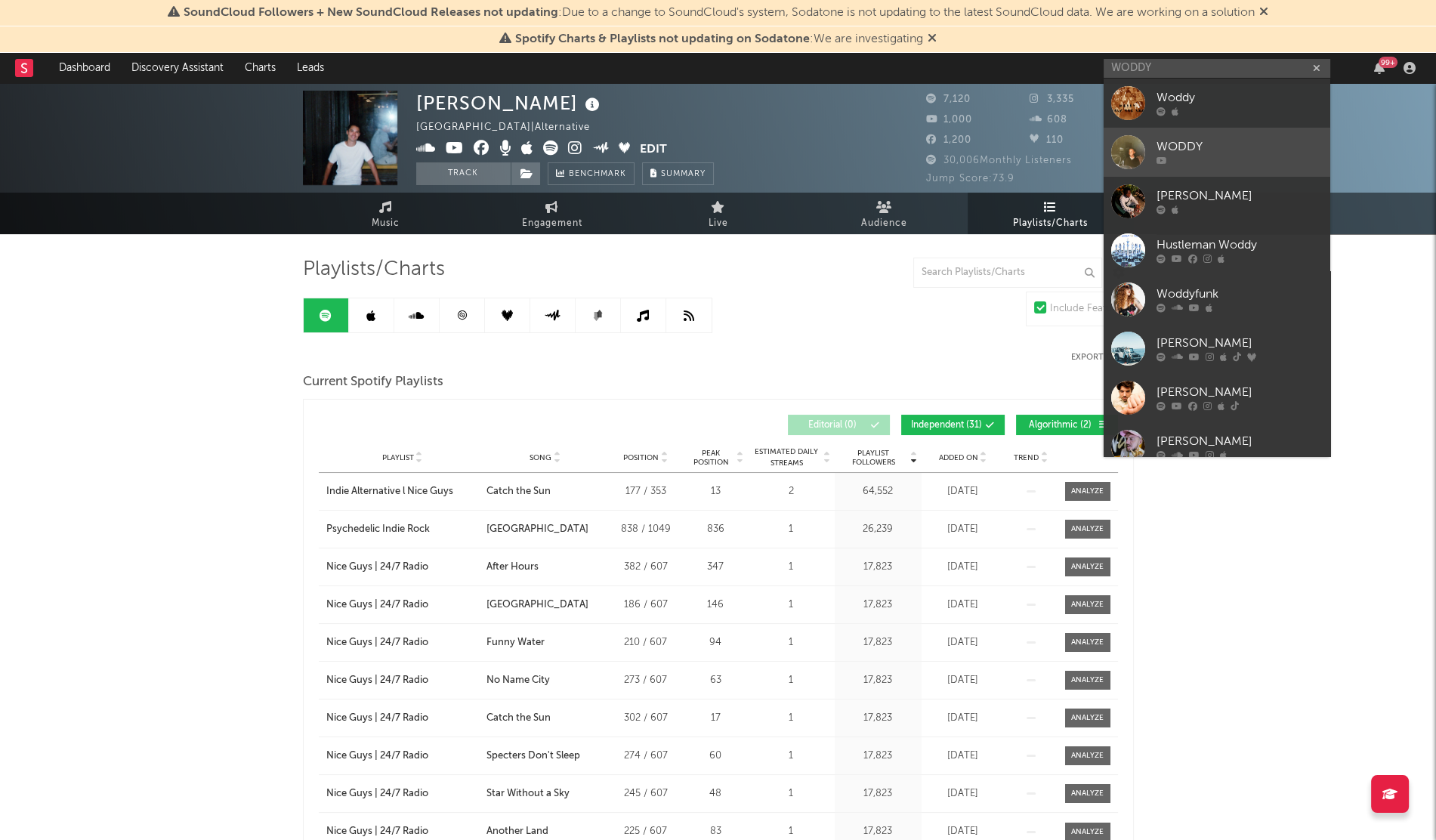
type input "WODDY"
click at [1139, 151] on div at bounding box center [1128, 152] width 34 height 34
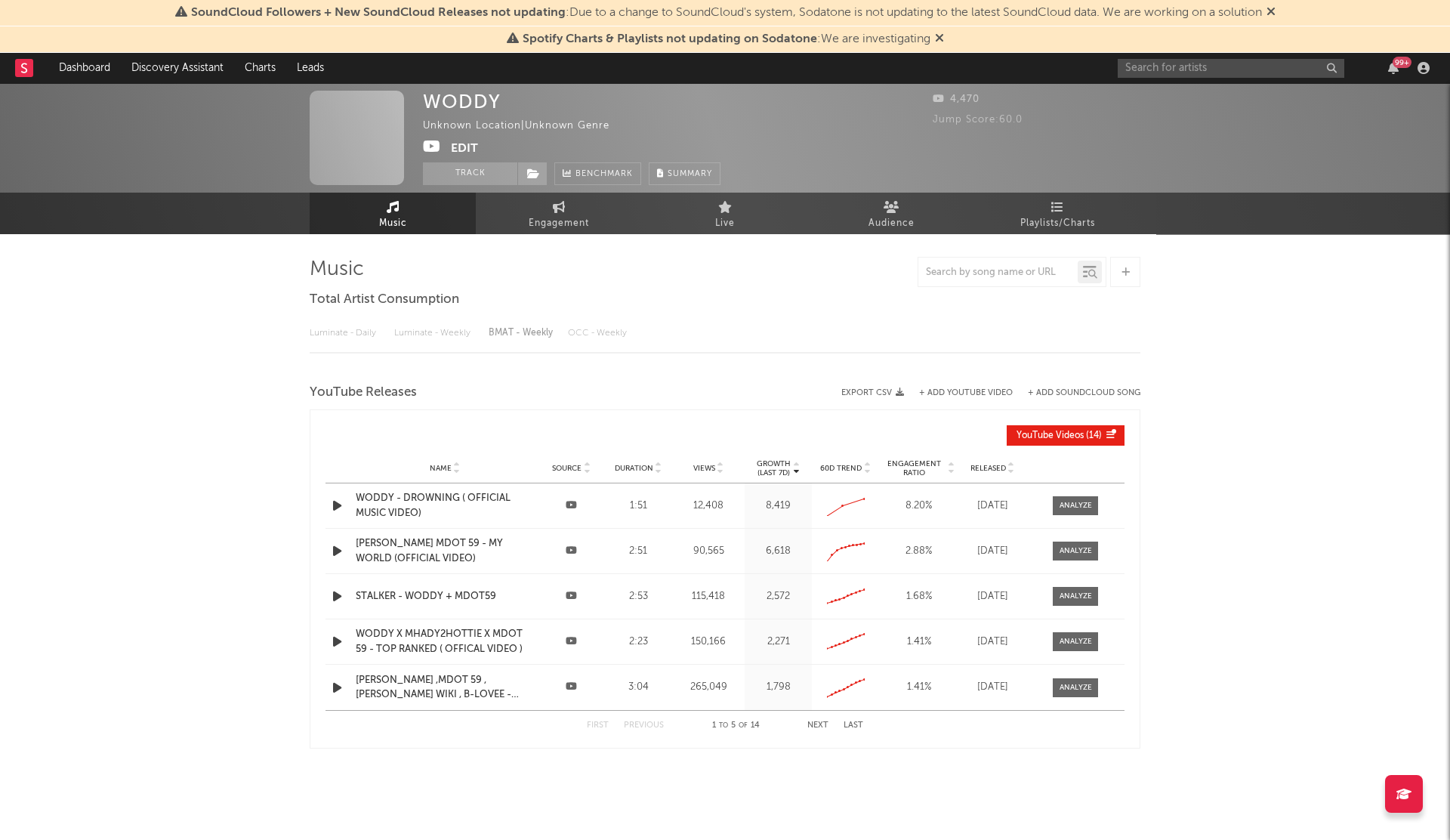
select select "1w"
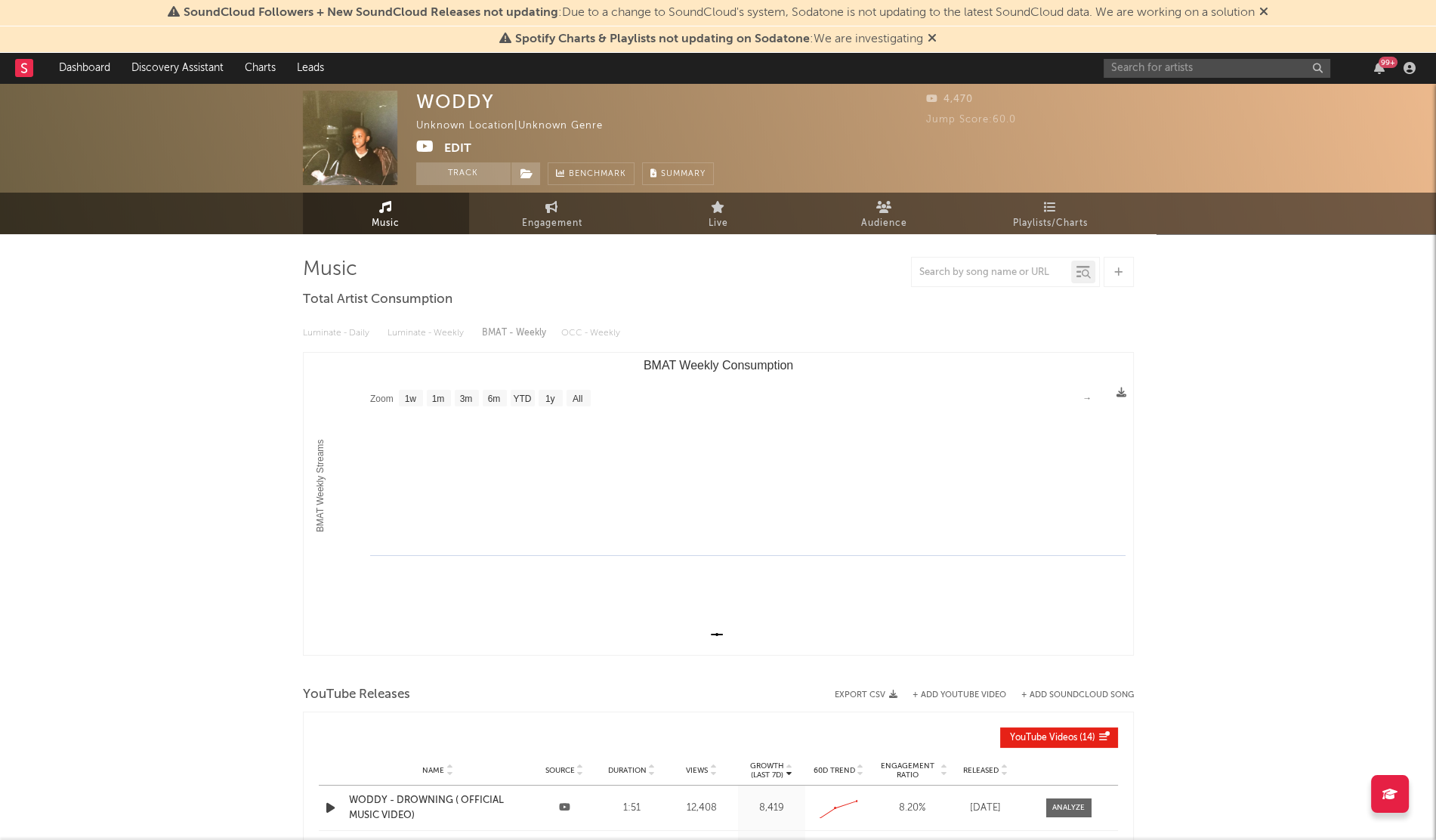
scroll to position [322, 0]
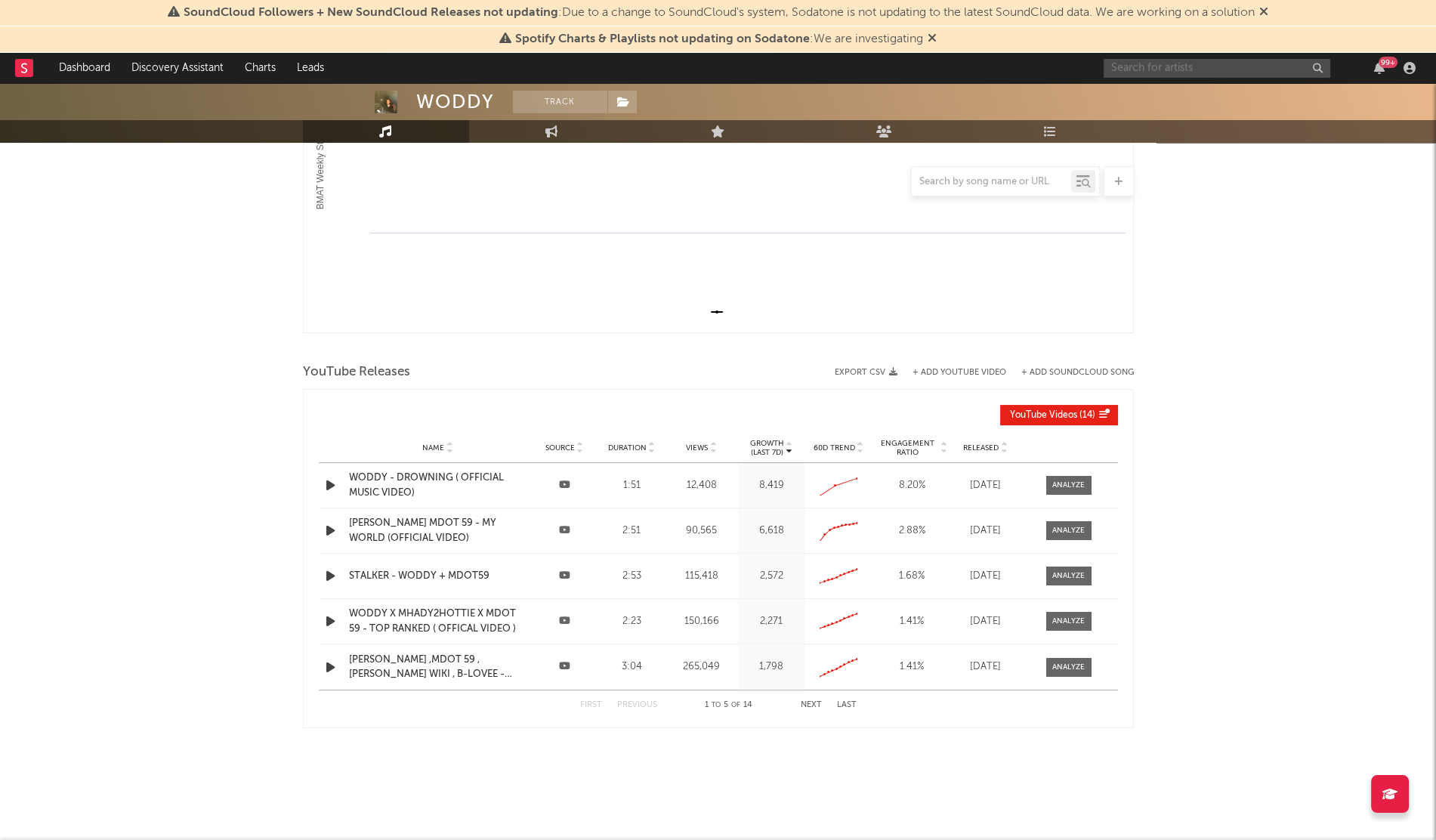
click at [1194, 76] on input "text" at bounding box center [1216, 68] width 226 height 19
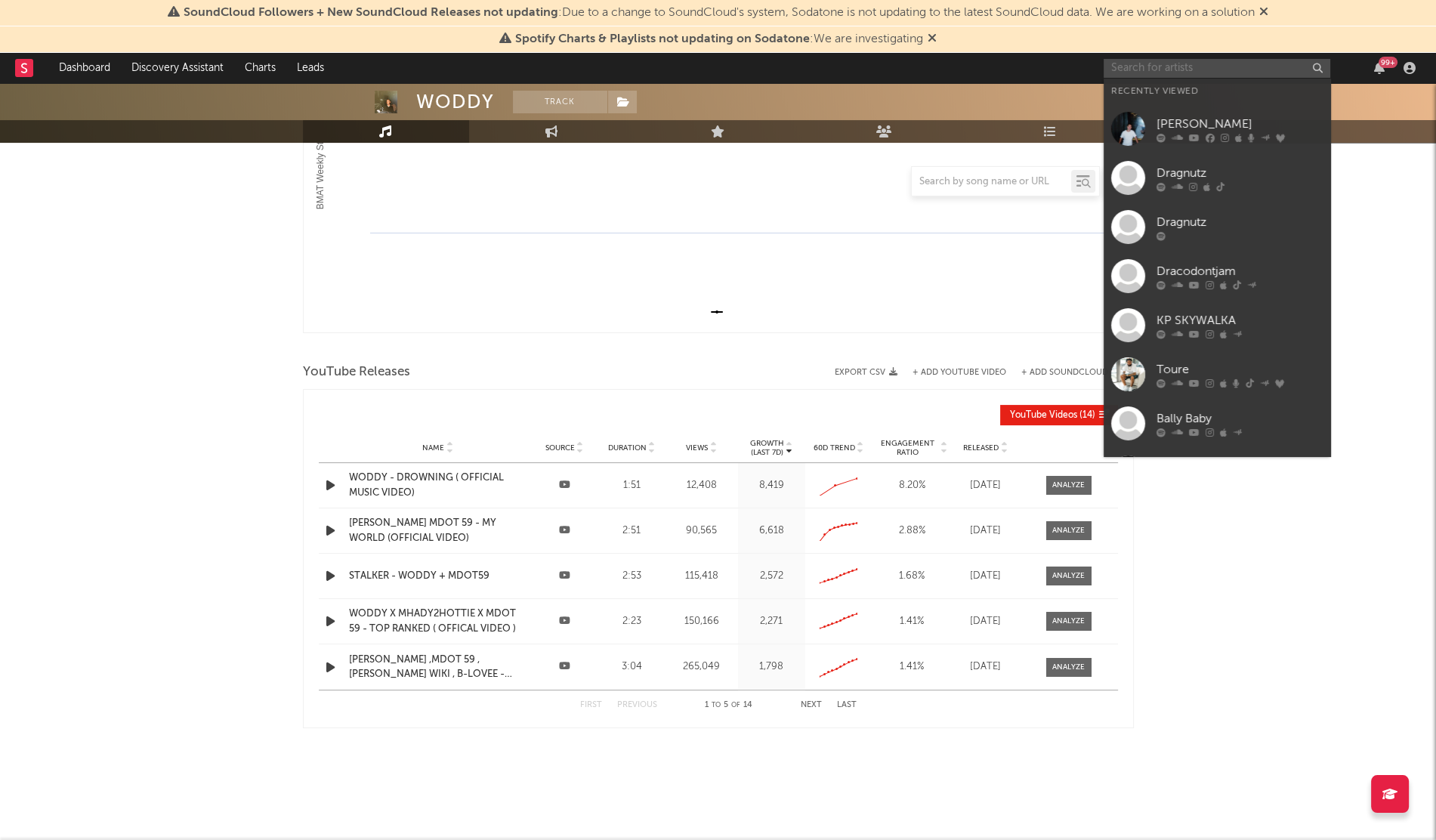
paste input "Mar WRLD"
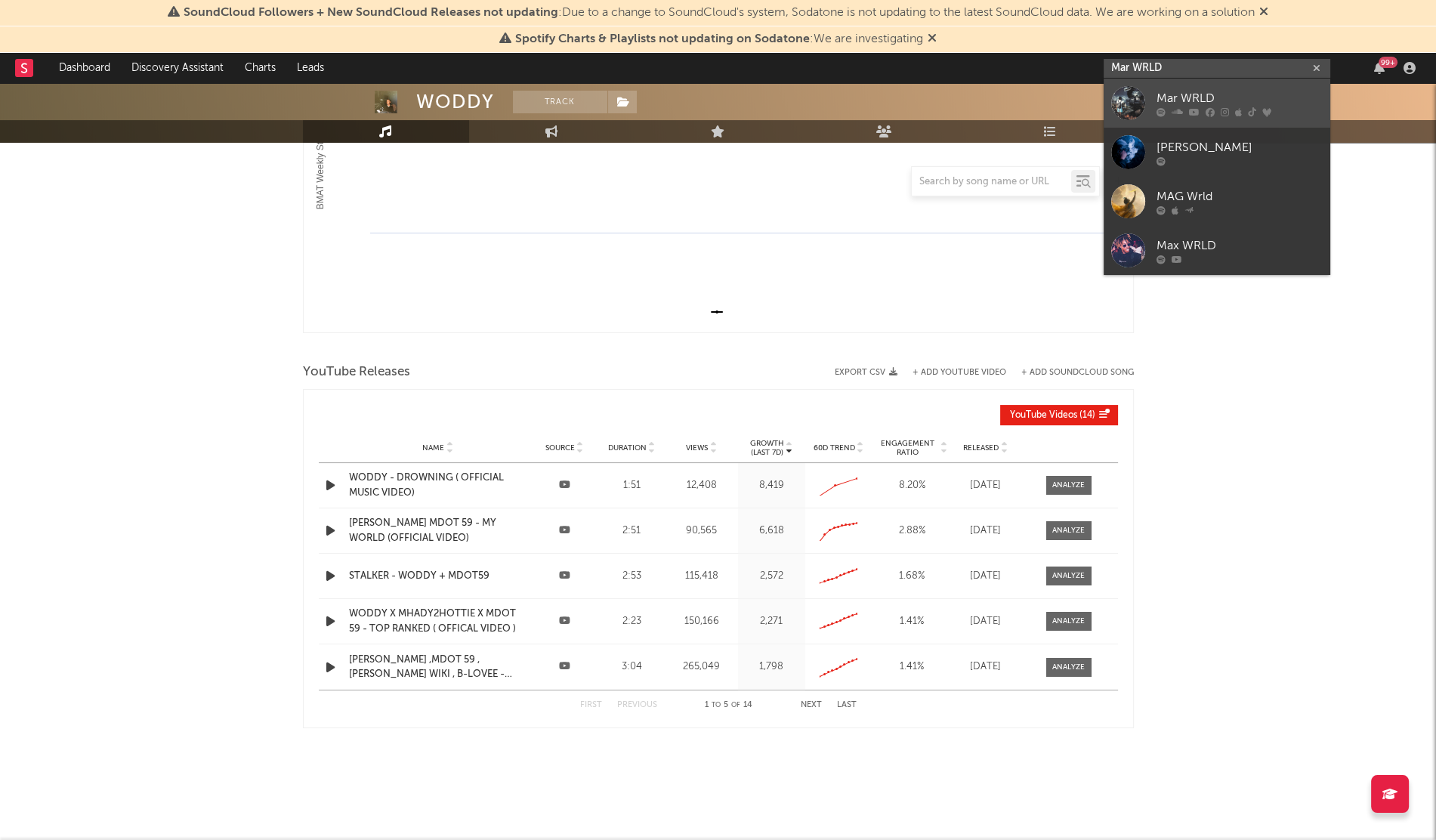
type input "Mar WRLD"
click at [1185, 102] on div "Mar WRLD" at bounding box center [1240, 98] width 167 height 18
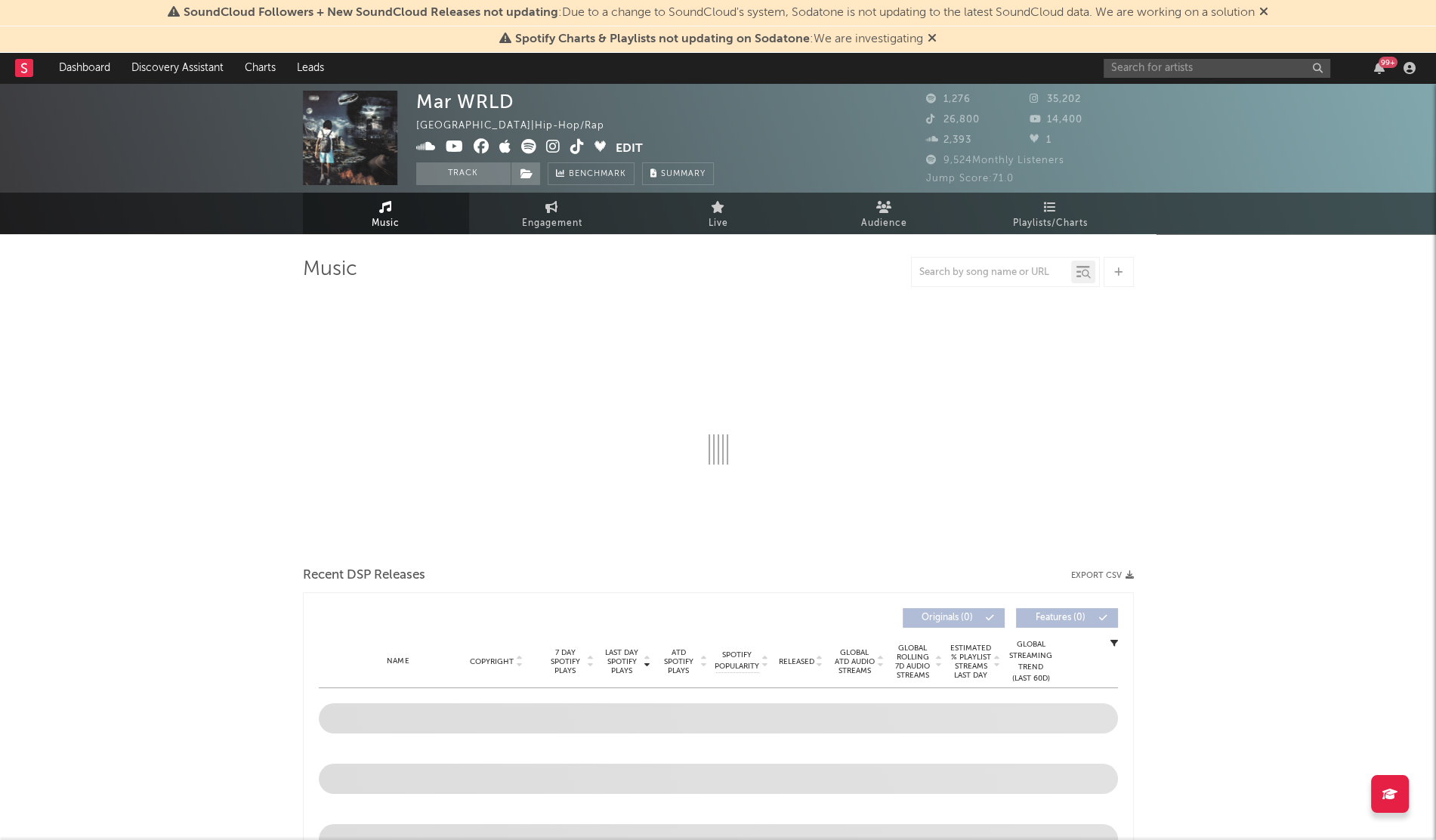
select select "6m"
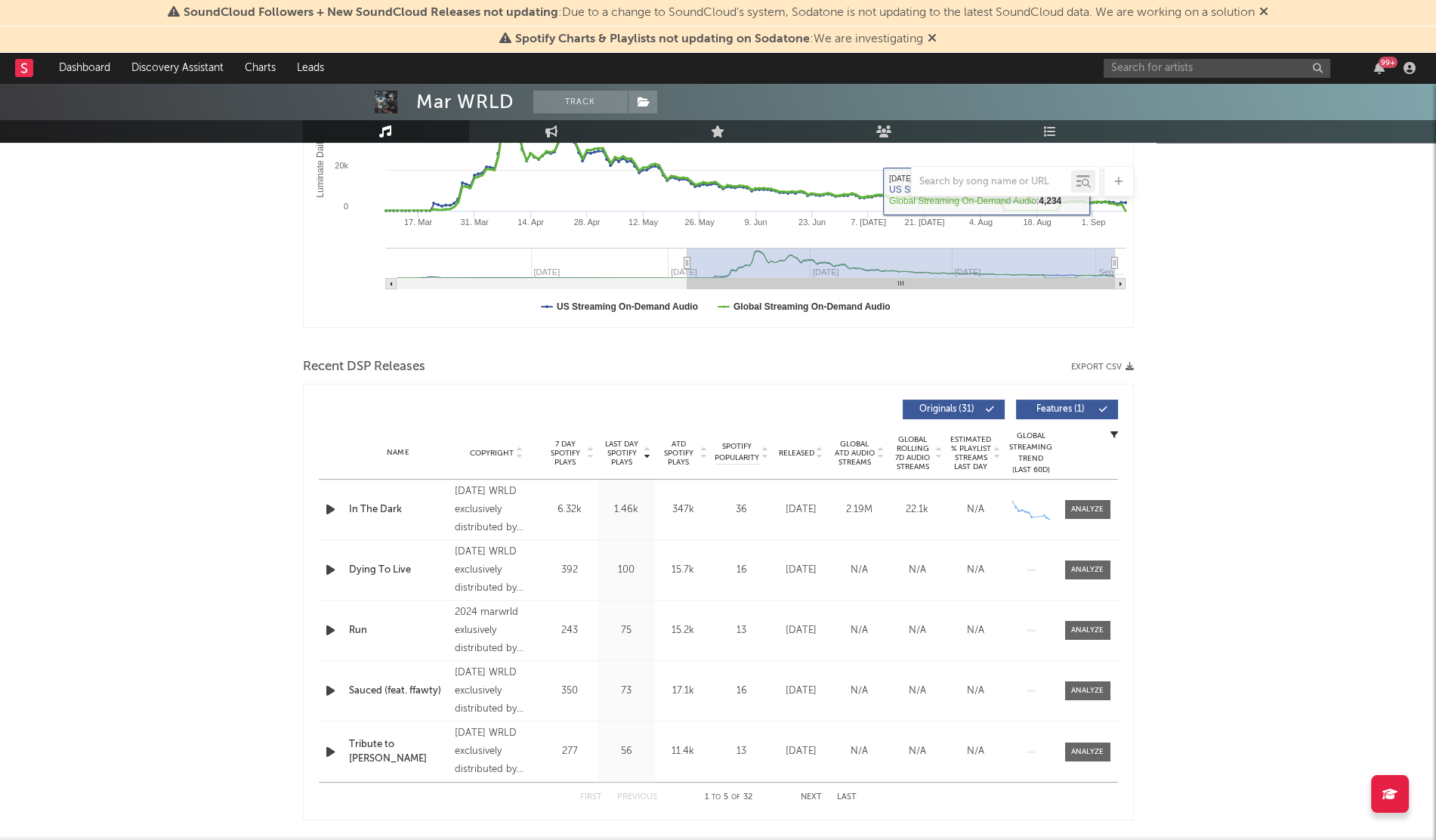
scroll to position [333, 0]
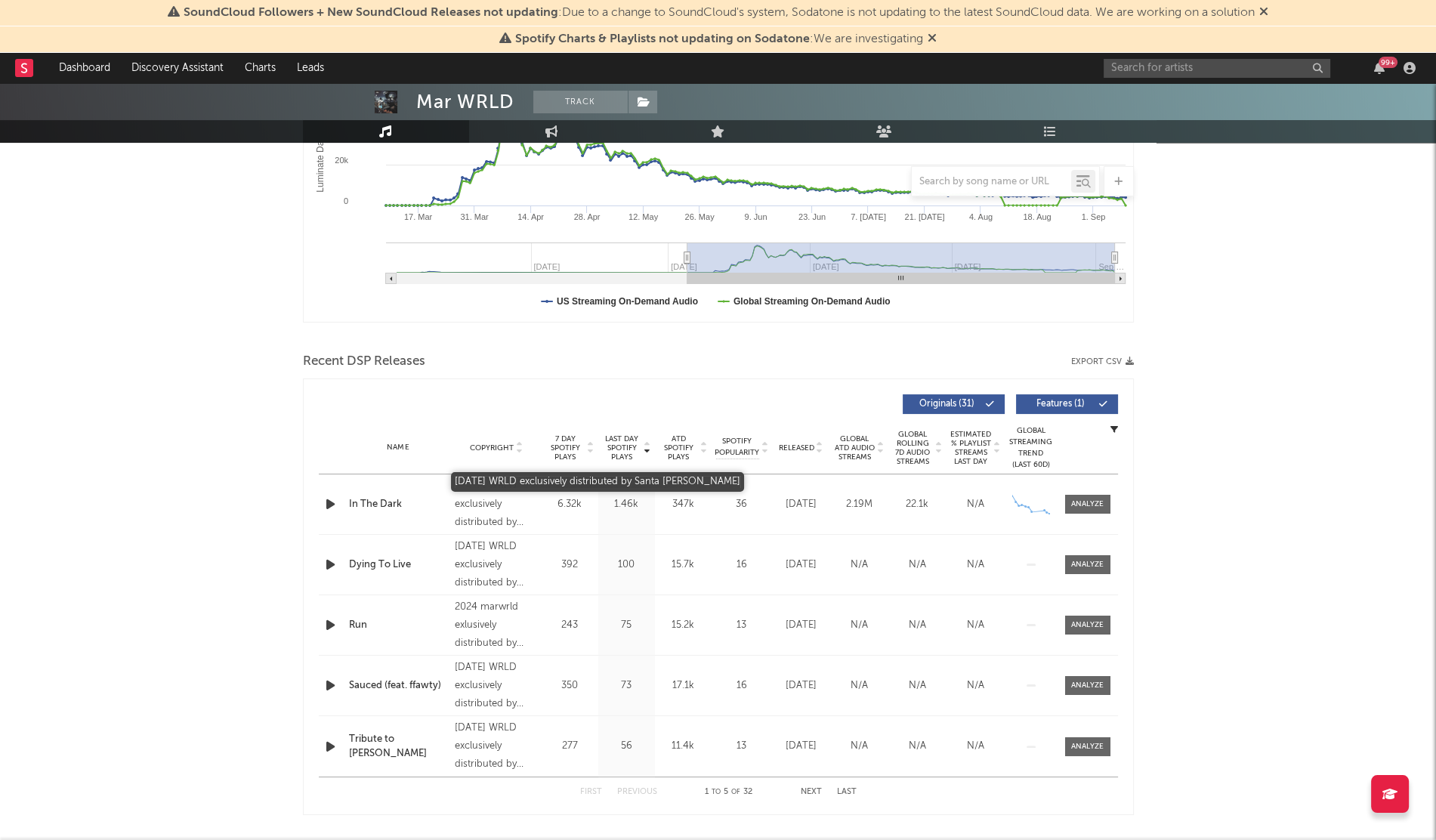
click at [484, 521] on div "[DATE] WRLD exclusively distributed by Santa [PERSON_NAME]" at bounding box center [496, 505] width 83 height 54
